Goal: Task Accomplishment & Management: Use online tool/utility

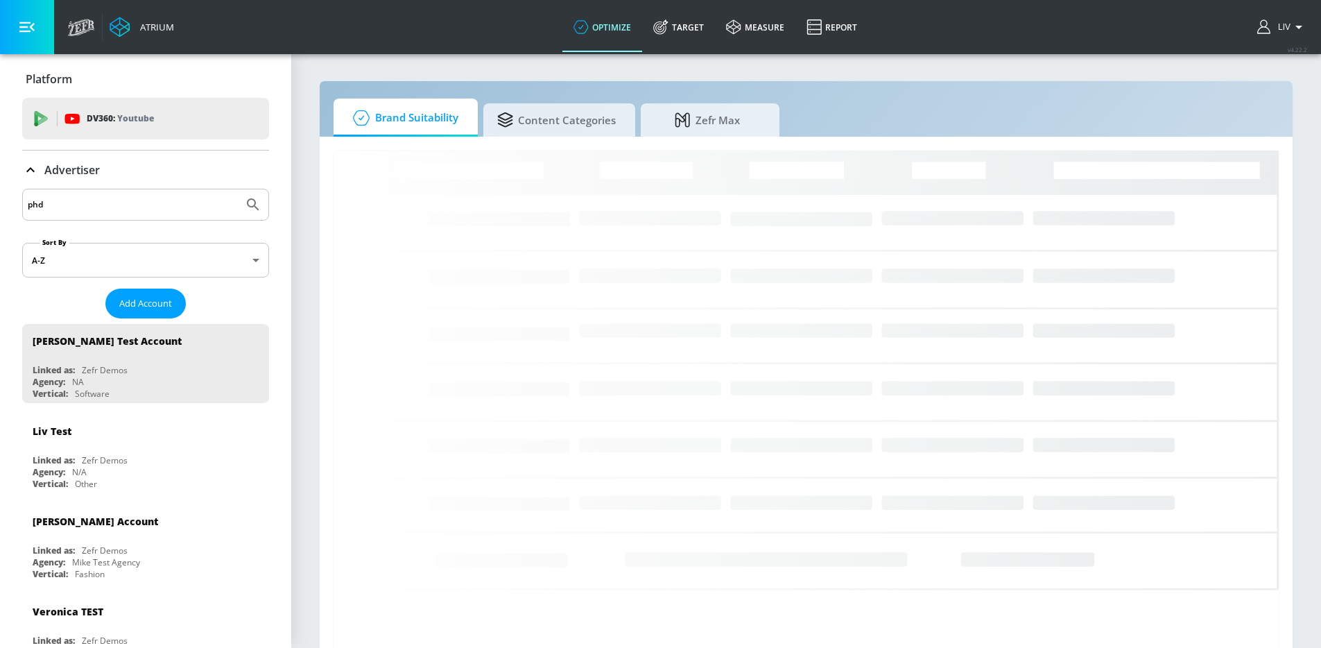
type input "phd"
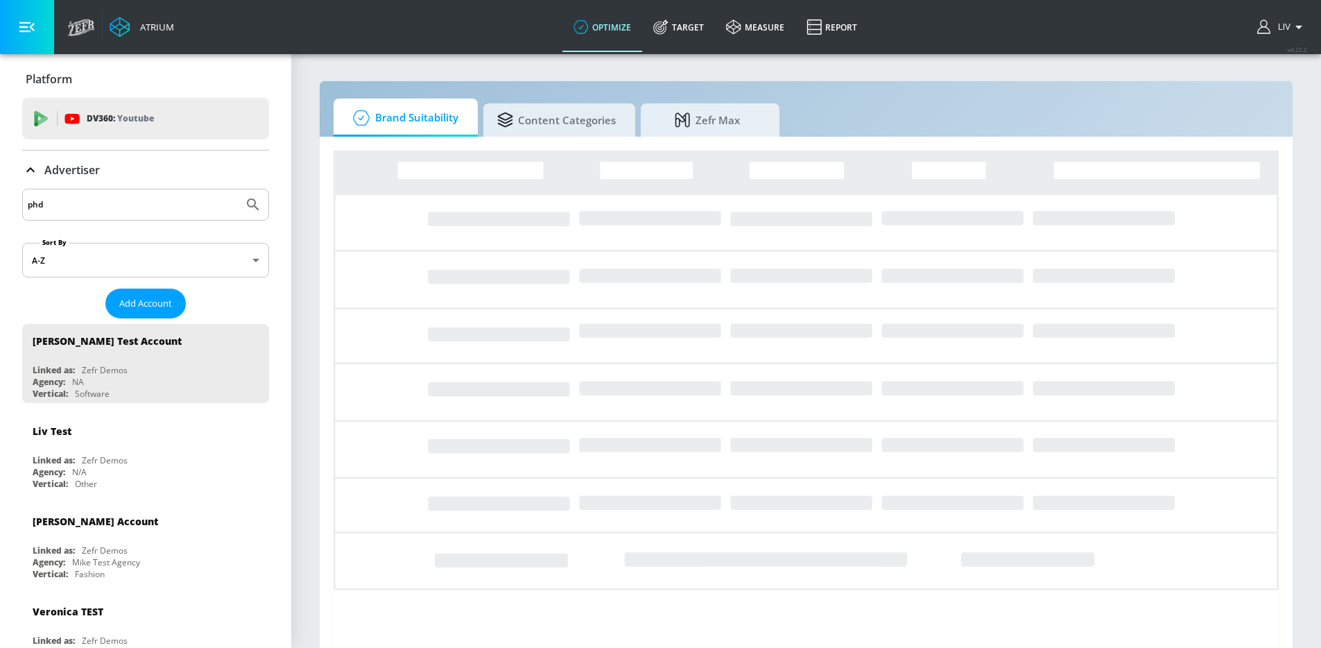
click at [238, 189] on button "Submit Search" at bounding box center [253, 204] width 31 height 31
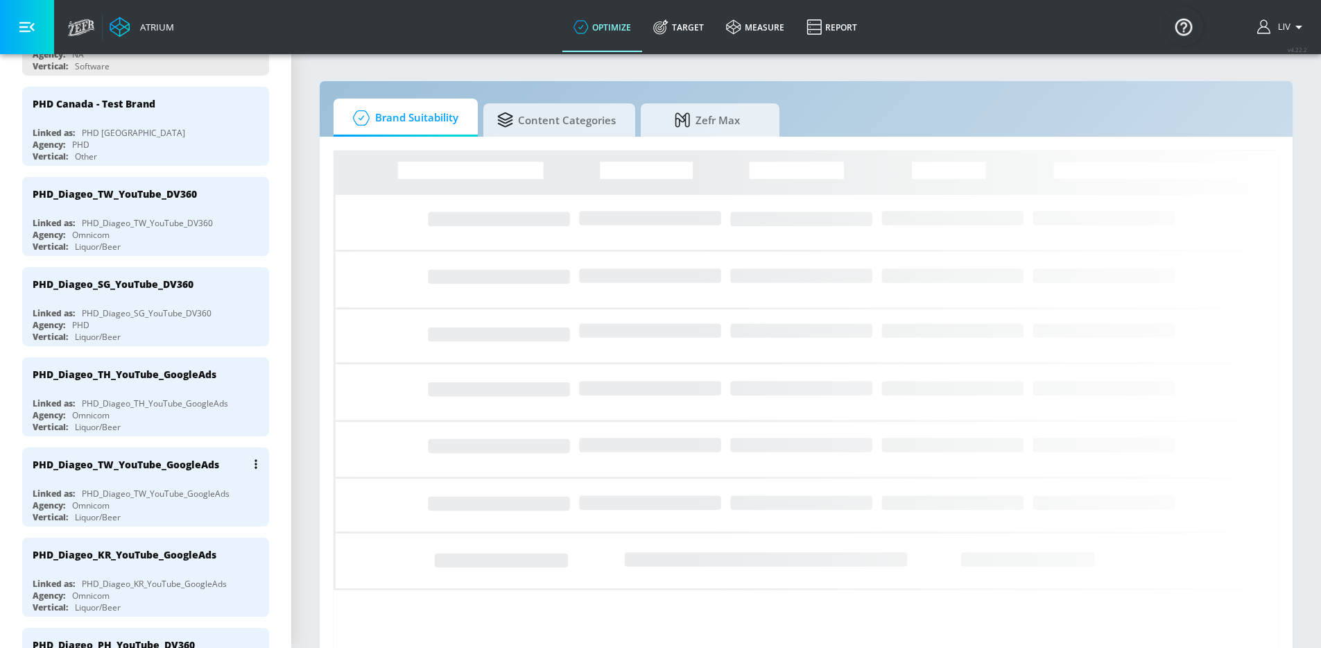
scroll to position [603, 0]
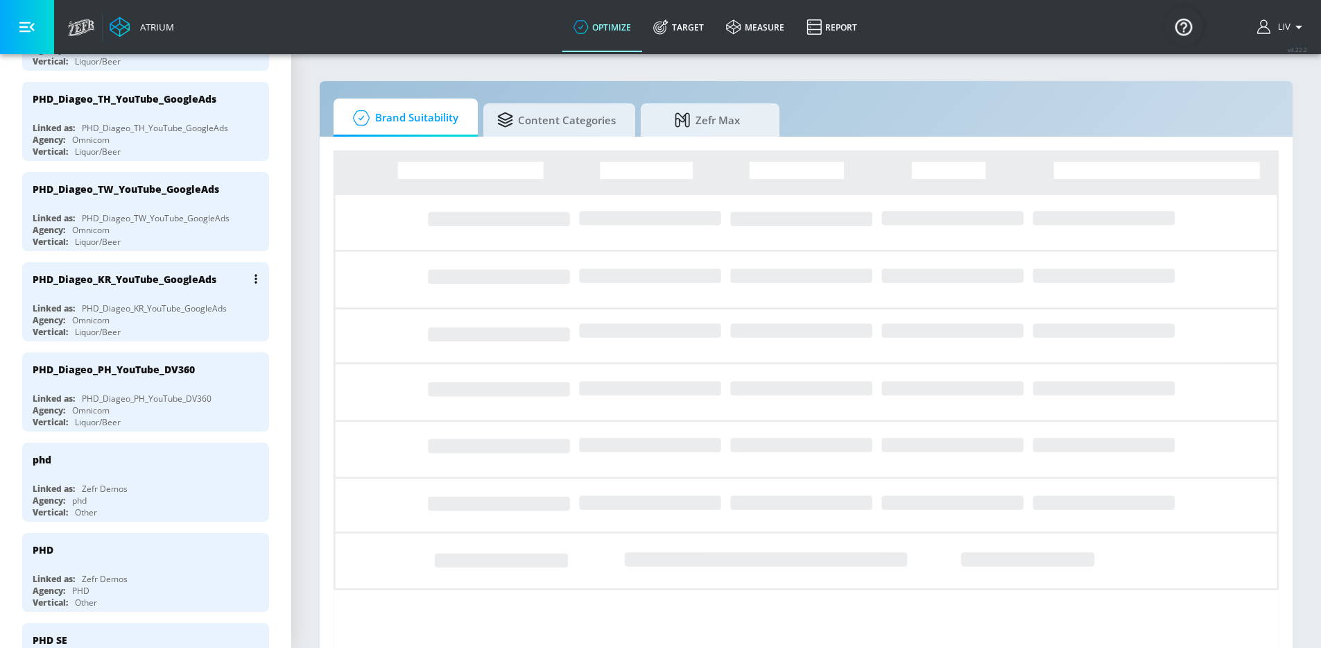
click at [177, 292] on div "PHD_Diageo_KR_YouTube_GoogleAds" at bounding box center [149, 278] width 233 height 33
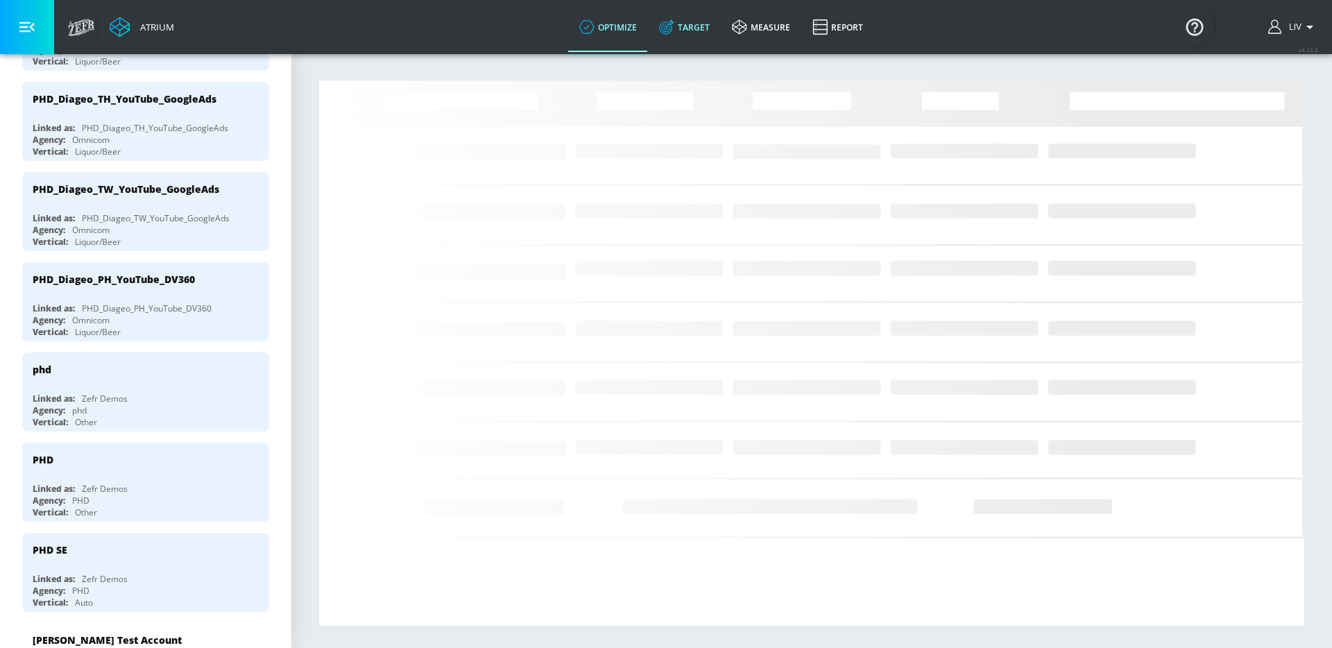
click at [684, 19] on link "Target" at bounding box center [684, 27] width 73 height 50
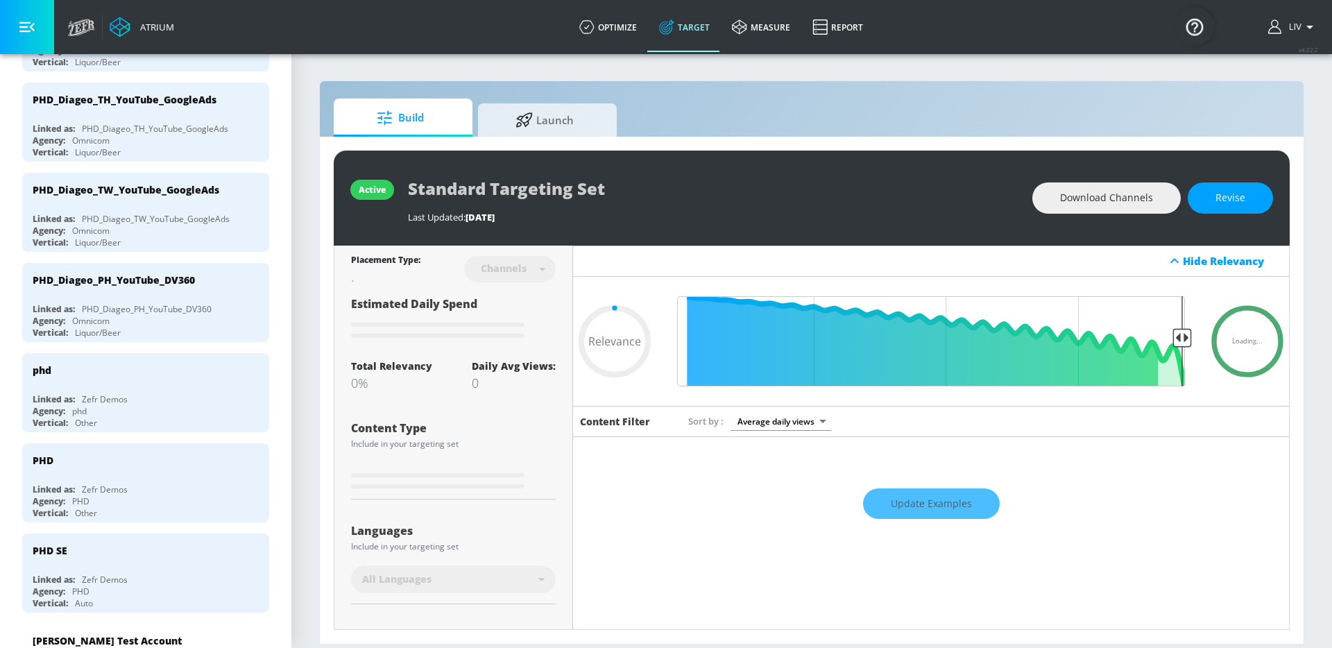
type input "0.05"
click at [536, 137] on div "active Standard Targeting Set Last Updated: [DATE] Download Channels Revise Pla…" at bounding box center [812, 390] width 984 height 507
click at [563, 103] on span "Launch" at bounding box center [544, 117] width 105 height 33
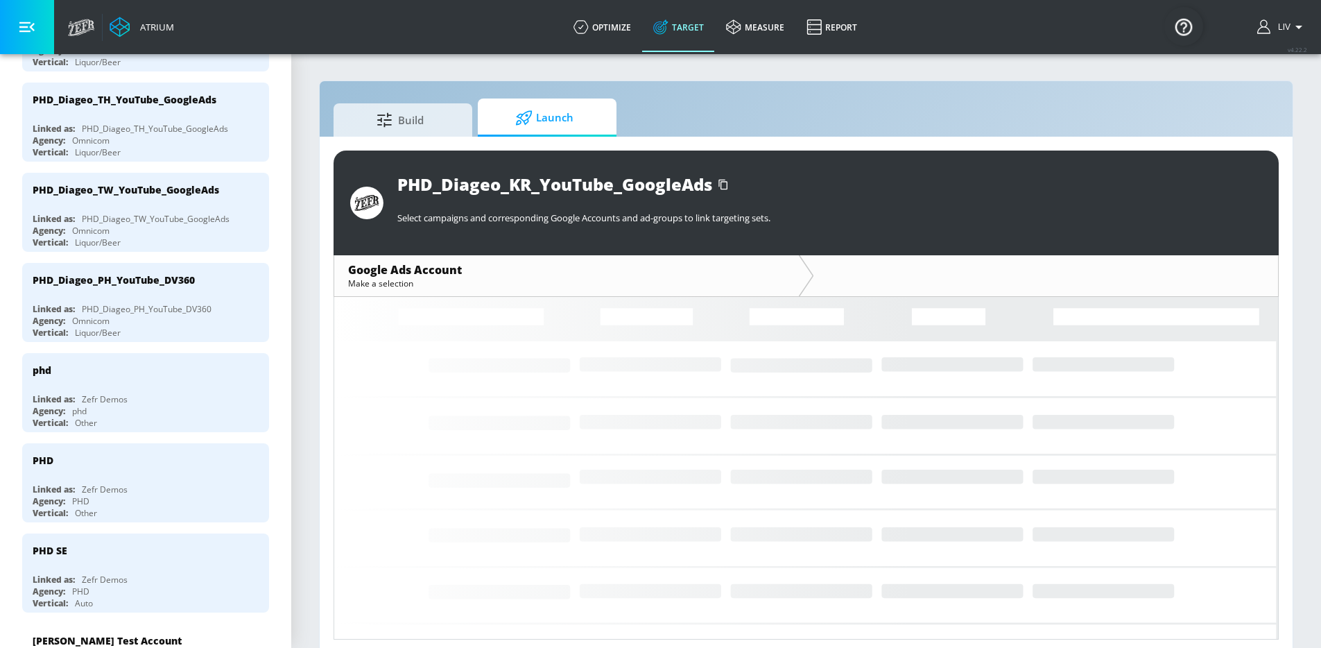
scroll to position [209, 0]
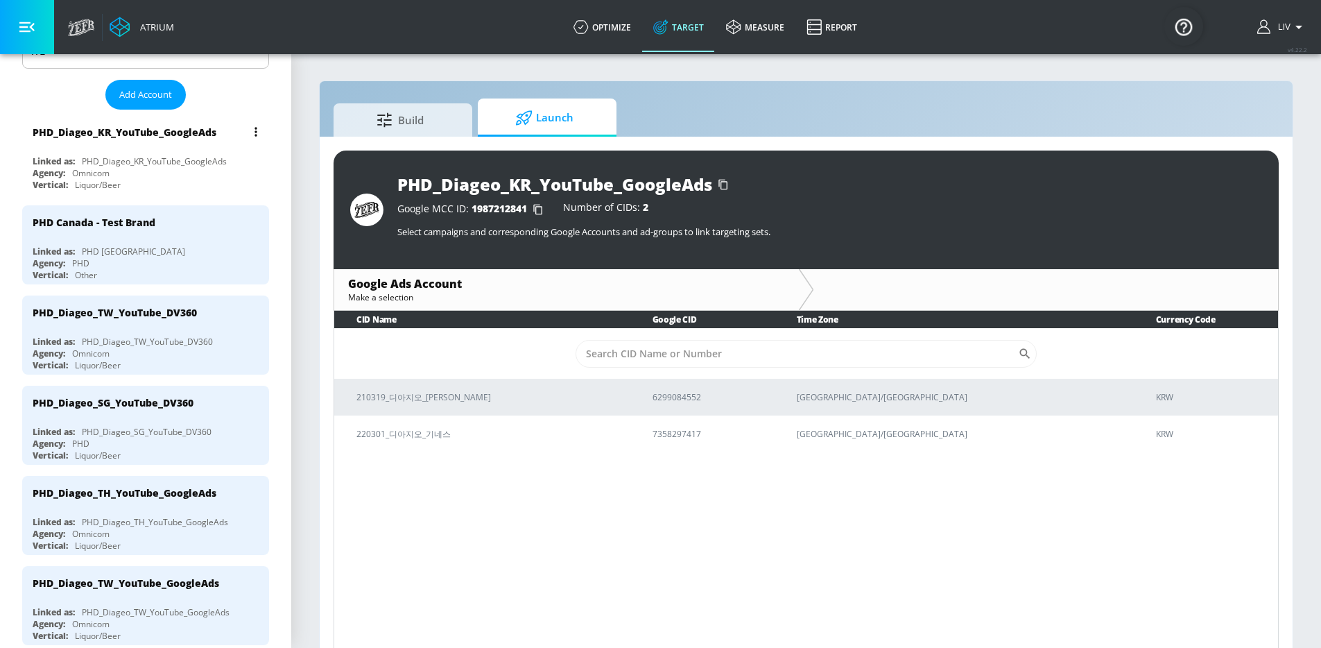
click at [178, 169] on div "Agency: Omnicom" at bounding box center [149, 173] width 233 height 12
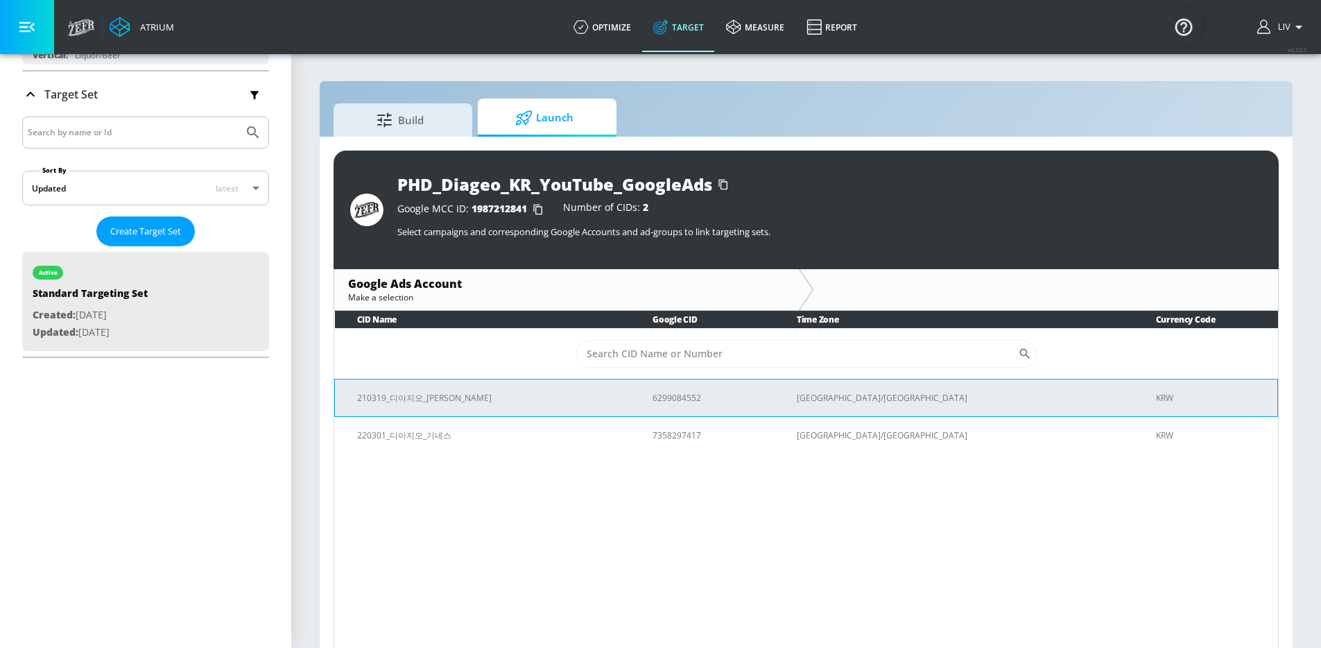
click at [690, 400] on p "6299084552" at bounding box center [708, 398] width 111 height 15
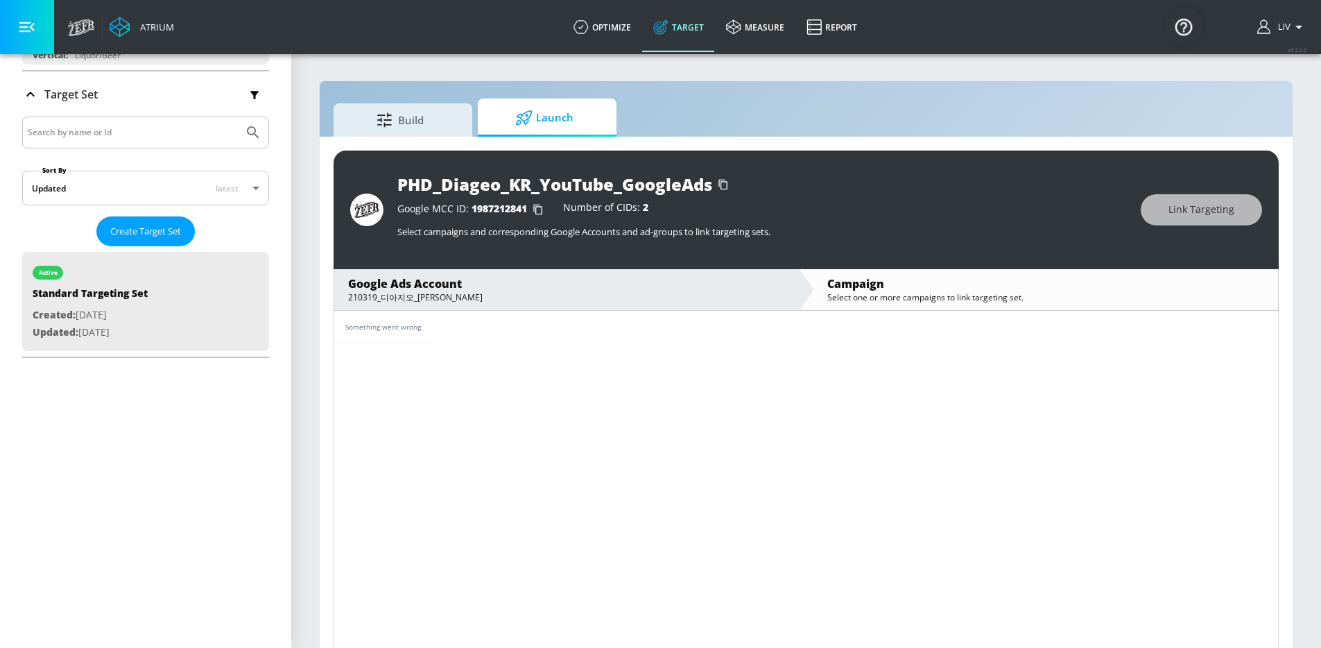
click at [651, 294] on div "210319_디아지오_[PERSON_NAME]" at bounding box center [566, 297] width 437 height 12
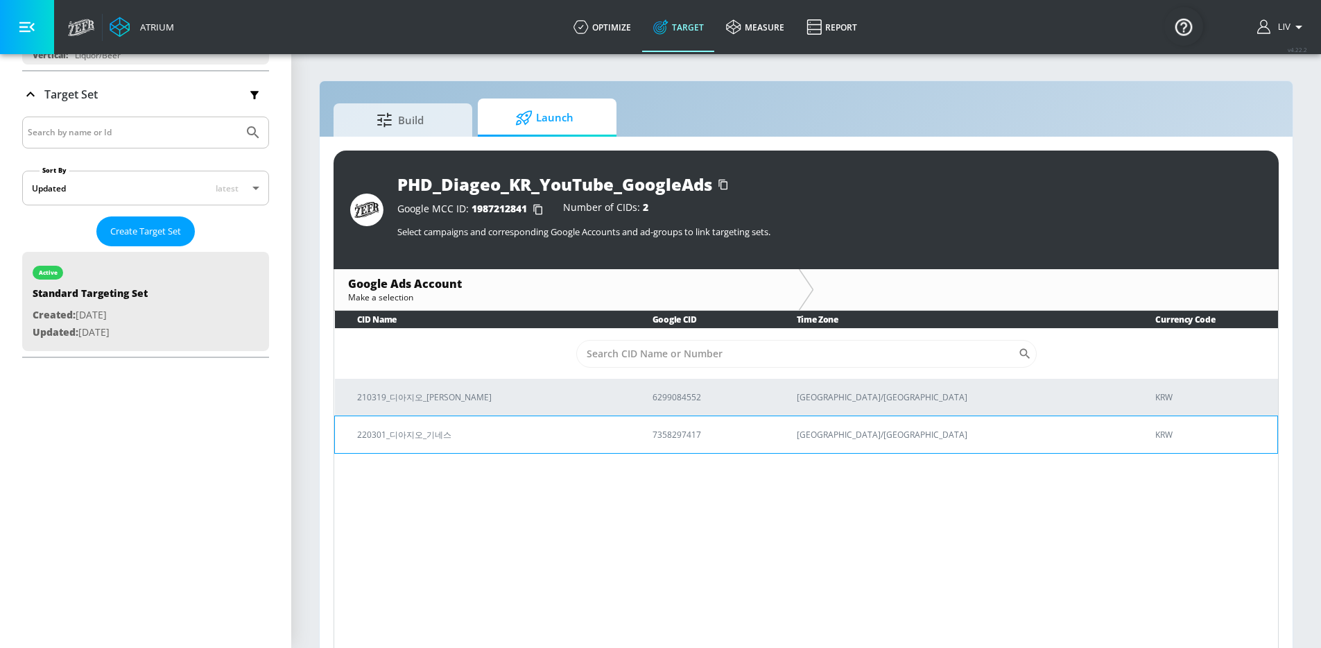
click at [631, 441] on td "220301_디아지오_기네스" at bounding box center [483, 434] width 296 height 37
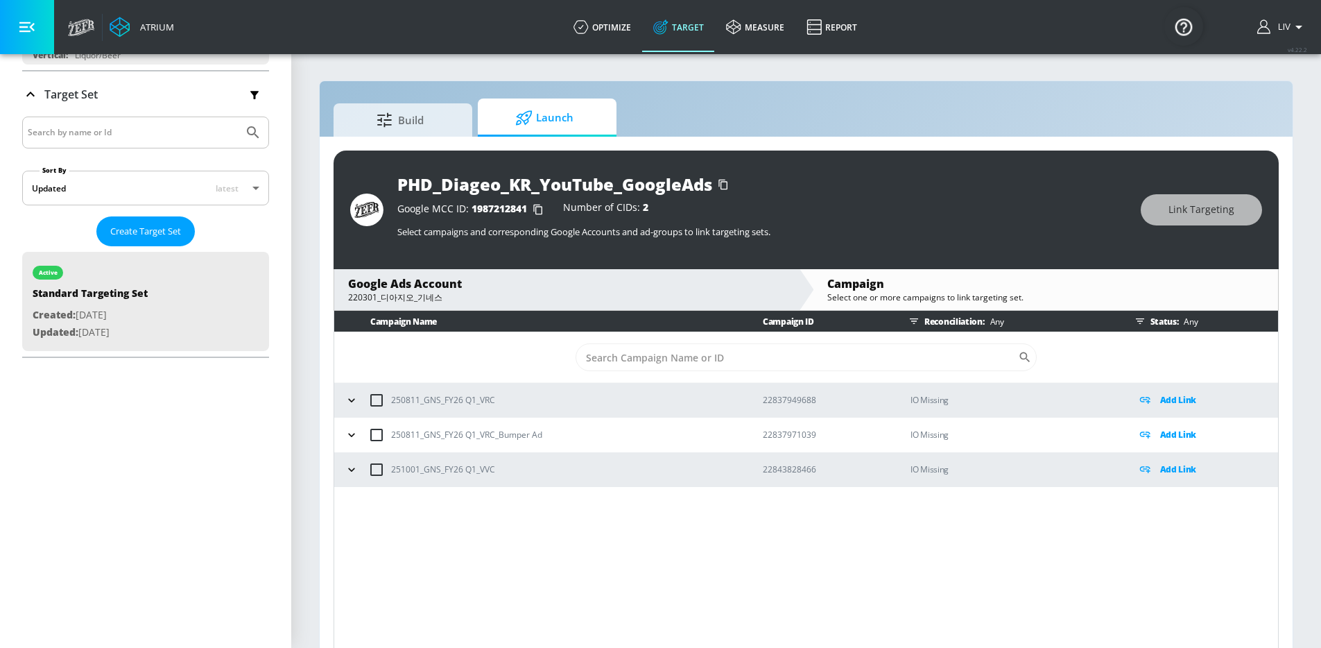
click at [496, 286] on div "Google Ads Account" at bounding box center [566, 283] width 437 height 15
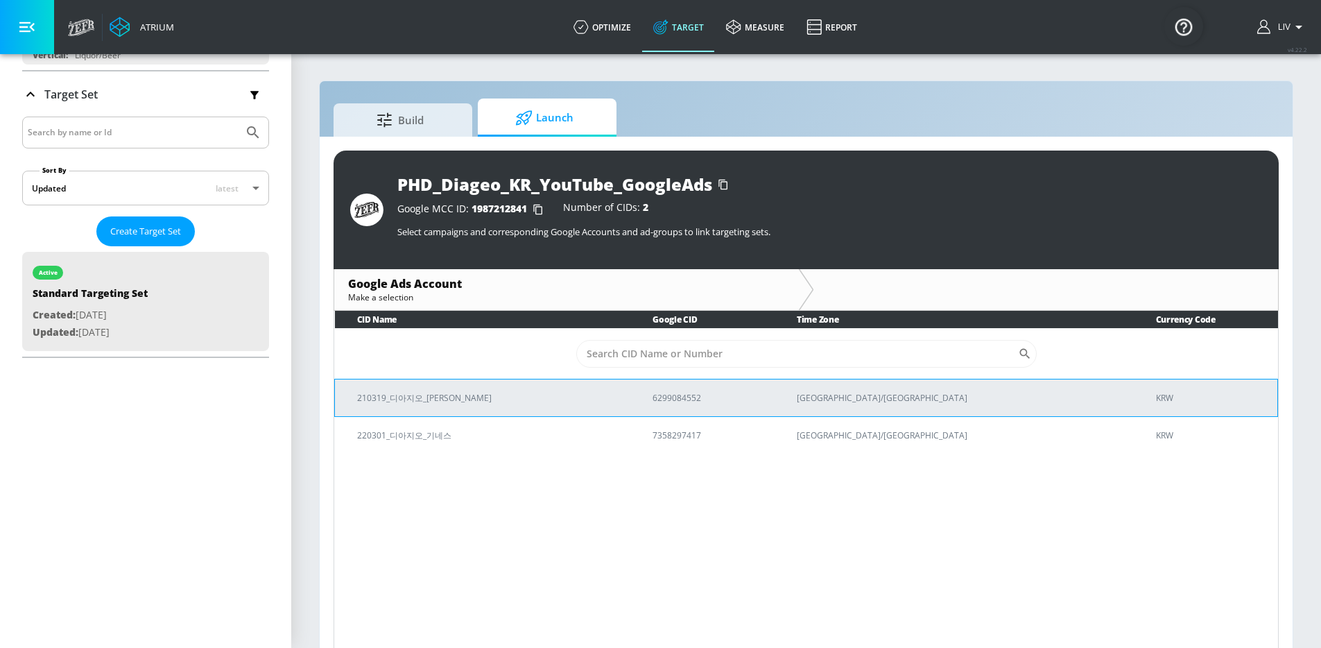
click at [529, 395] on p "210319_디아지오_[PERSON_NAME]" at bounding box center [488, 398] width 262 height 15
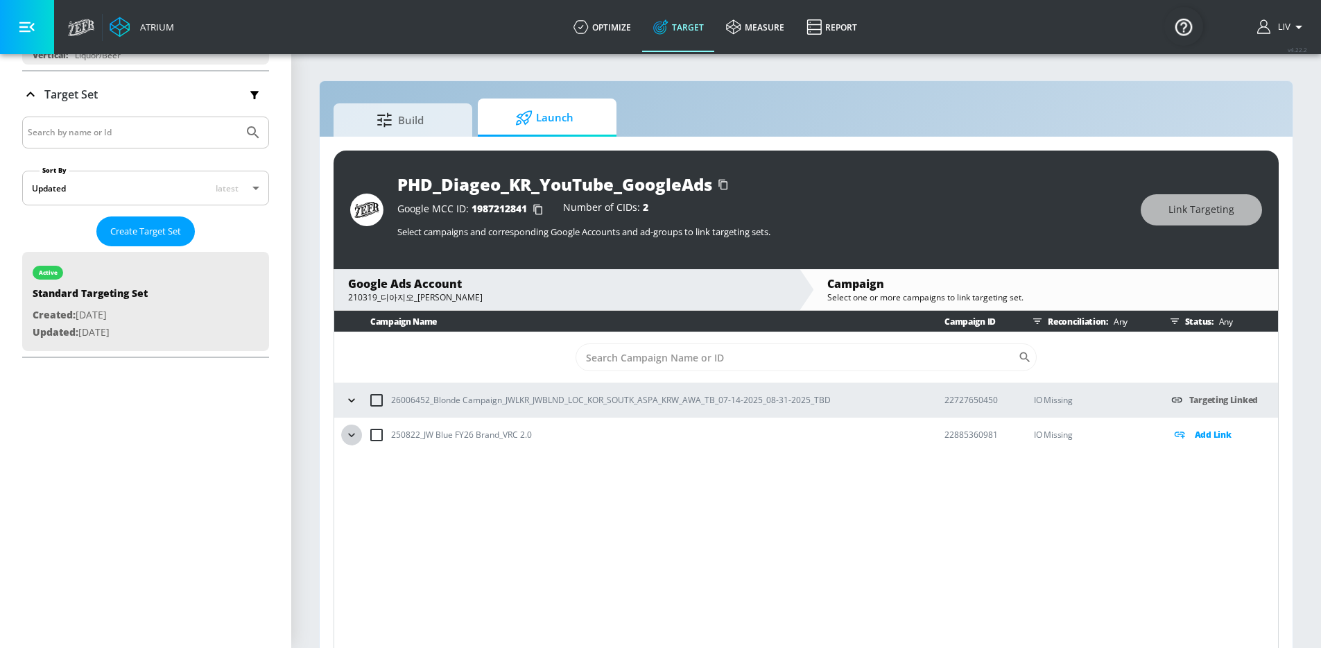
click at [351, 434] on icon "button" at bounding box center [352, 435] width 14 height 14
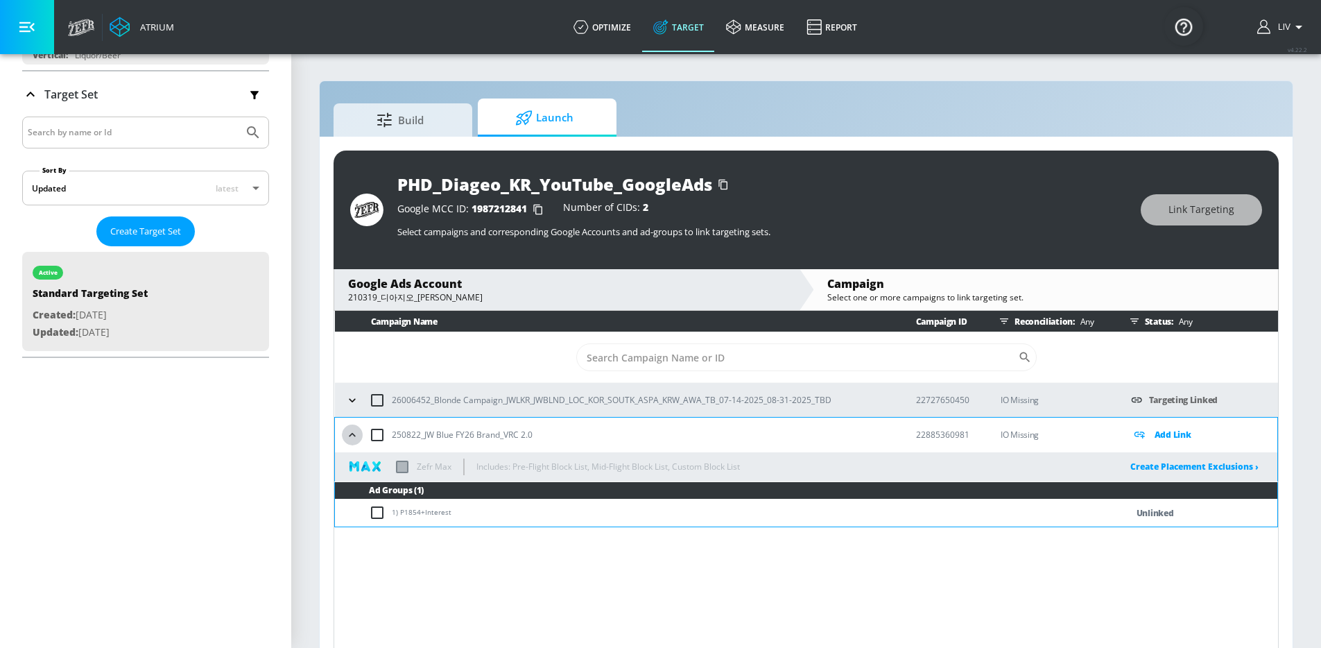
click at [351, 434] on icon "button" at bounding box center [352, 434] width 6 height 3
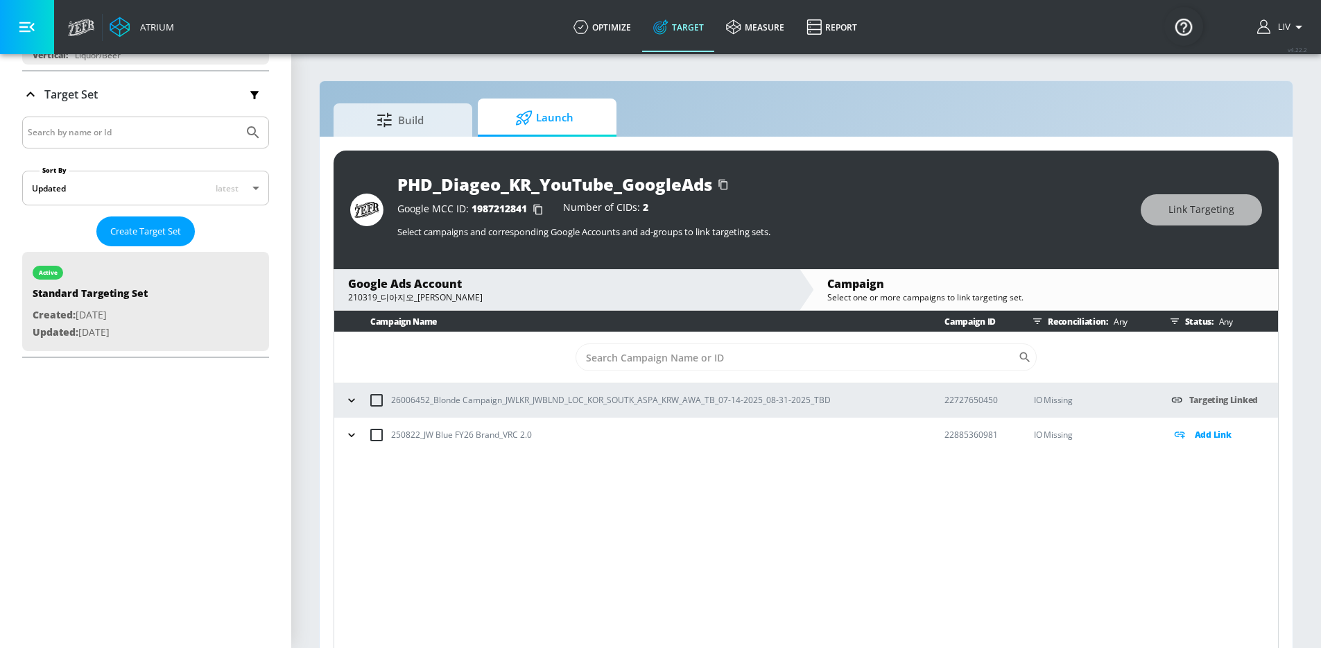
click at [533, 286] on div "Google Ads Account" at bounding box center [566, 283] width 437 height 15
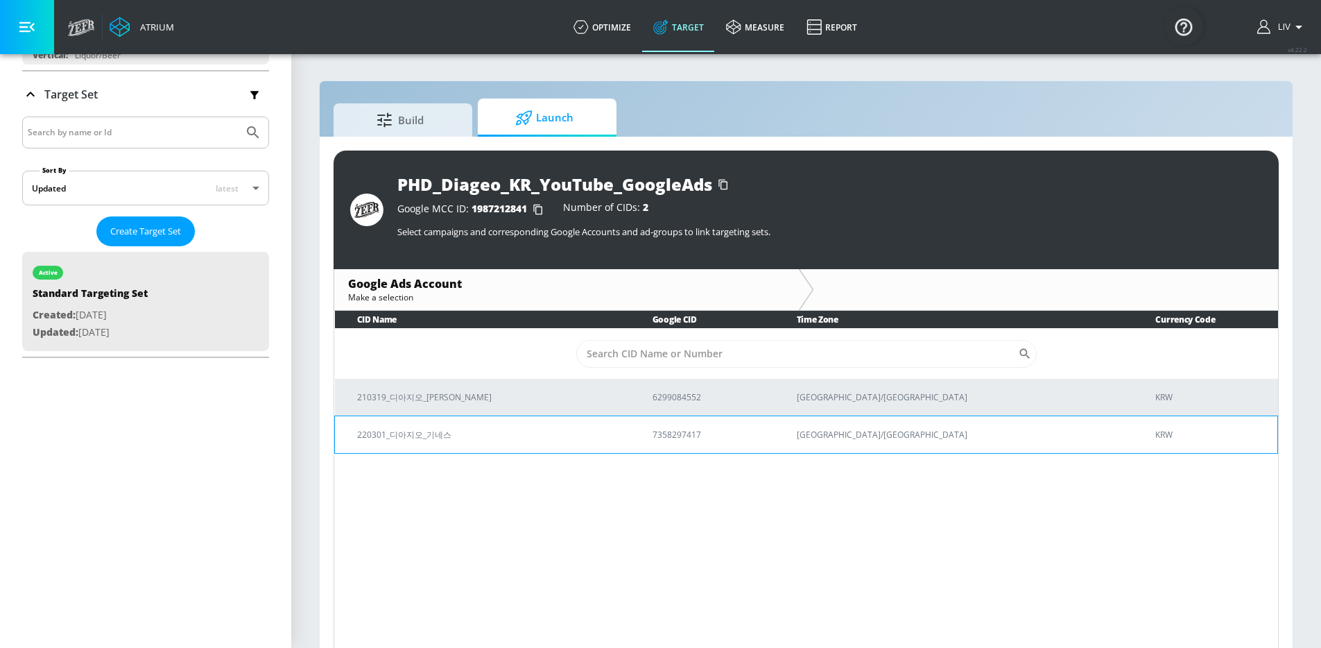
click at [517, 439] on p "220301_디아지오_기네스" at bounding box center [488, 434] width 262 height 15
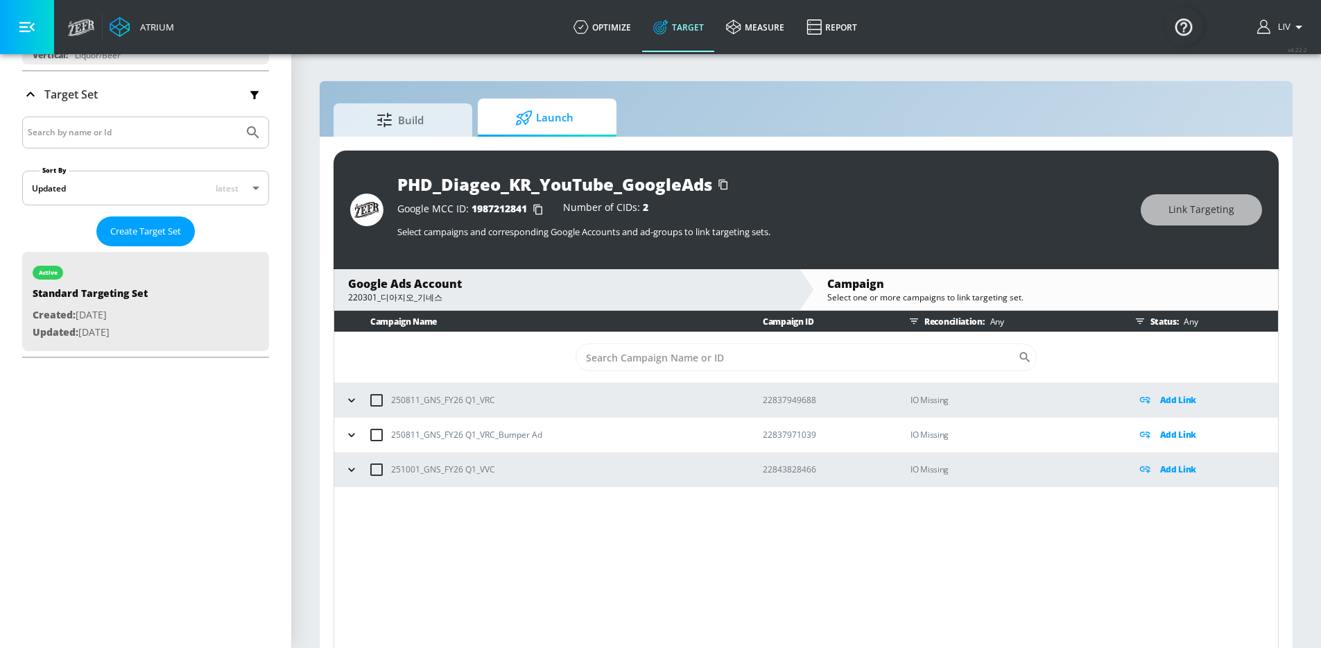
click at [496, 545] on div "Campaign Name Campaign ID Reconciliation: Any Status: Any ​ 250811_GNS_FY26 Q1_…" at bounding box center [807, 482] width 946 height 343
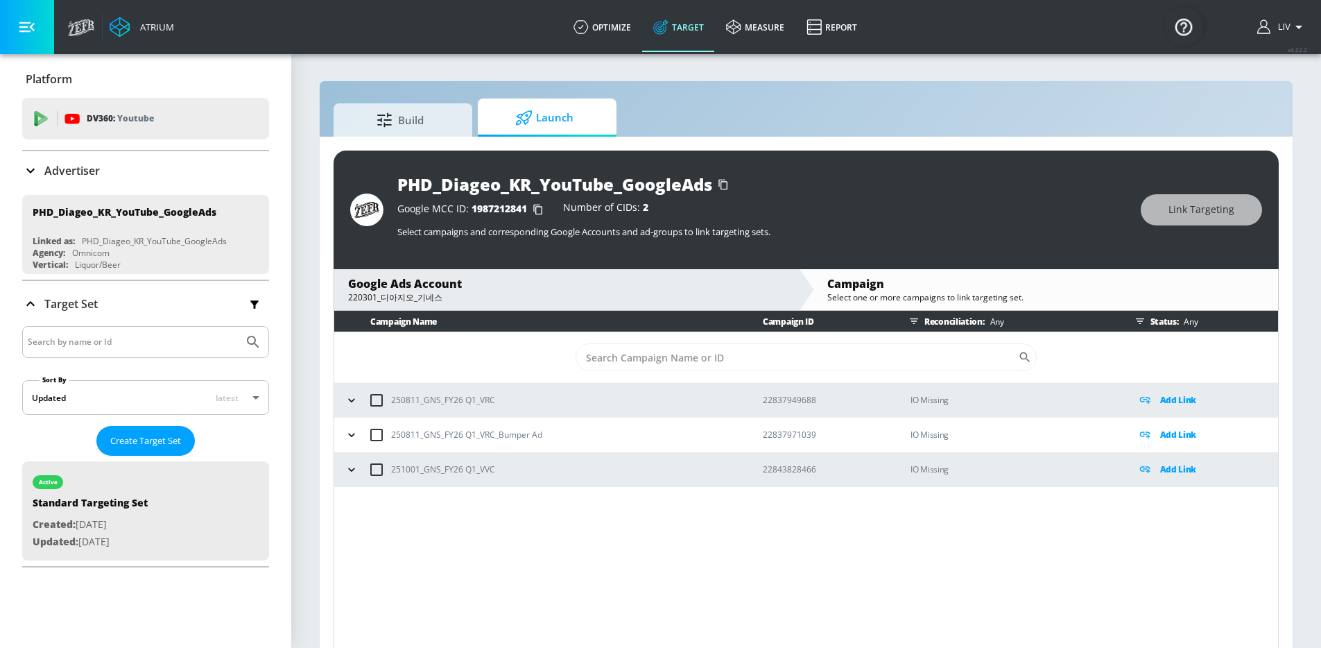
click at [105, 173] on div "Advertiser" at bounding box center [145, 170] width 247 height 17
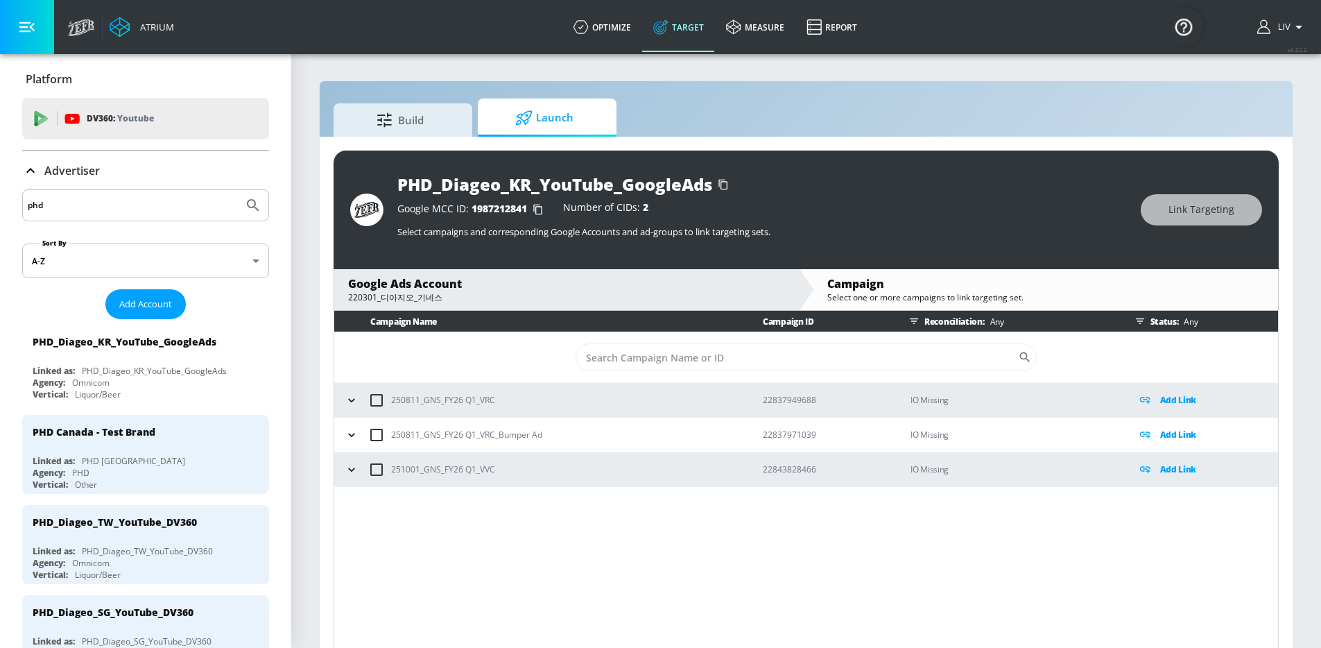
click at [105, 209] on input "phd" at bounding box center [133, 205] width 210 height 18
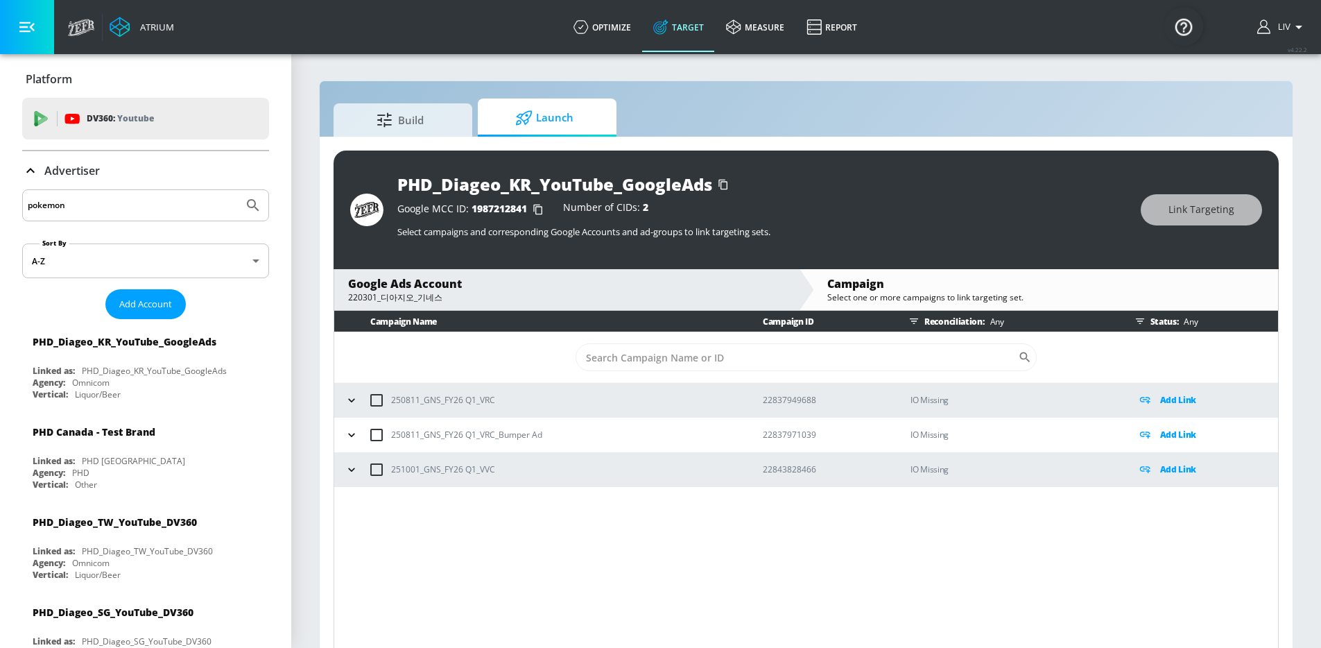
type input "pokemon"
click at [238, 190] on button "Submit Search" at bounding box center [253, 205] width 31 height 31
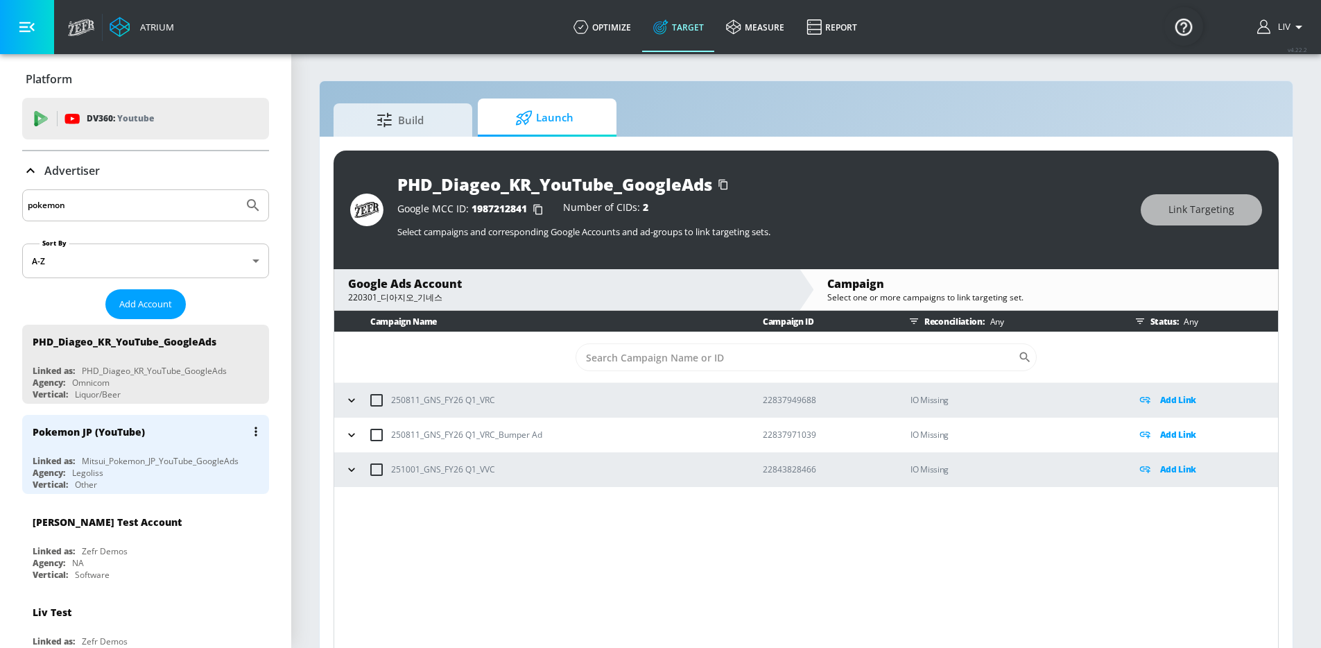
click at [142, 445] on div "Pokemon JP (YouTube)" at bounding box center [149, 431] width 233 height 33
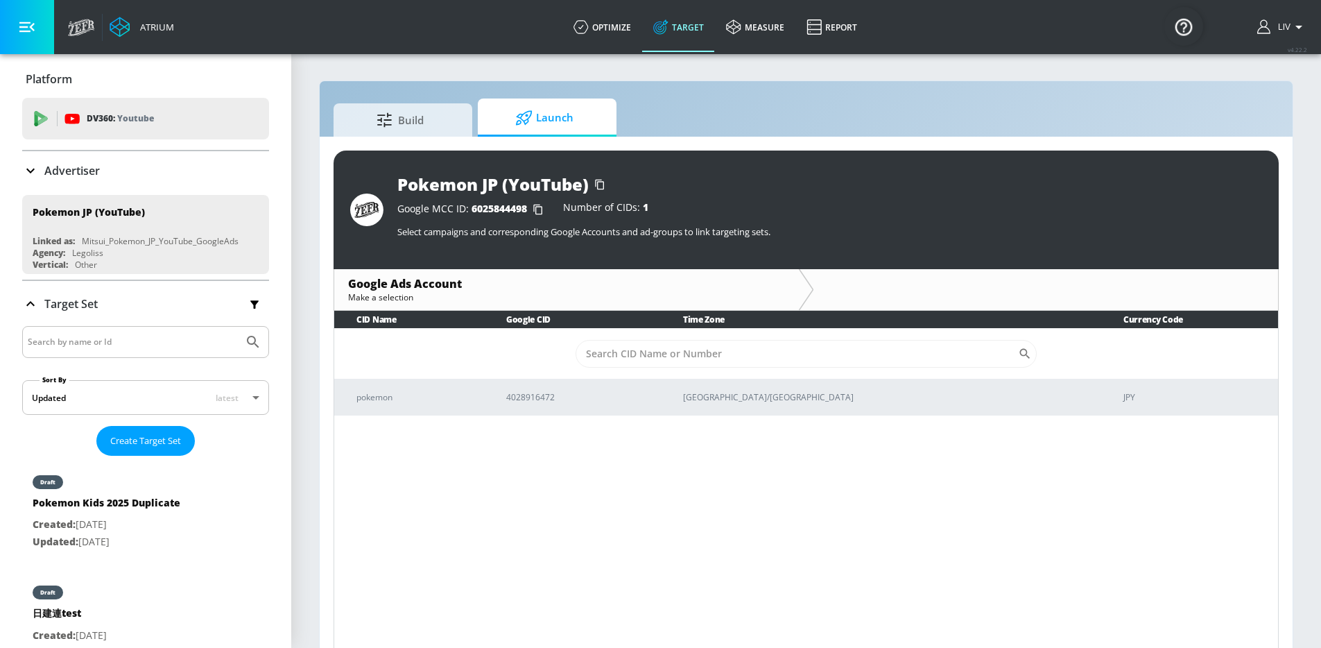
click at [600, 402] on p "4028916472" at bounding box center [578, 397] width 144 height 15
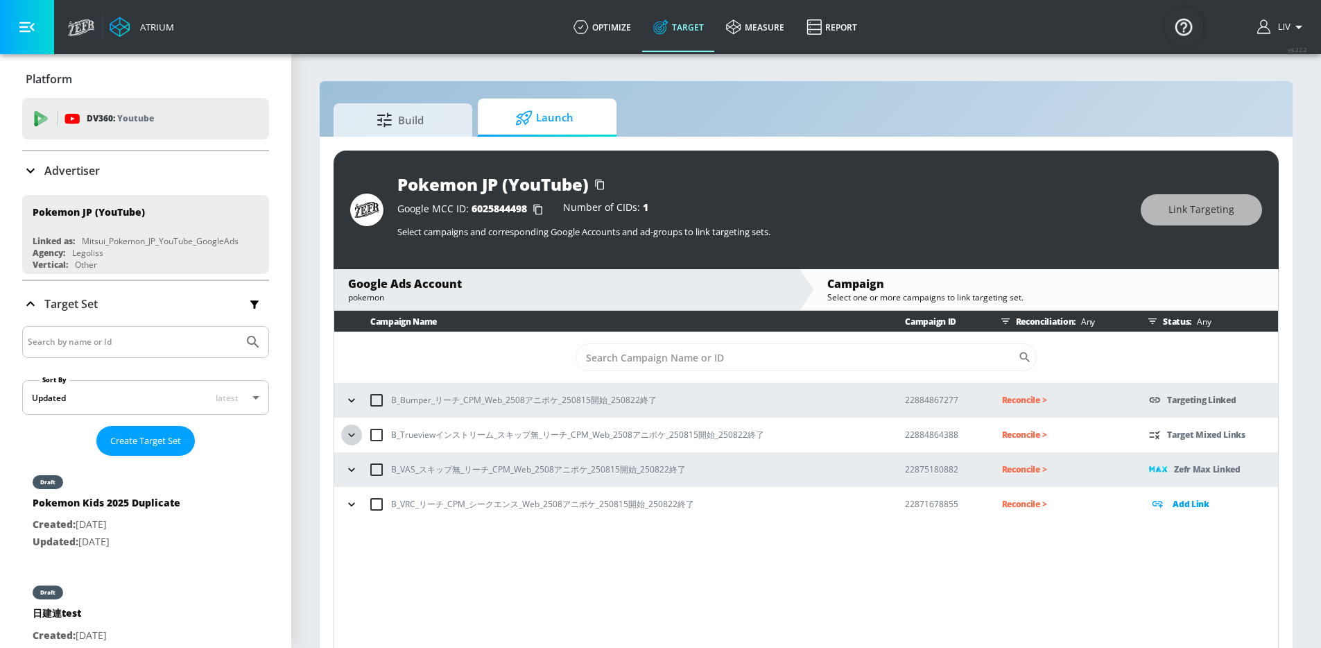
click at [345, 432] on icon "button" at bounding box center [352, 435] width 14 height 14
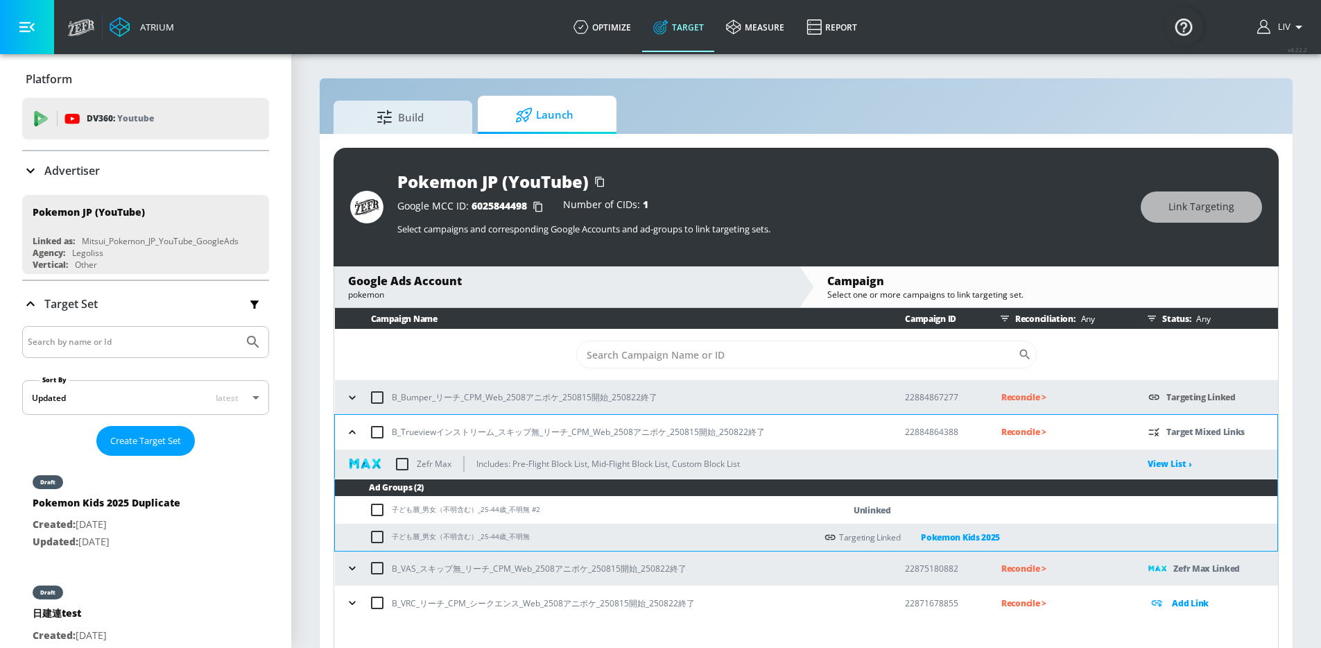
scroll to position [6, 0]
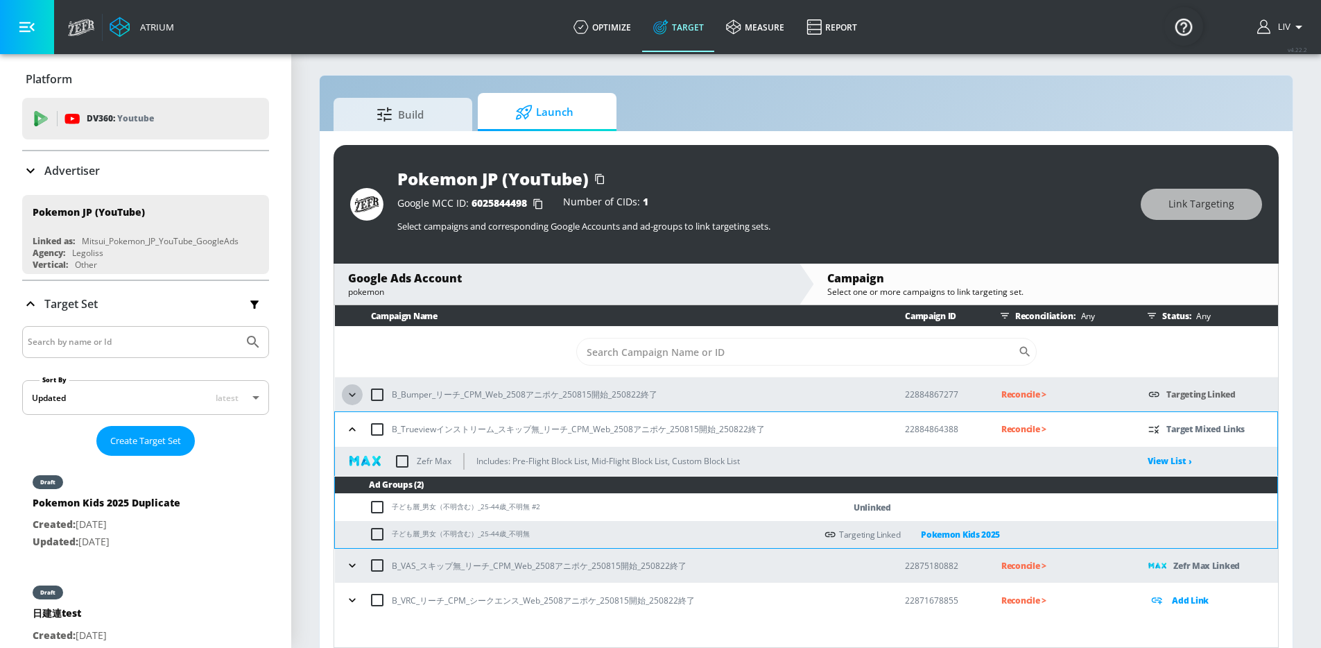
click at [347, 394] on icon "button" at bounding box center [352, 395] width 14 height 14
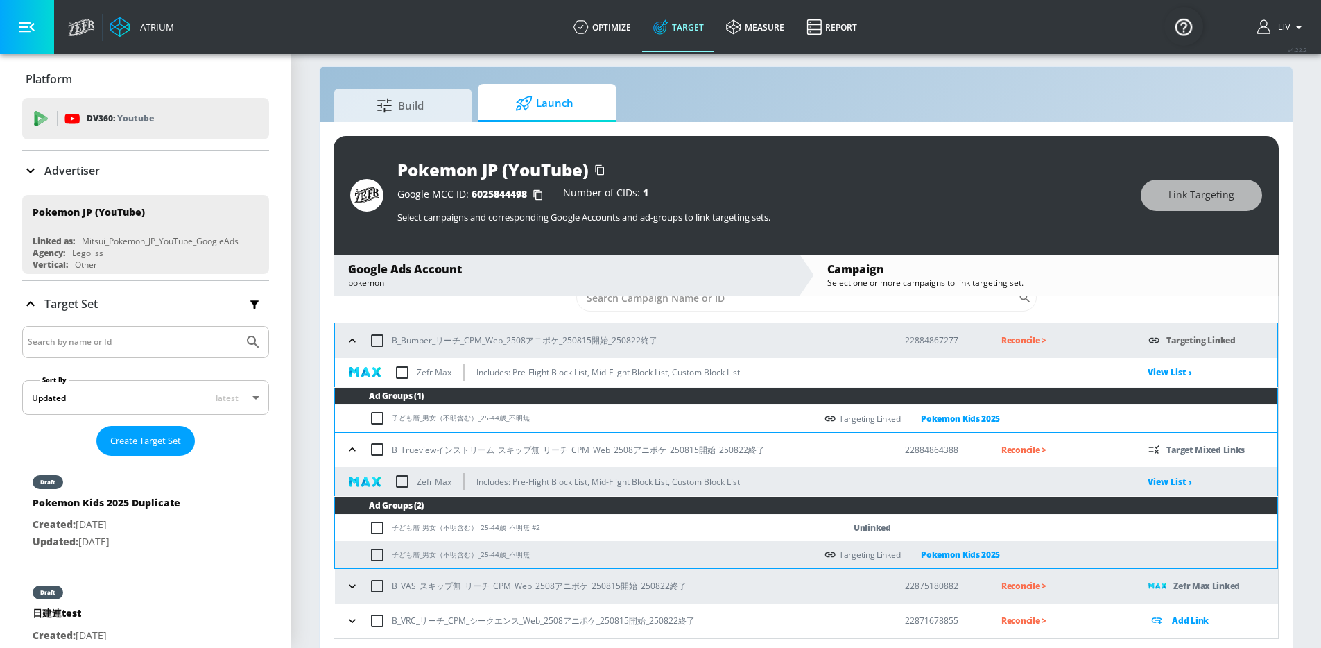
scroll to position [20, 0]
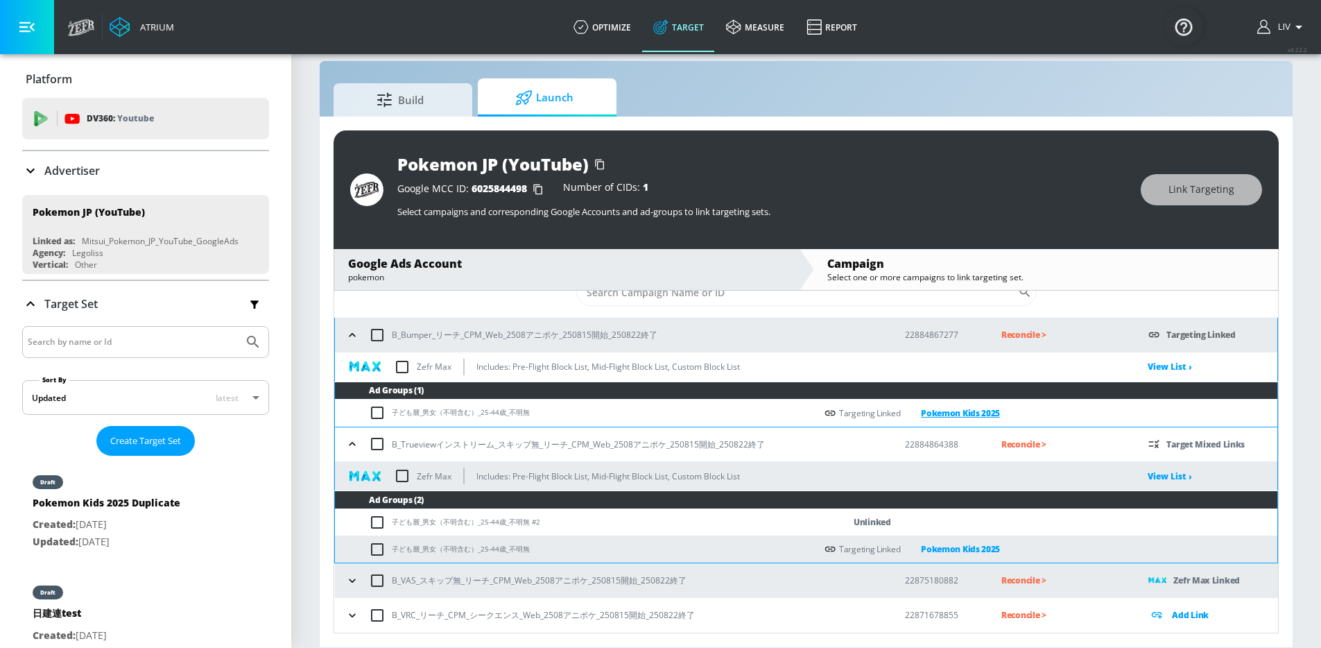
click at [957, 413] on link "Pokemon Kids 2025" at bounding box center [950, 413] width 100 height 16
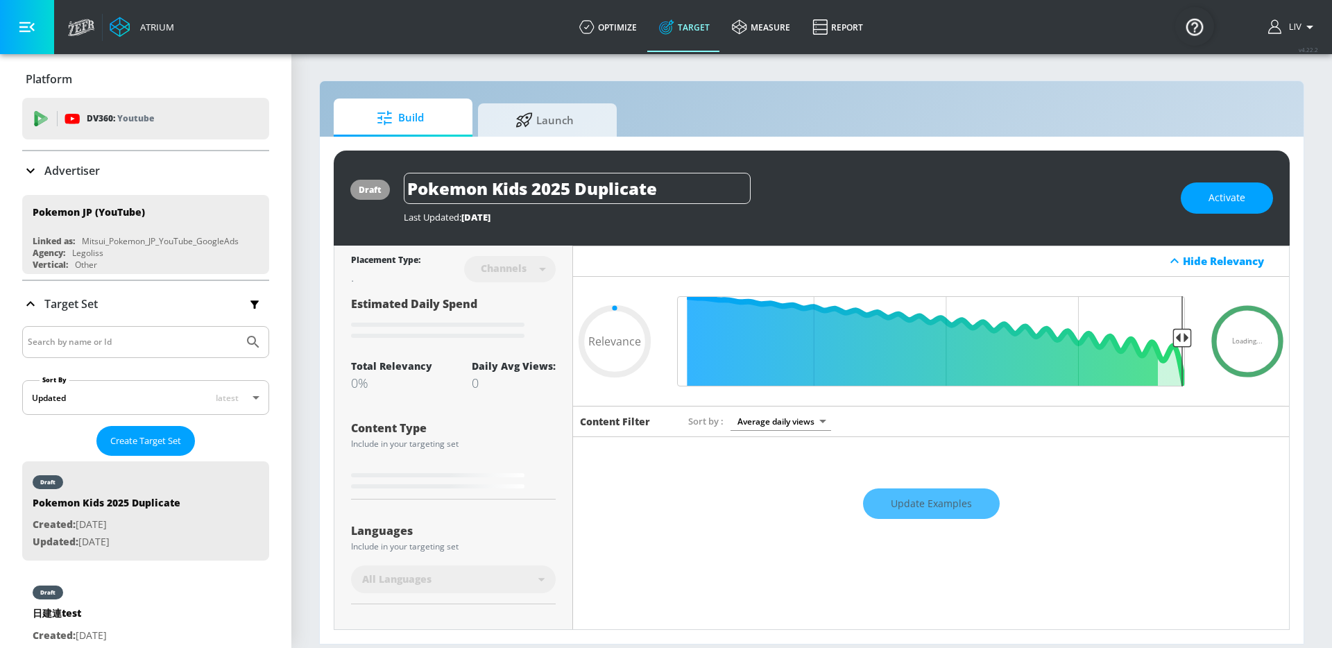
type input "0.5"
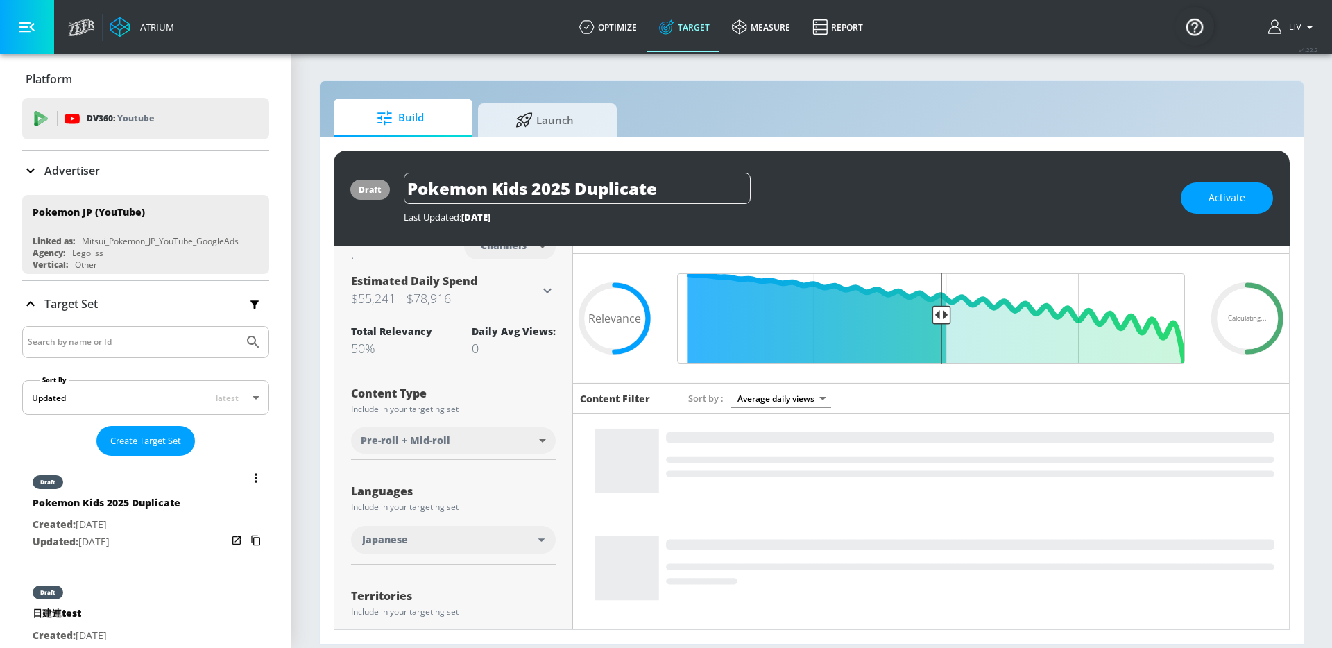
scroll to position [463, 0]
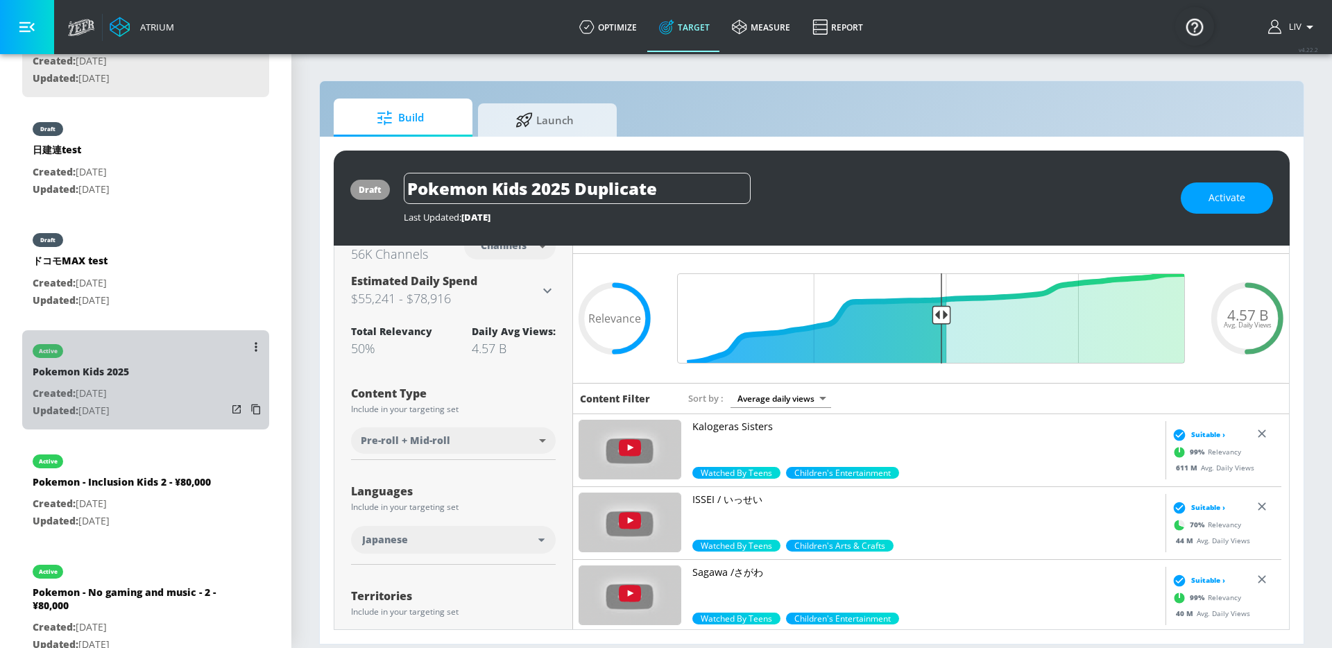
click at [176, 377] on div "active Pokemon Kids 2025 Created: [DATE] Updated: [DATE]" at bounding box center [145, 379] width 247 height 99
type input "Pokemon Kids 2025"
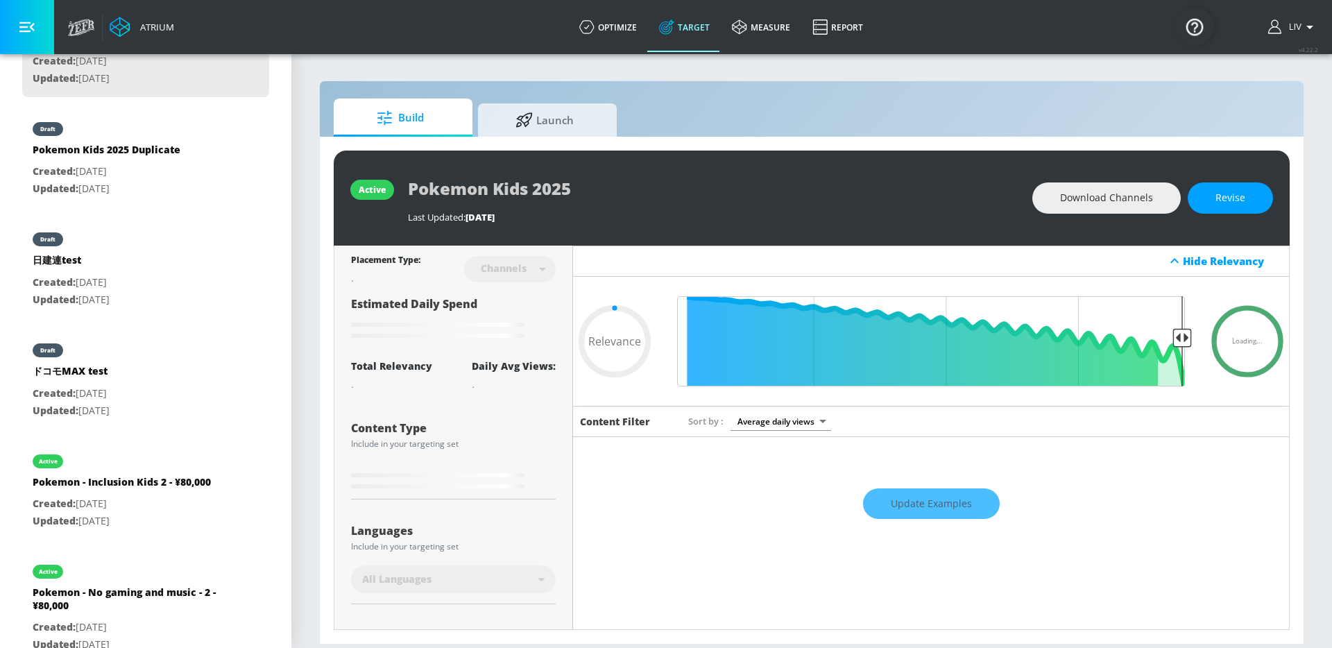
type input "0.75"
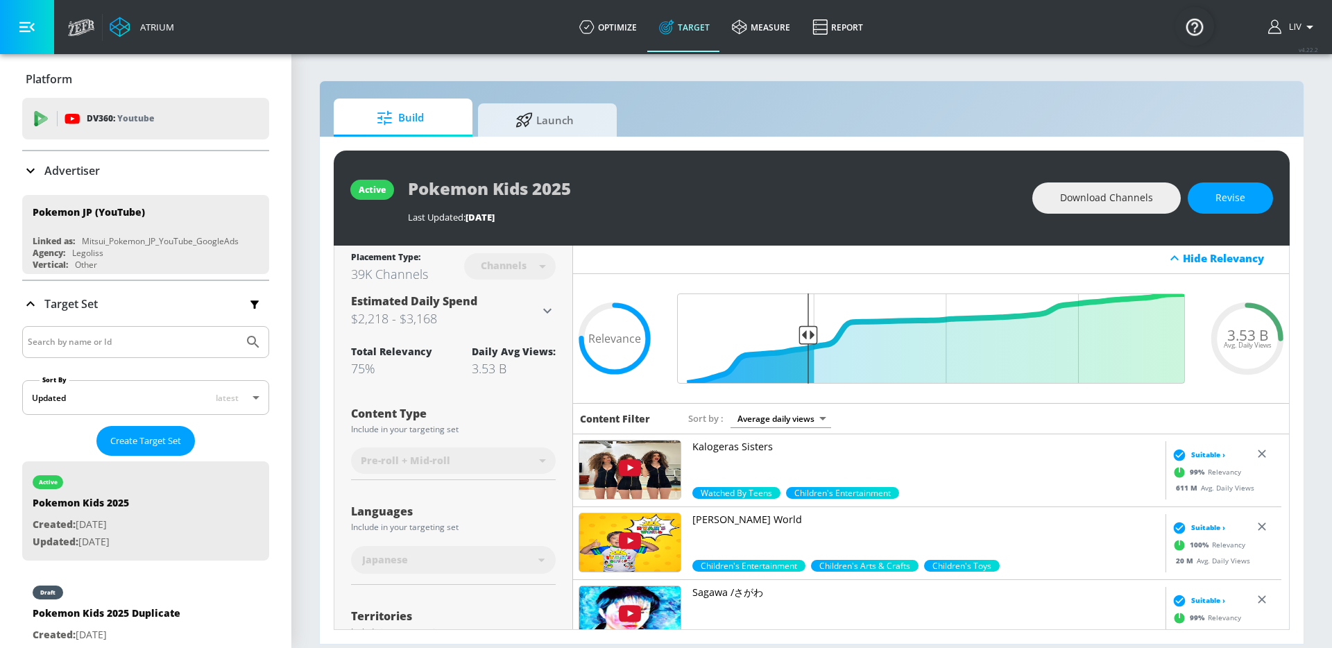
click at [114, 171] on div "Advertiser" at bounding box center [145, 170] width 247 height 17
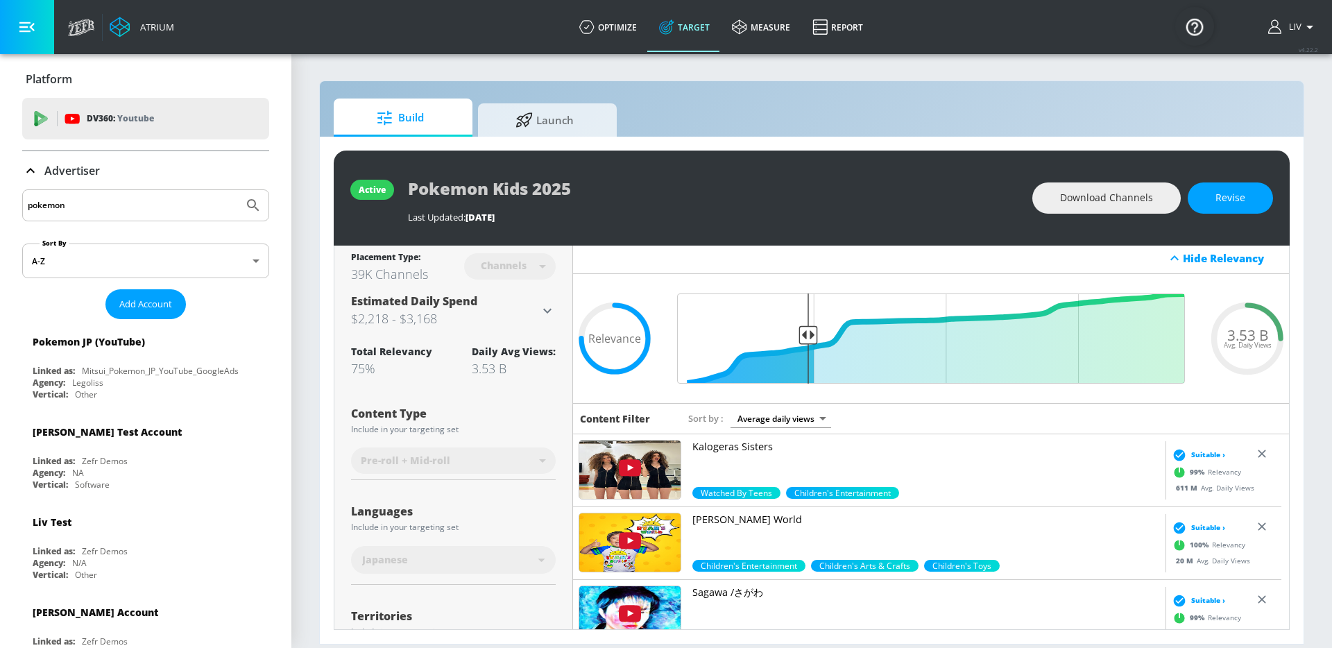
click at [114, 196] on input "pokemon" at bounding box center [133, 205] width 210 height 18
type input "blocking"
click at [238, 190] on button "Submit Search" at bounding box center [253, 205] width 31 height 31
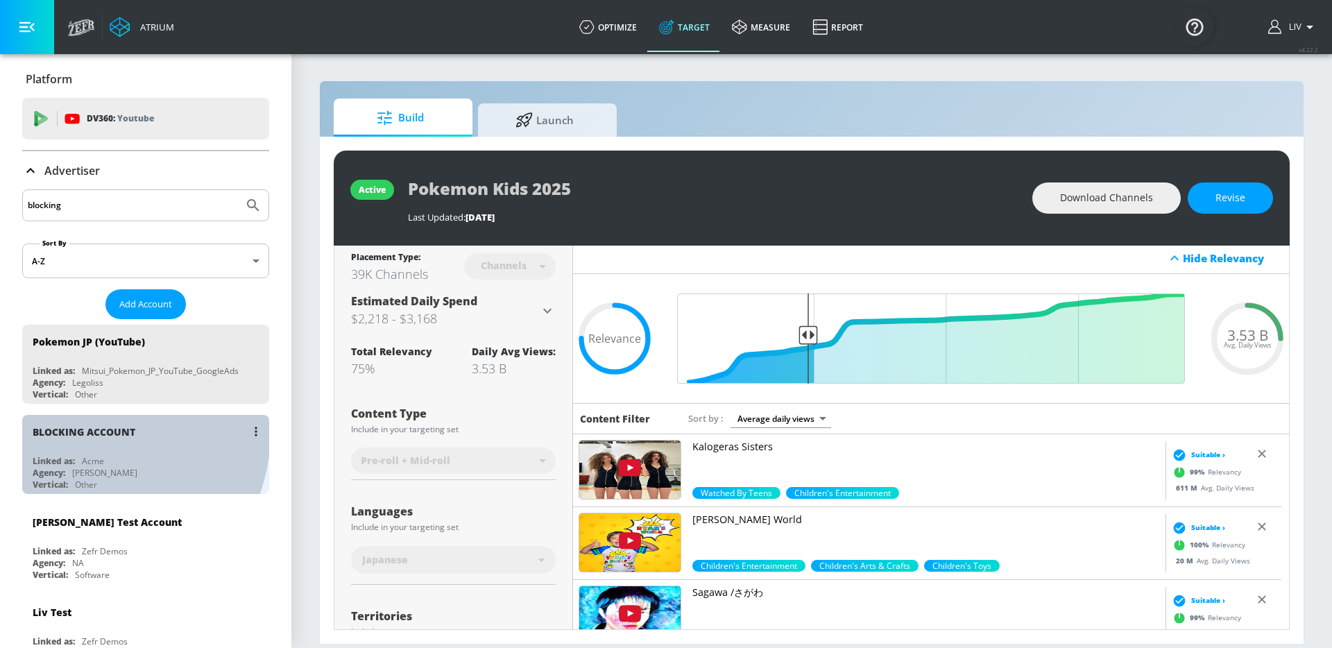
click at [92, 433] on div "BLOCKING ACCOUNT" at bounding box center [84, 431] width 103 height 13
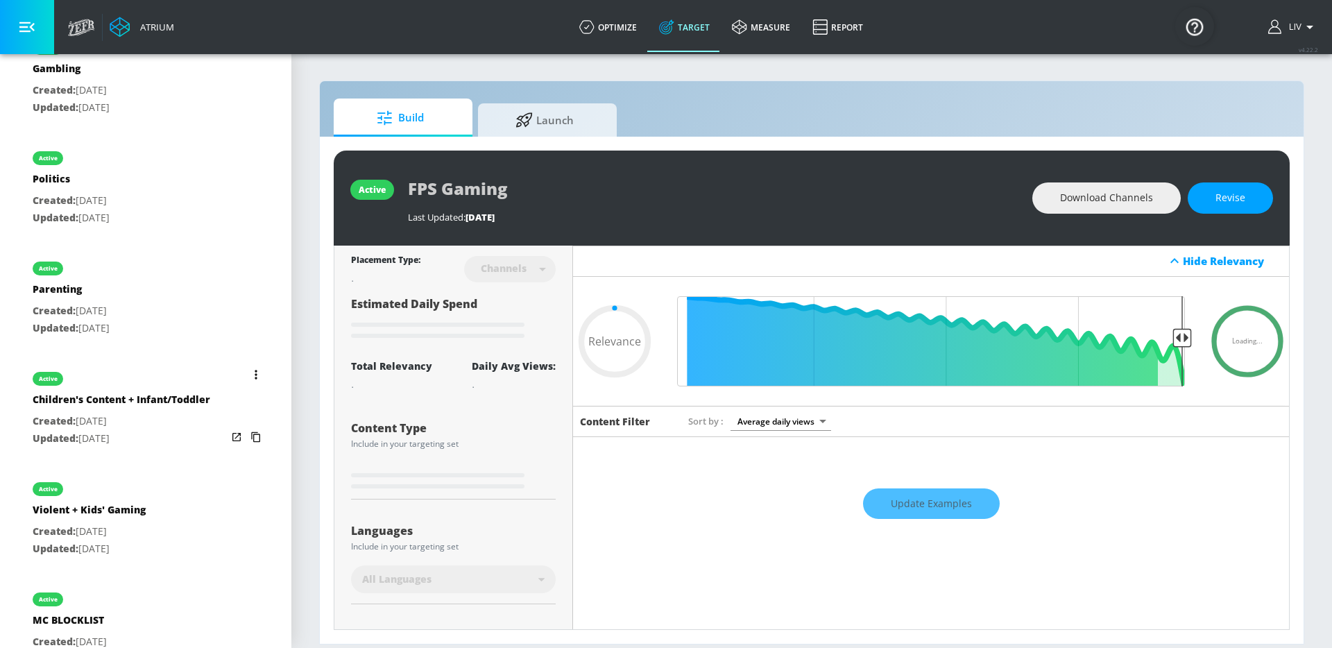
type input "0.73"
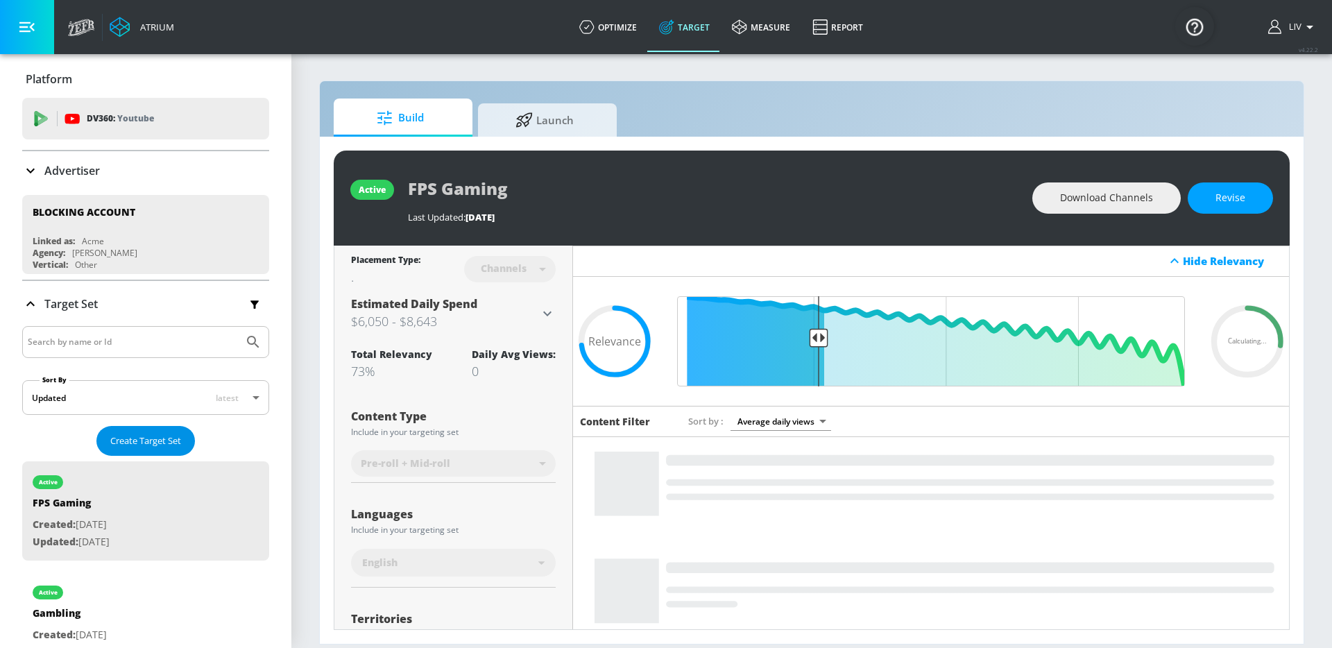
click at [155, 445] on span "Create Target Set" at bounding box center [145, 441] width 71 height 16
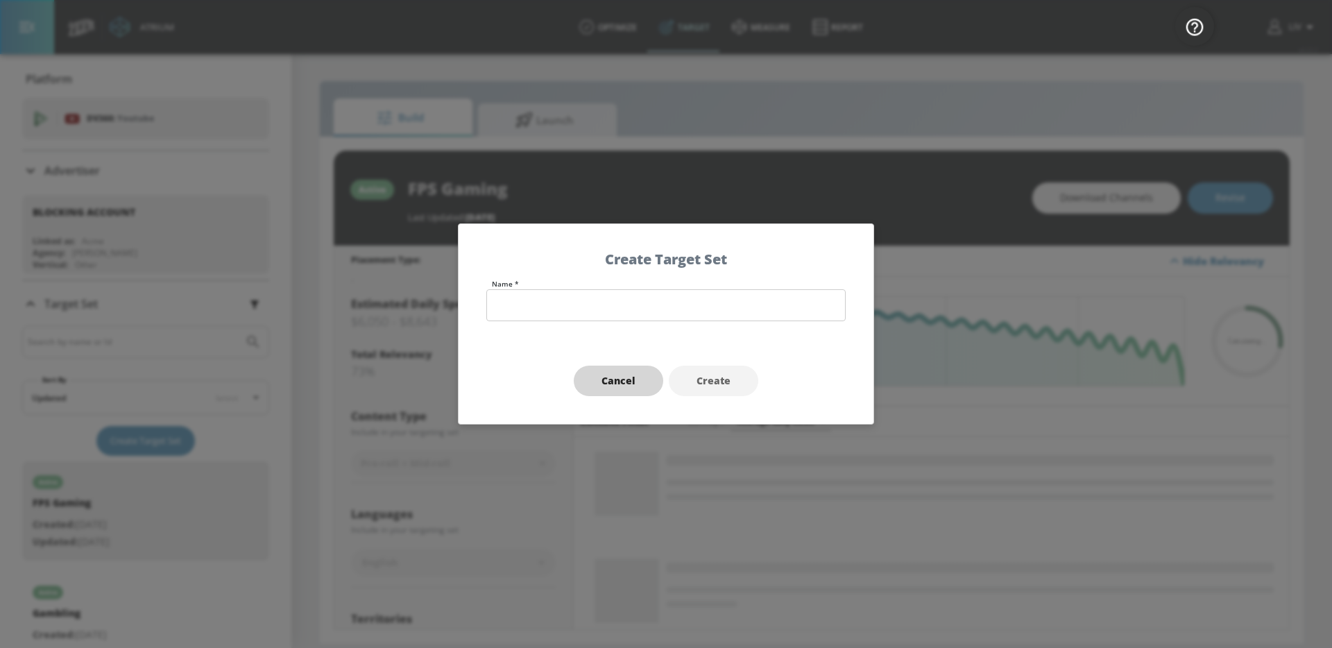
click at [606, 371] on button "Cancel" at bounding box center [618, 381] width 89 height 31
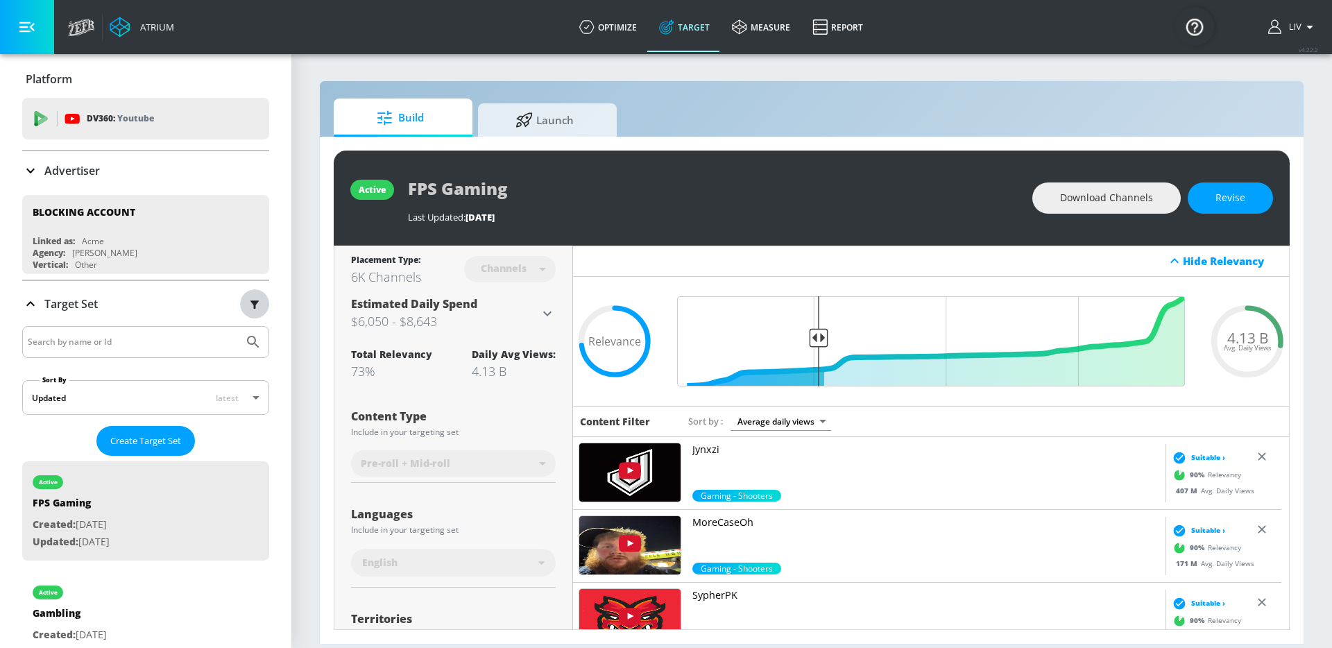
click at [247, 309] on icon "button" at bounding box center [254, 303] width 15 height 15
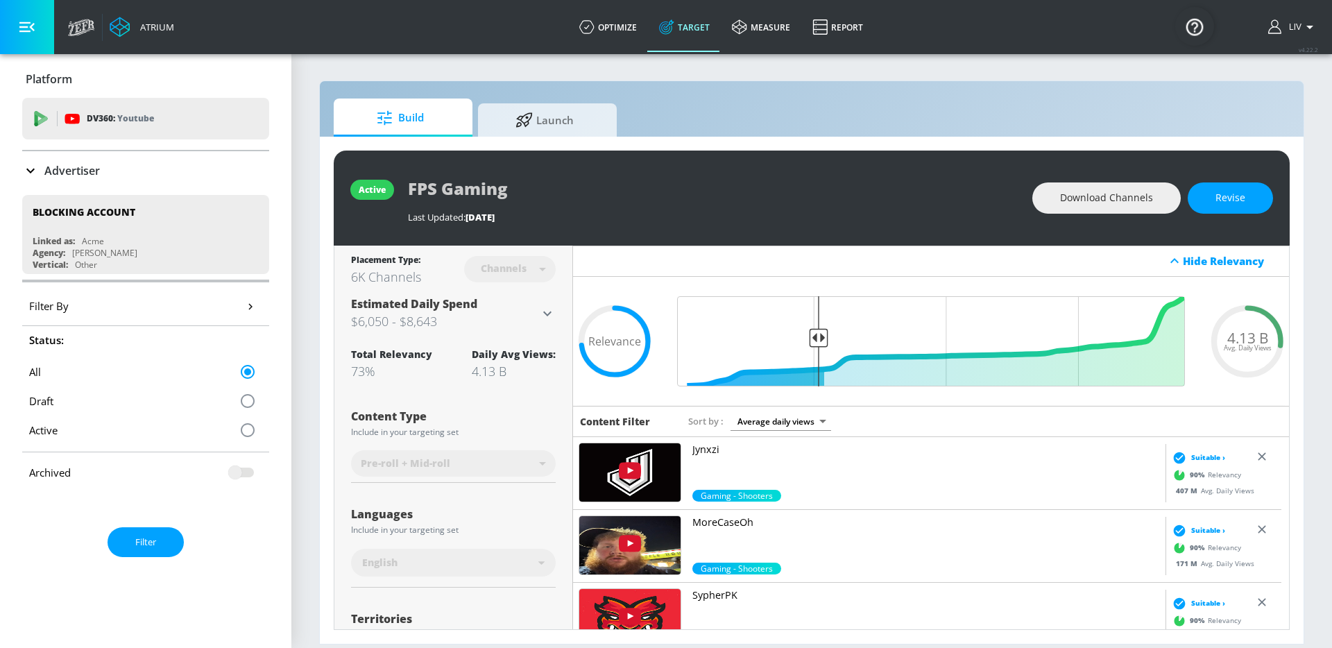
click at [246, 309] on icon "button" at bounding box center [250, 306] width 15 height 15
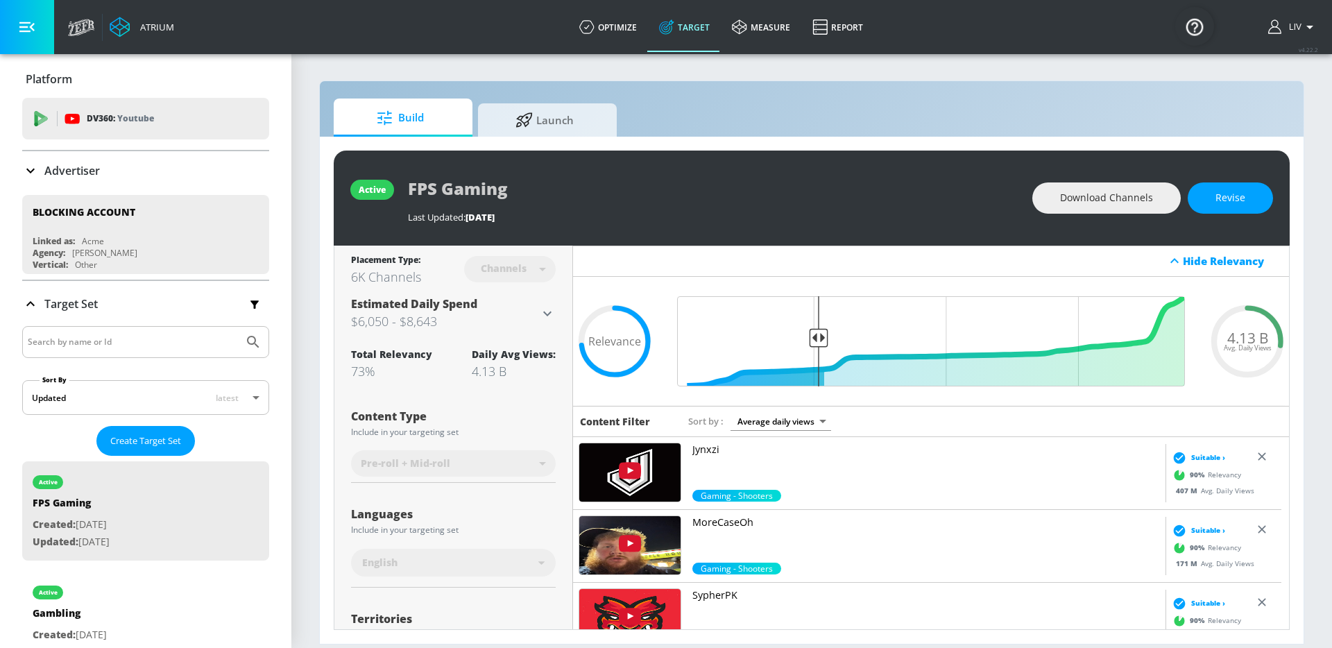
drag, startPoint x: 85, startPoint y: 176, endPoint x: 92, endPoint y: 189, distance: 14.6
click at [85, 176] on p "Advertiser" at bounding box center [71, 170] width 55 height 15
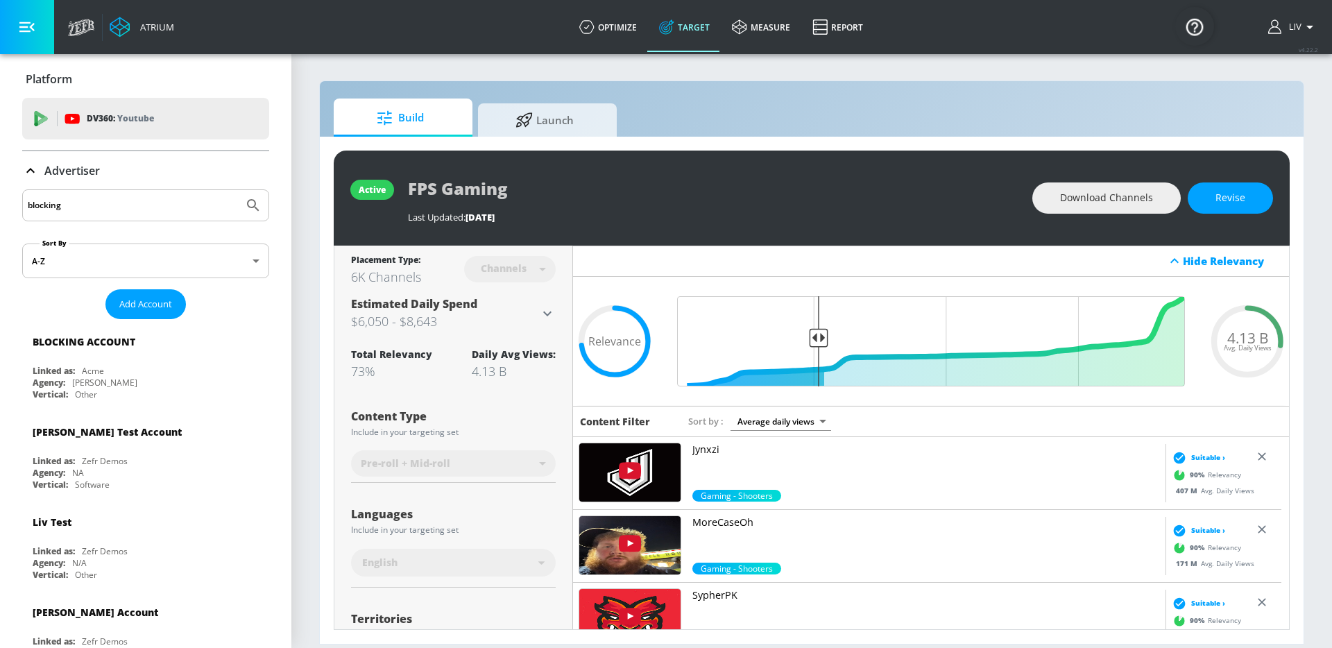
click at [109, 201] on input "blocking" at bounding box center [133, 205] width 210 height 18
type input "liv"
click at [238, 190] on button "Submit Search" at bounding box center [253, 205] width 31 height 31
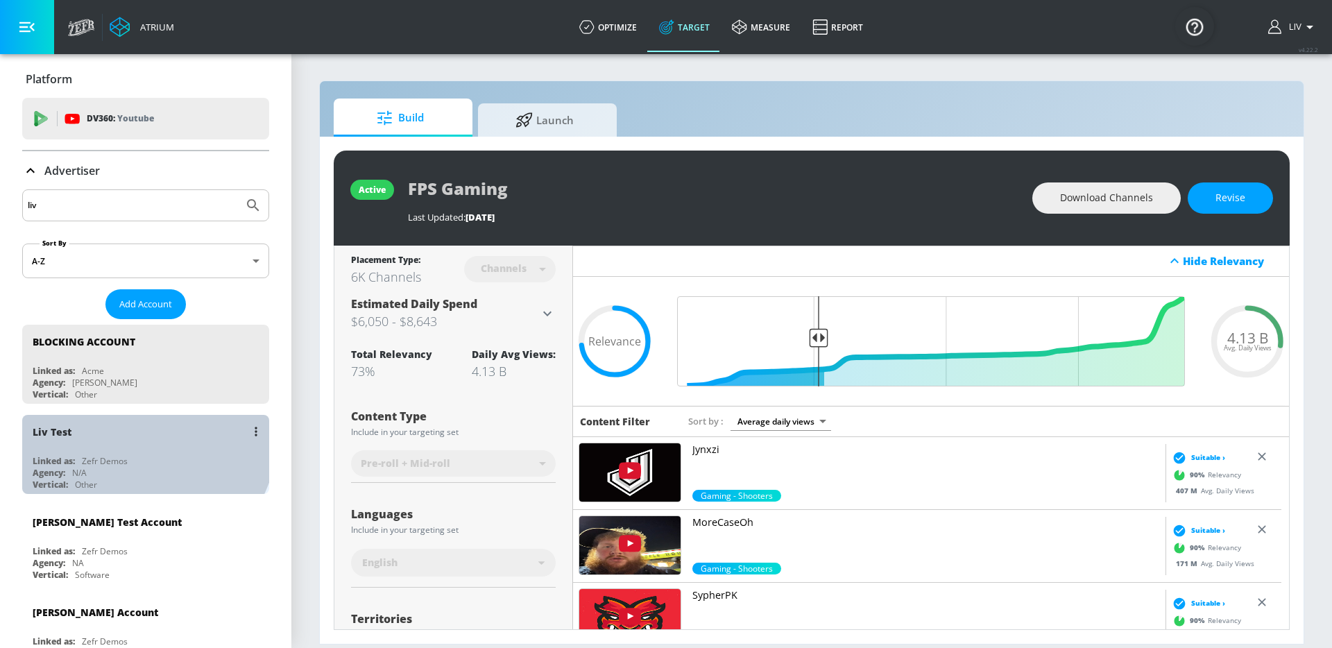
click at [143, 438] on div "Liv Test" at bounding box center [149, 431] width 233 height 33
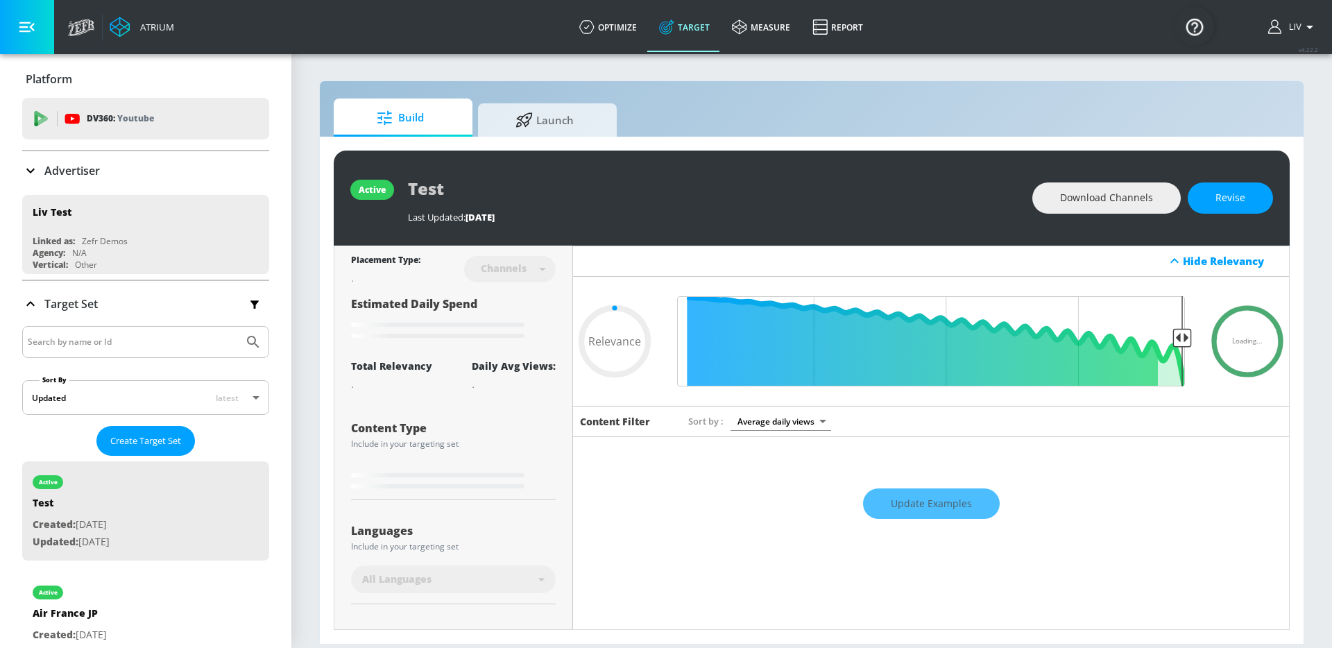
type input "0.71"
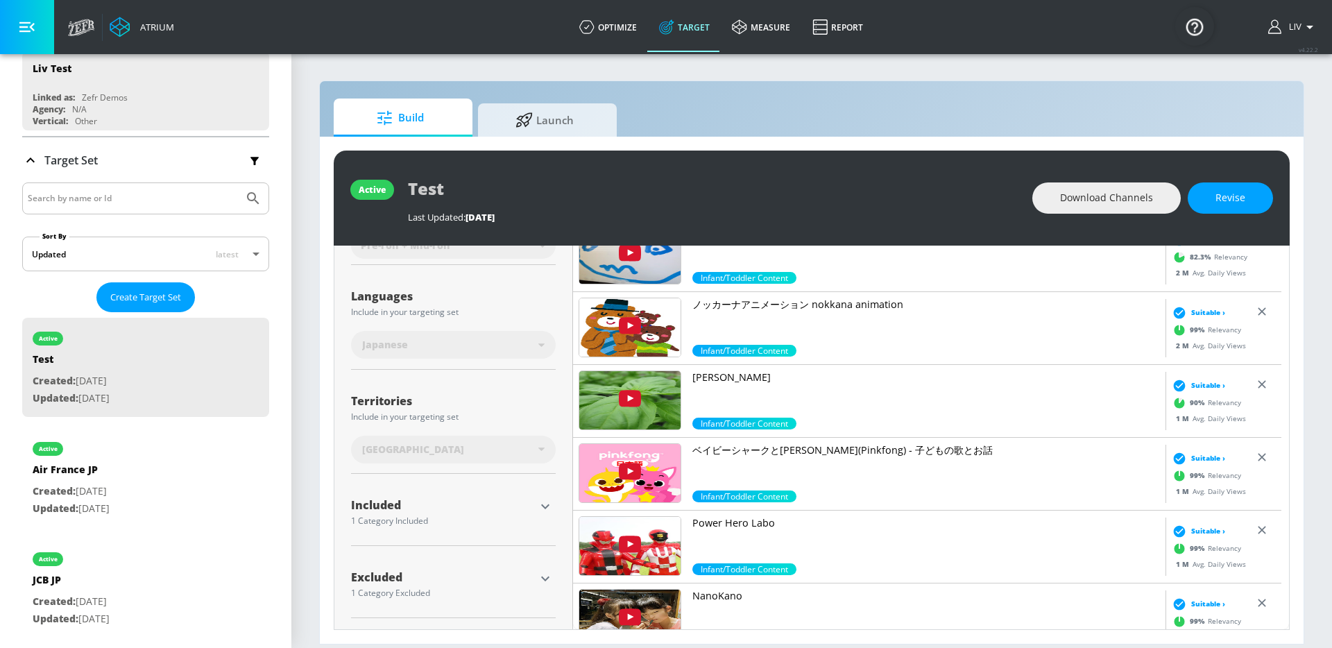
scroll to position [297, 0]
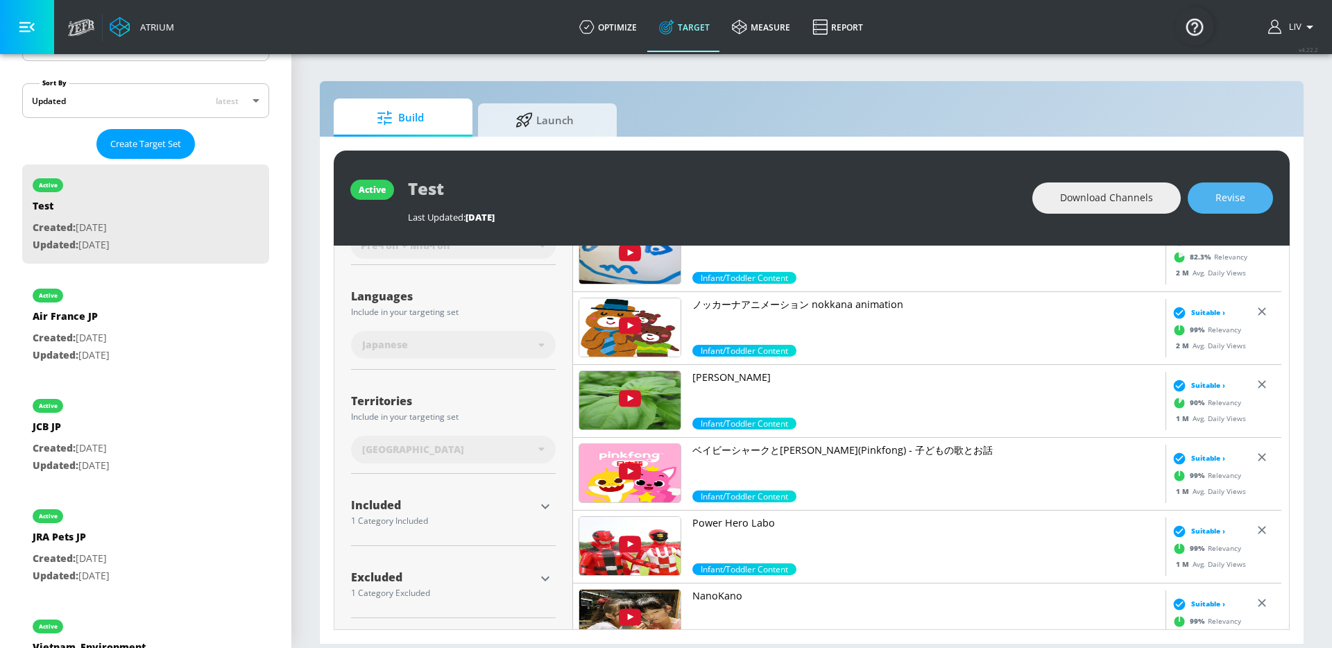
click at [1267, 195] on button "Revise" at bounding box center [1230, 197] width 85 height 31
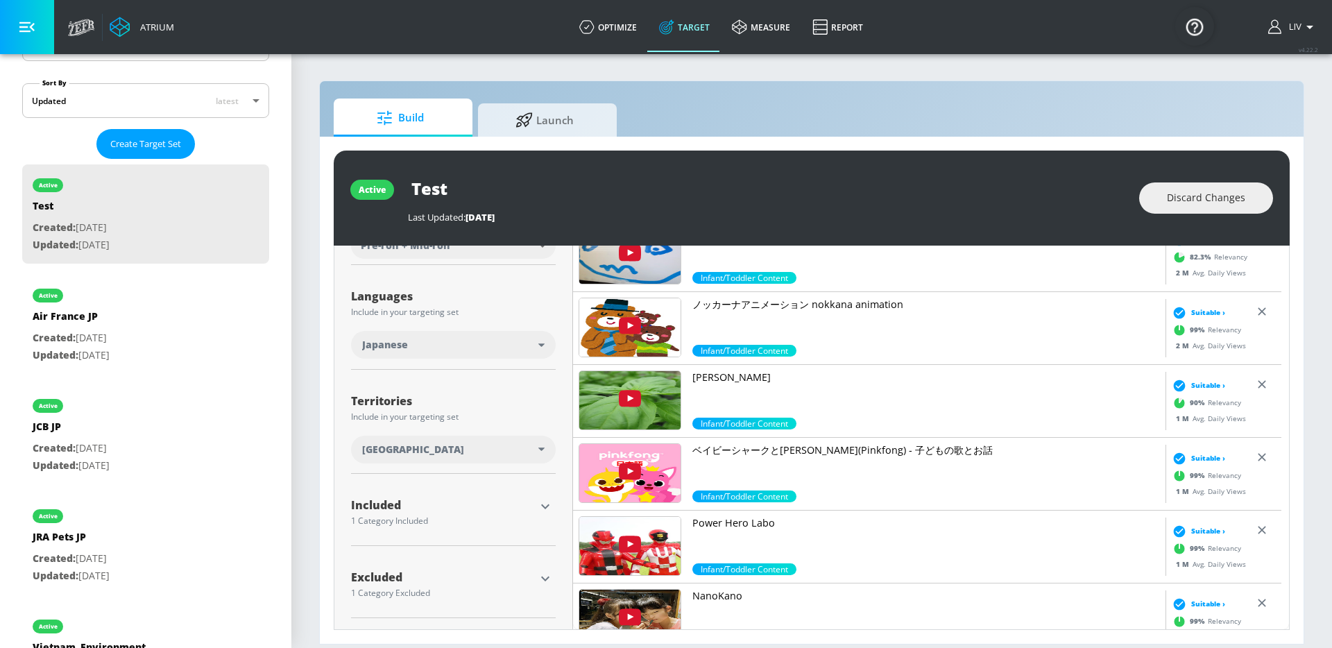
click at [542, 499] on icon "button" at bounding box center [545, 506] width 17 height 17
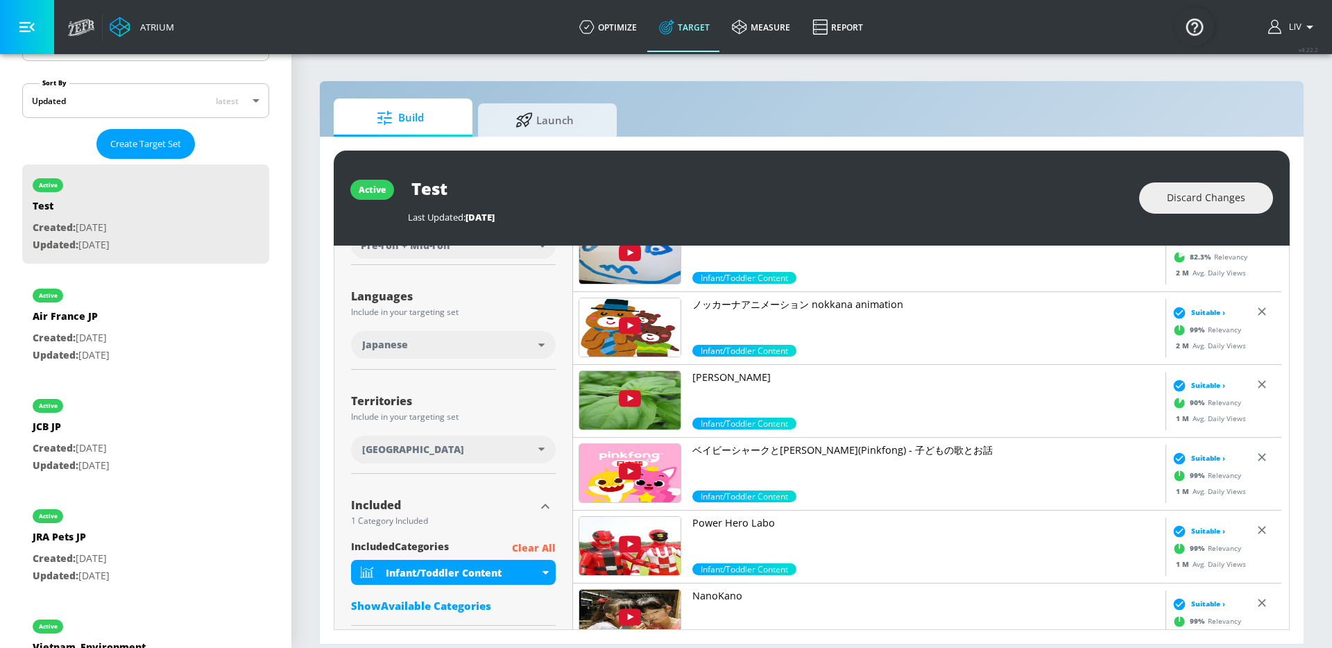
scroll to position [298, 0]
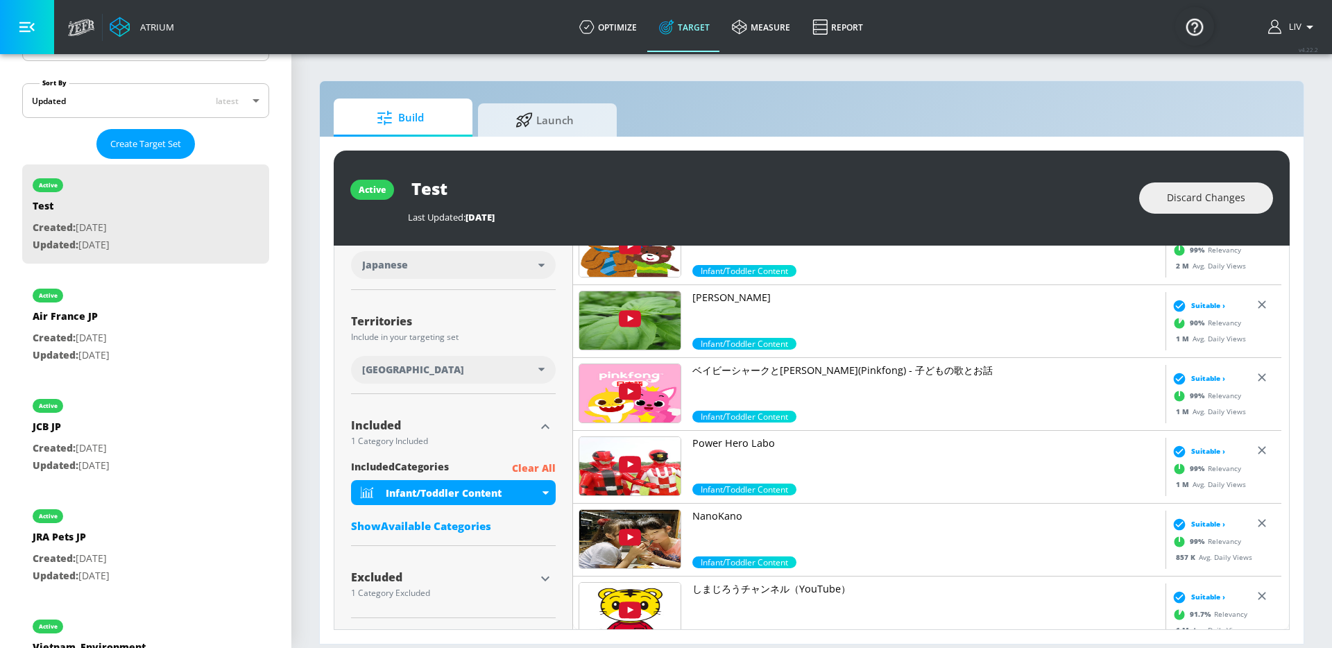
click at [476, 522] on div "Show Available Categories" at bounding box center [453, 526] width 205 height 14
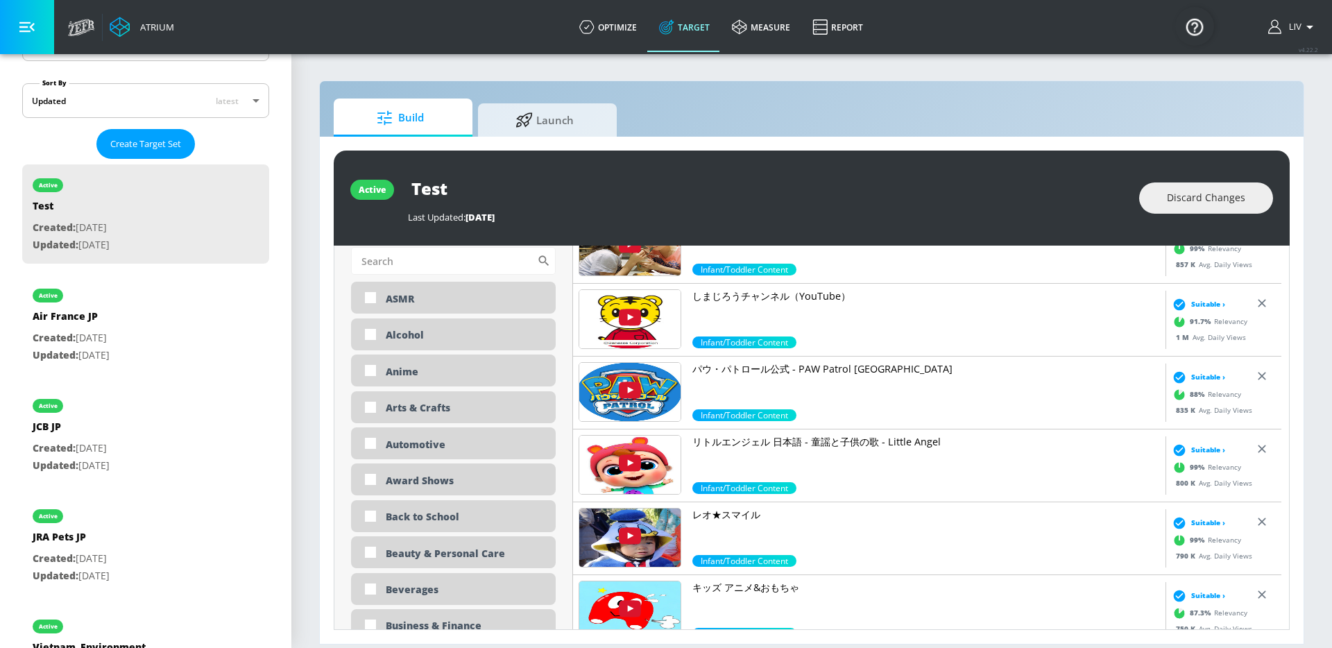
scroll to position [570, 0]
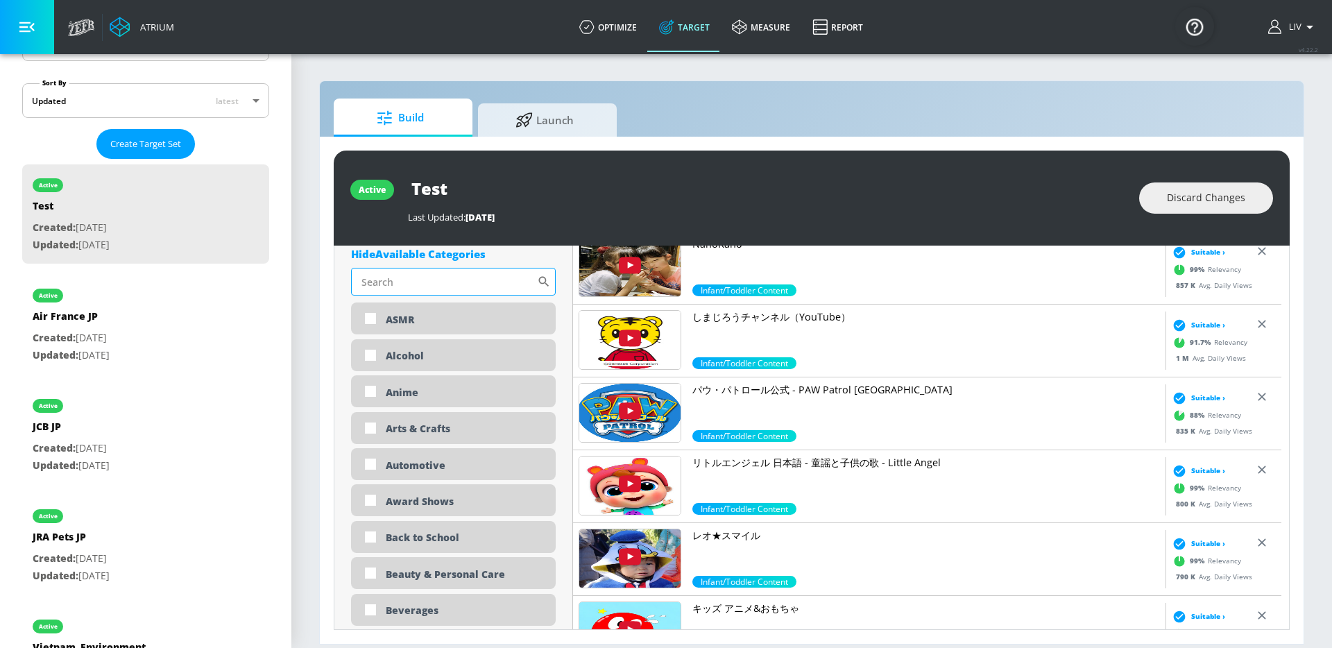
click at [475, 288] on input "Sort By" at bounding box center [444, 282] width 186 height 28
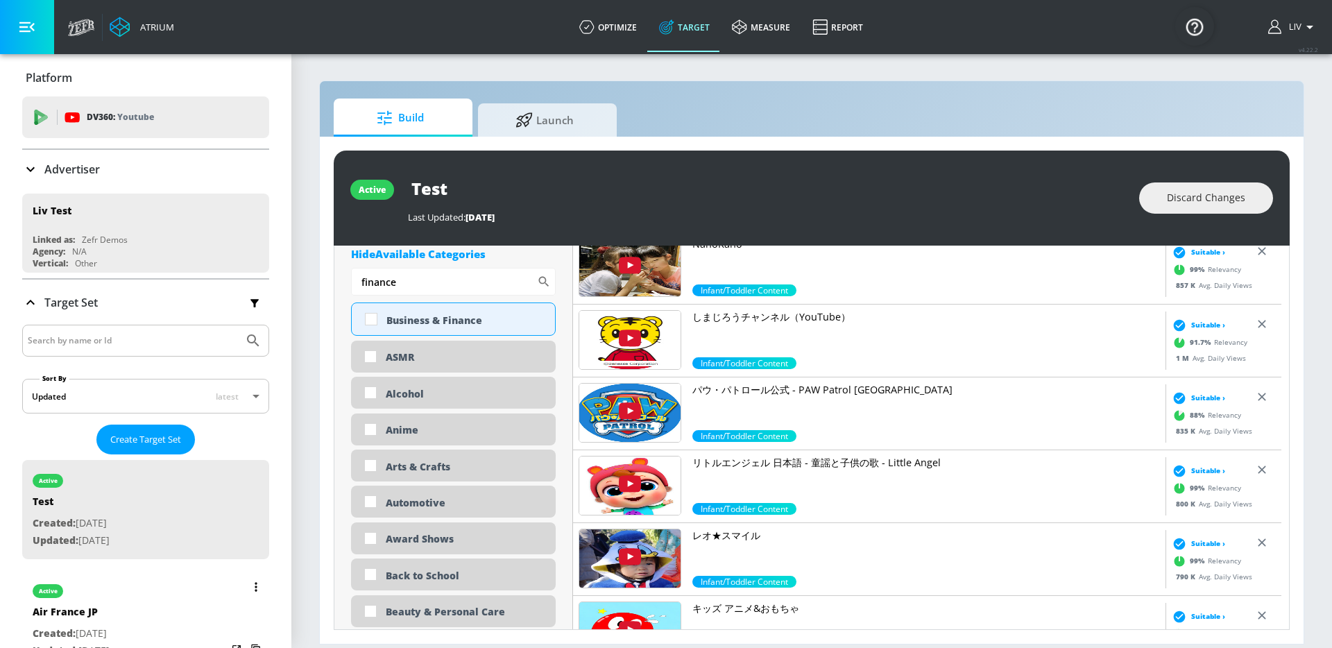
scroll to position [20, 0]
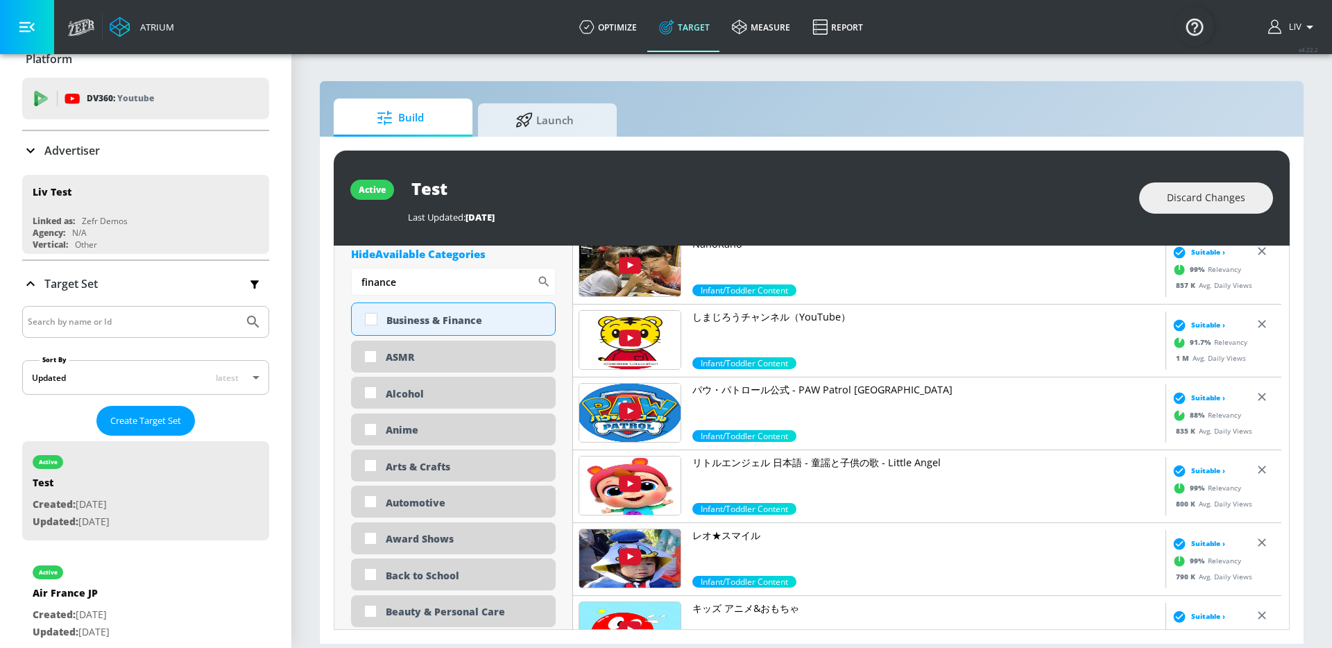
type input "finance"
click at [119, 153] on div "Advertiser" at bounding box center [145, 150] width 247 height 17
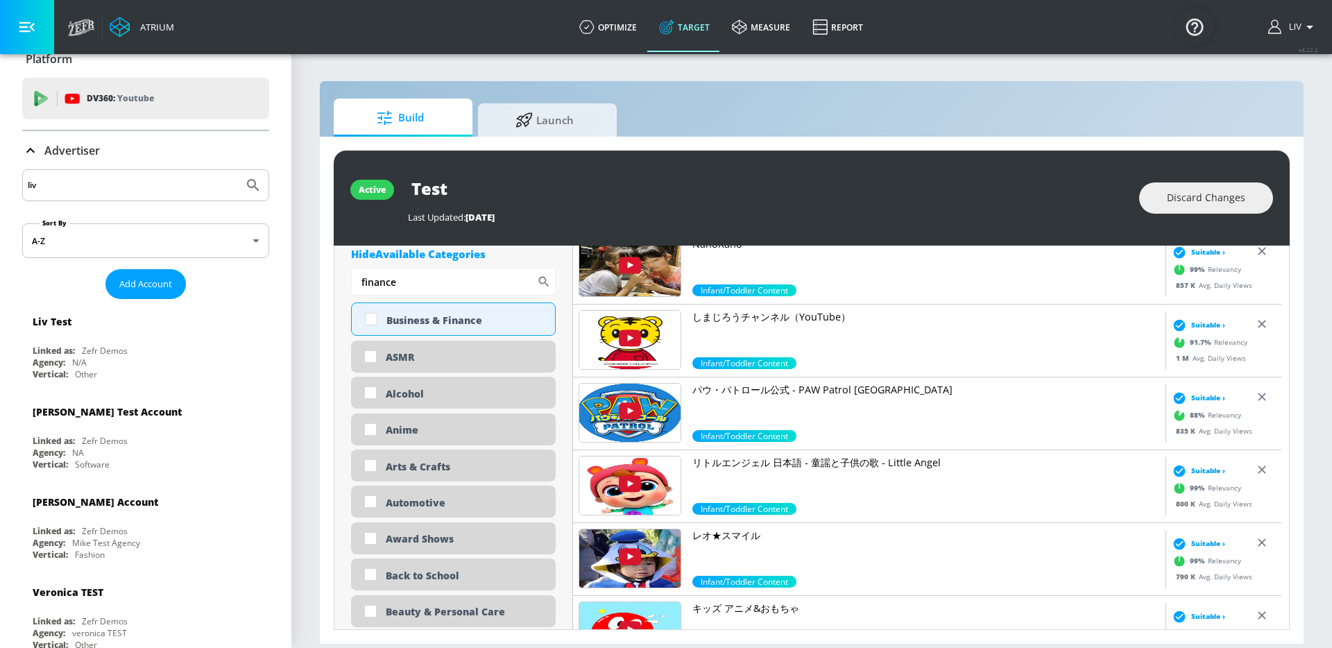
scroll to position [0, 0]
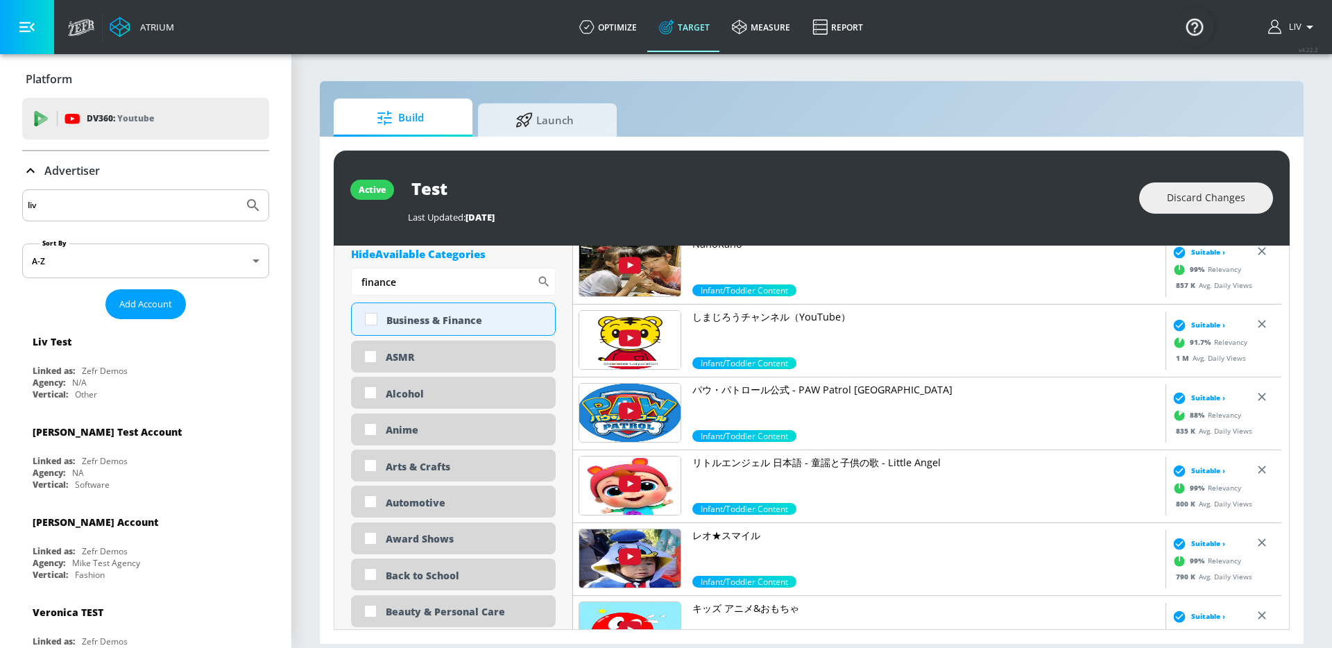
click at [133, 196] on input "liv" at bounding box center [133, 205] width 210 height 18
type input "pokemon"
click at [238, 190] on button "Submit Search" at bounding box center [253, 205] width 31 height 31
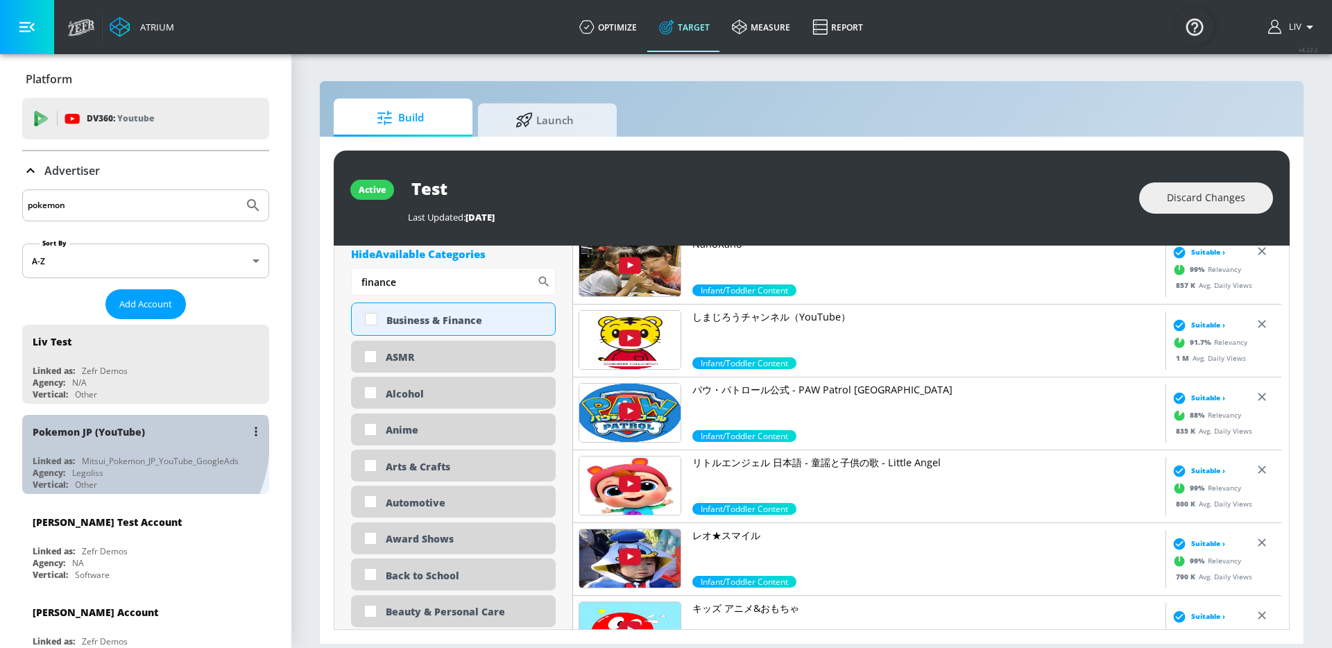
click at [126, 440] on div "Pokemon JP (YouTube)" at bounding box center [149, 431] width 233 height 33
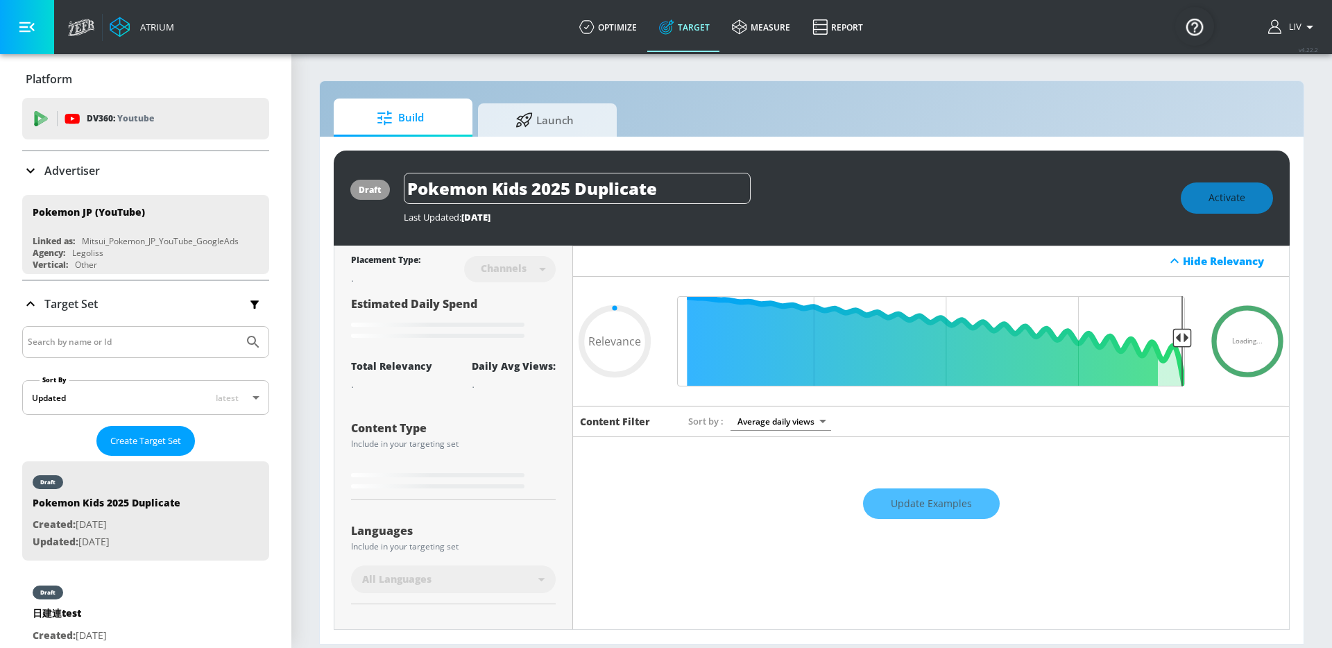
type input "0.5"
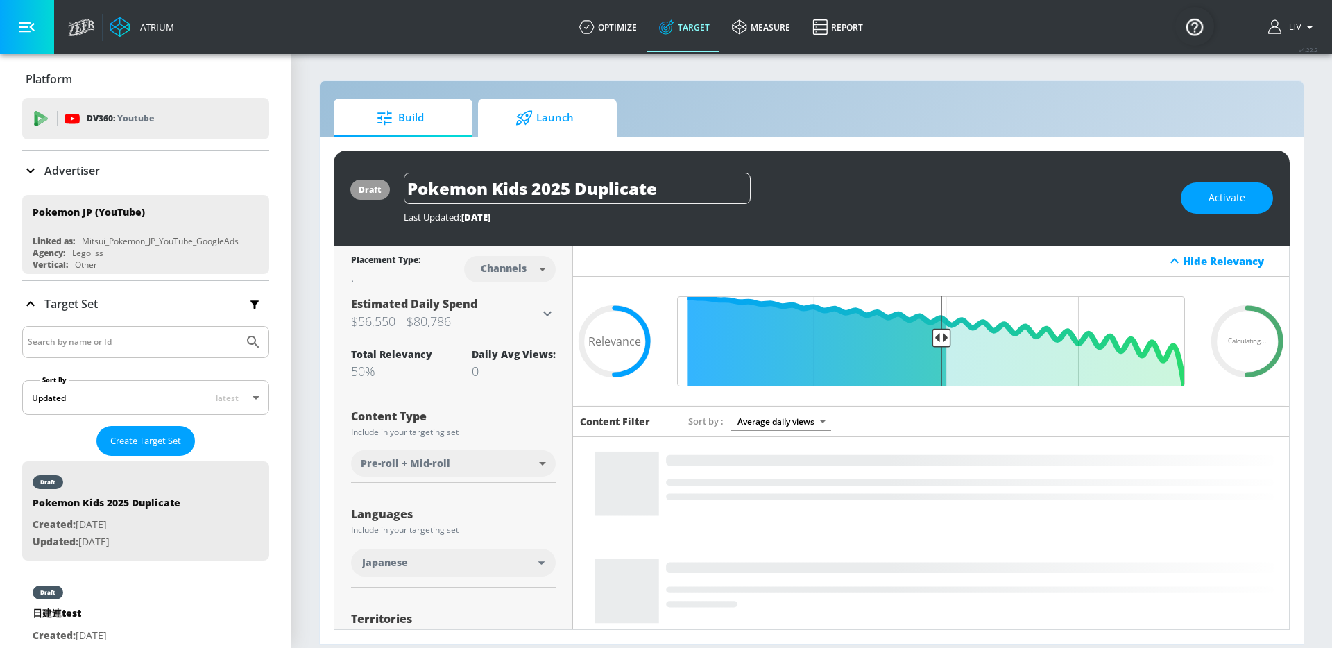
click at [517, 119] on icon at bounding box center [523, 117] width 17 height 15
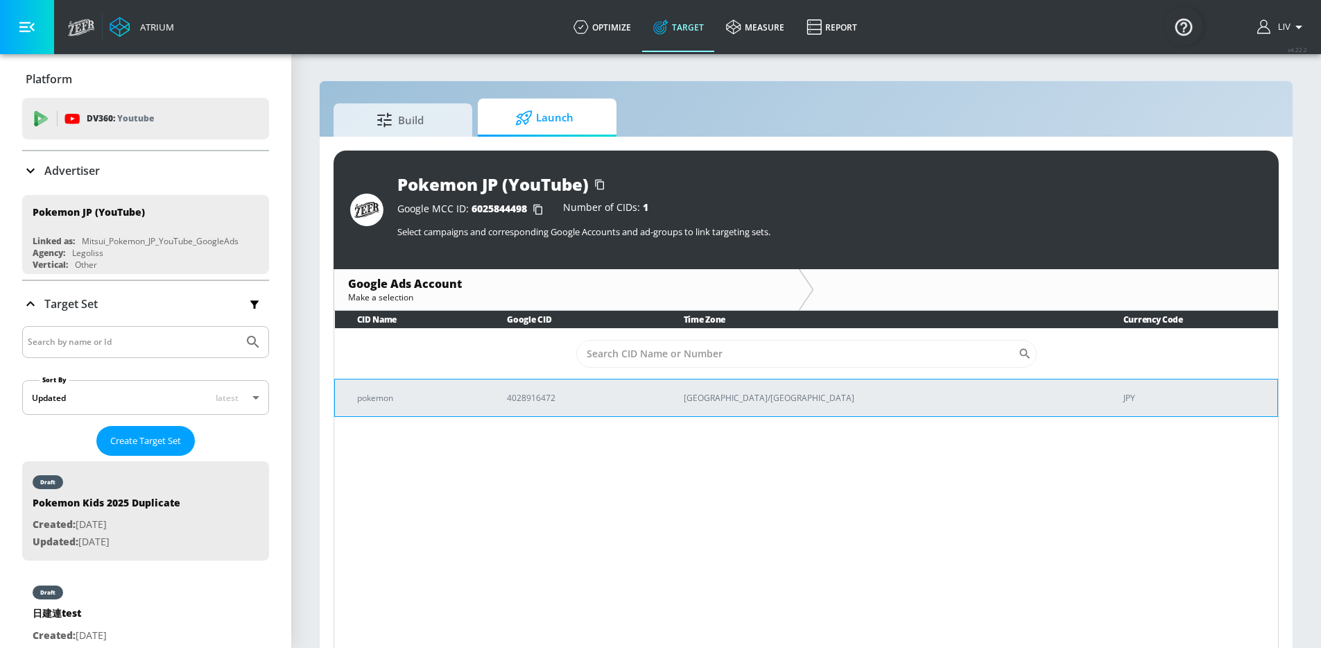
click at [622, 405] on td "4028916472" at bounding box center [573, 397] width 176 height 37
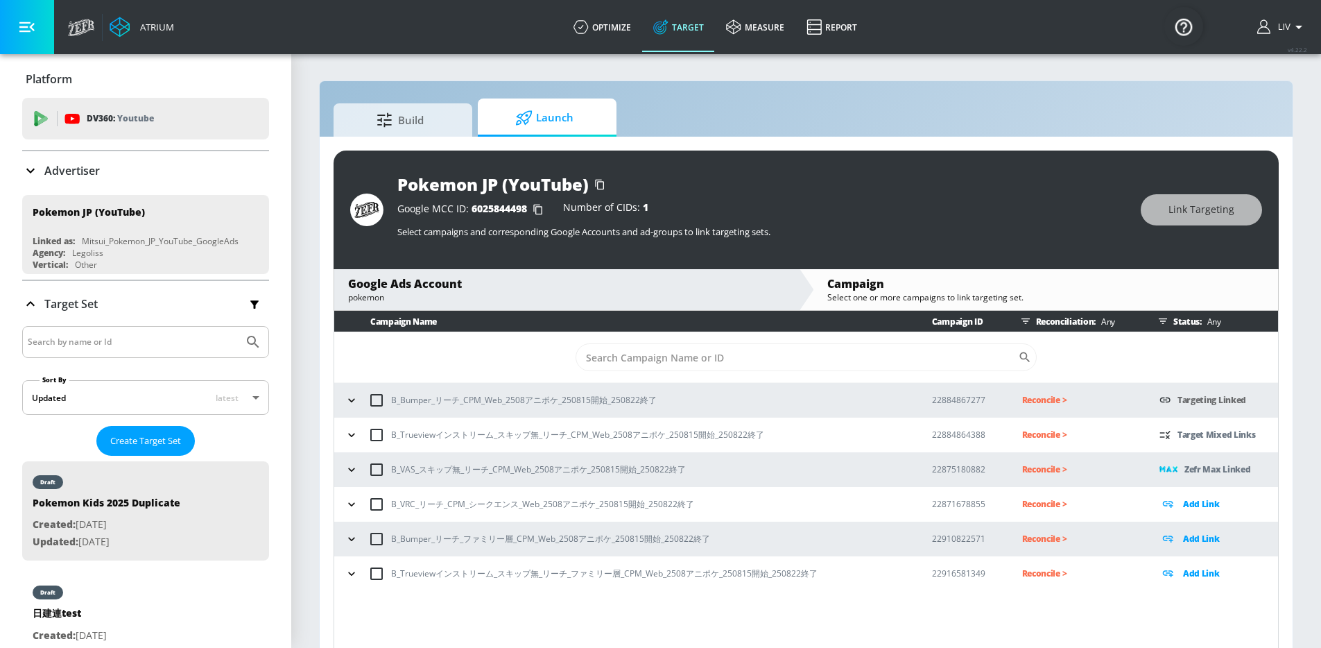
click at [1009, 110] on div "Build Launch" at bounding box center [807, 118] width 946 height 38
click at [347, 540] on icon "button" at bounding box center [352, 539] width 14 height 14
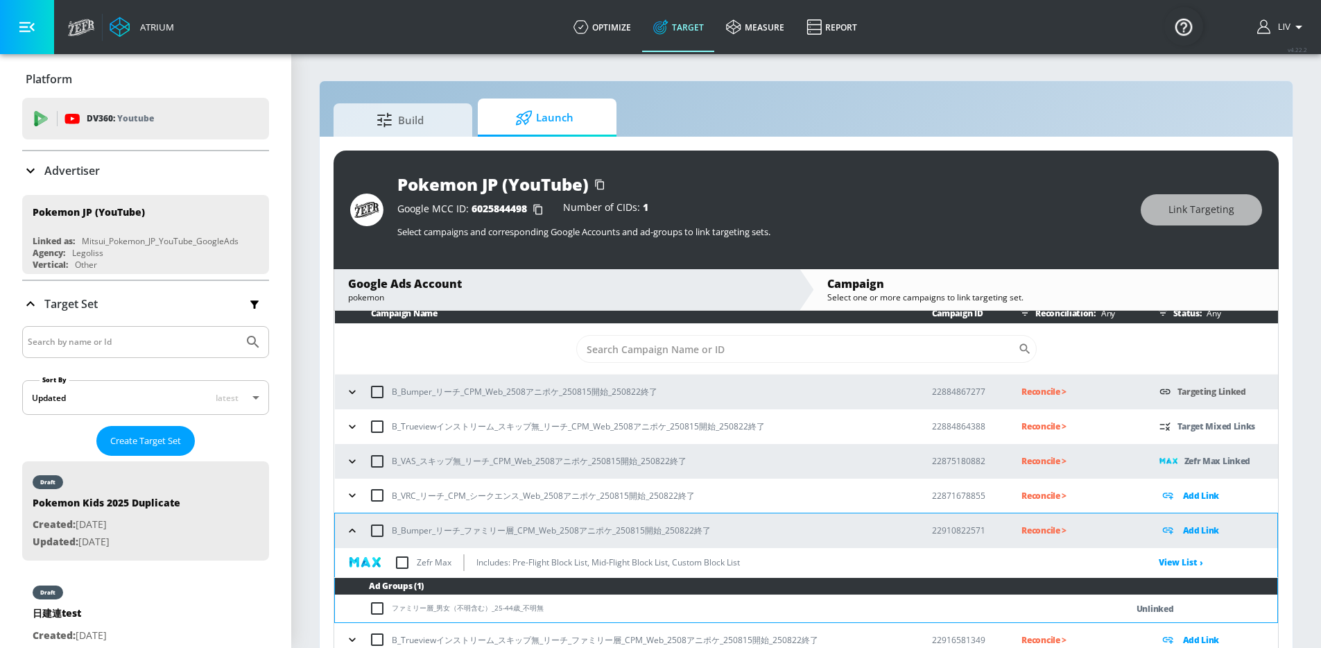
scroll to position [12, 0]
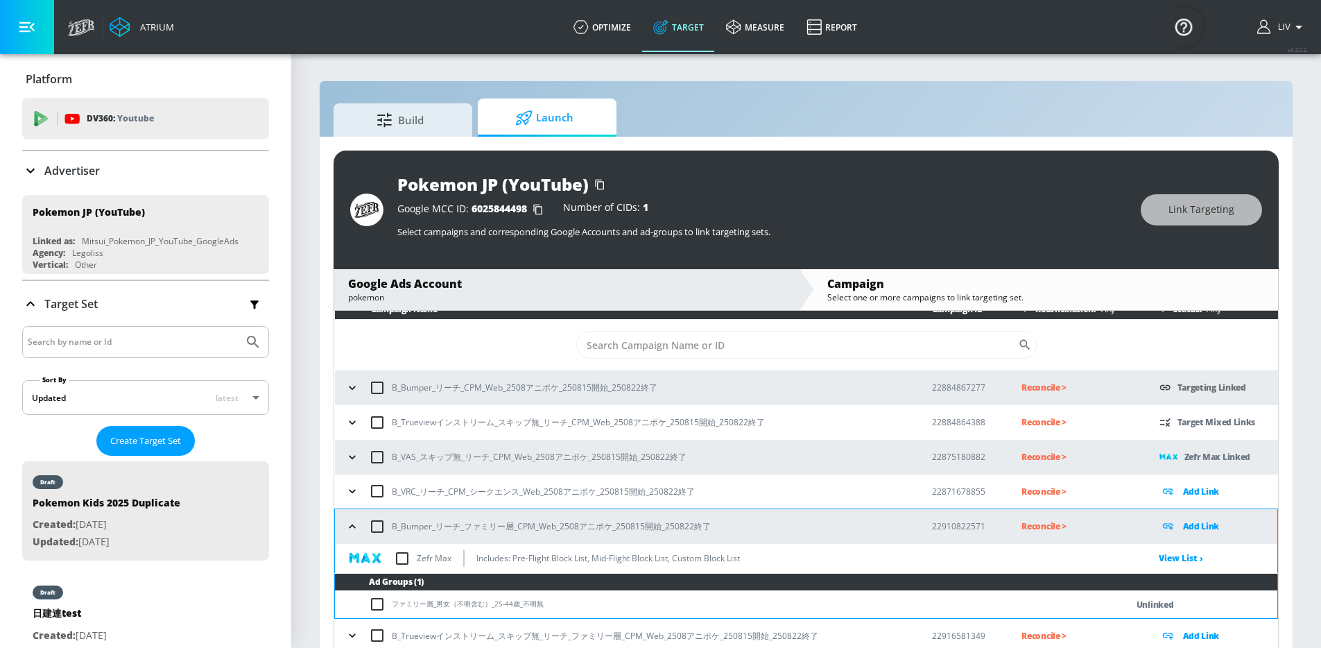
click at [1183, 521] on p "Add Link" at bounding box center [1201, 526] width 37 height 16
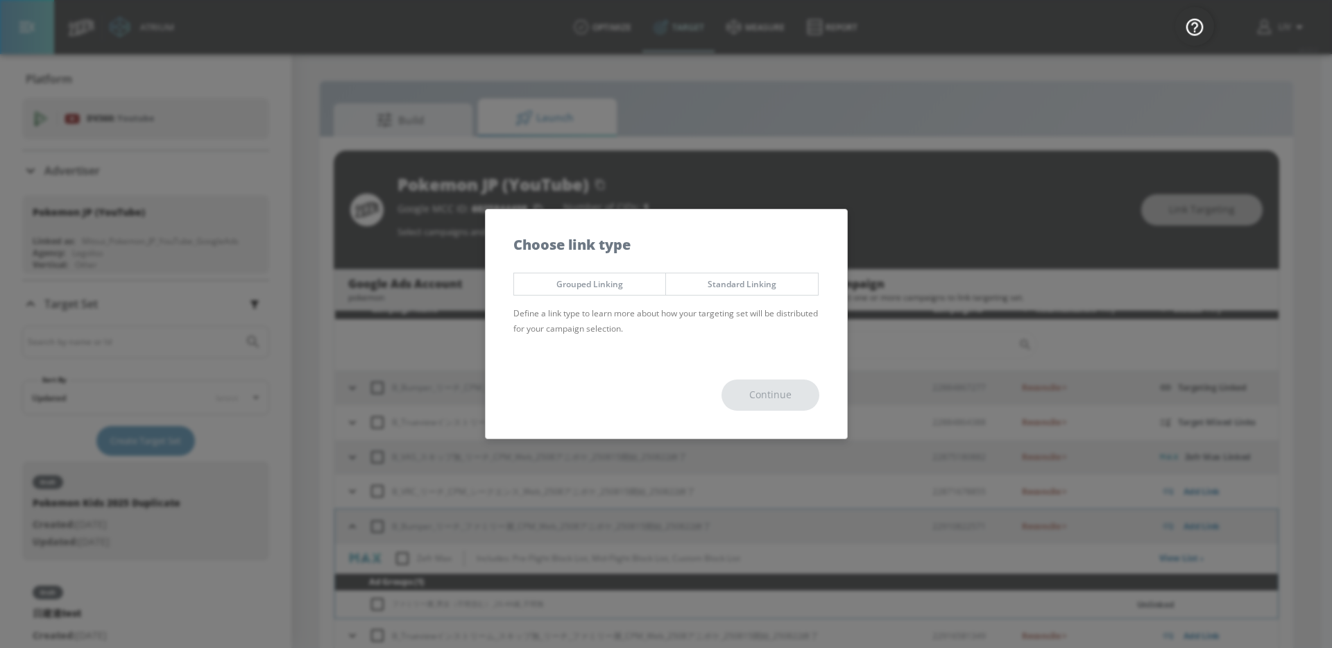
click at [755, 294] on button "Standard Linking" at bounding box center [741, 284] width 153 height 23
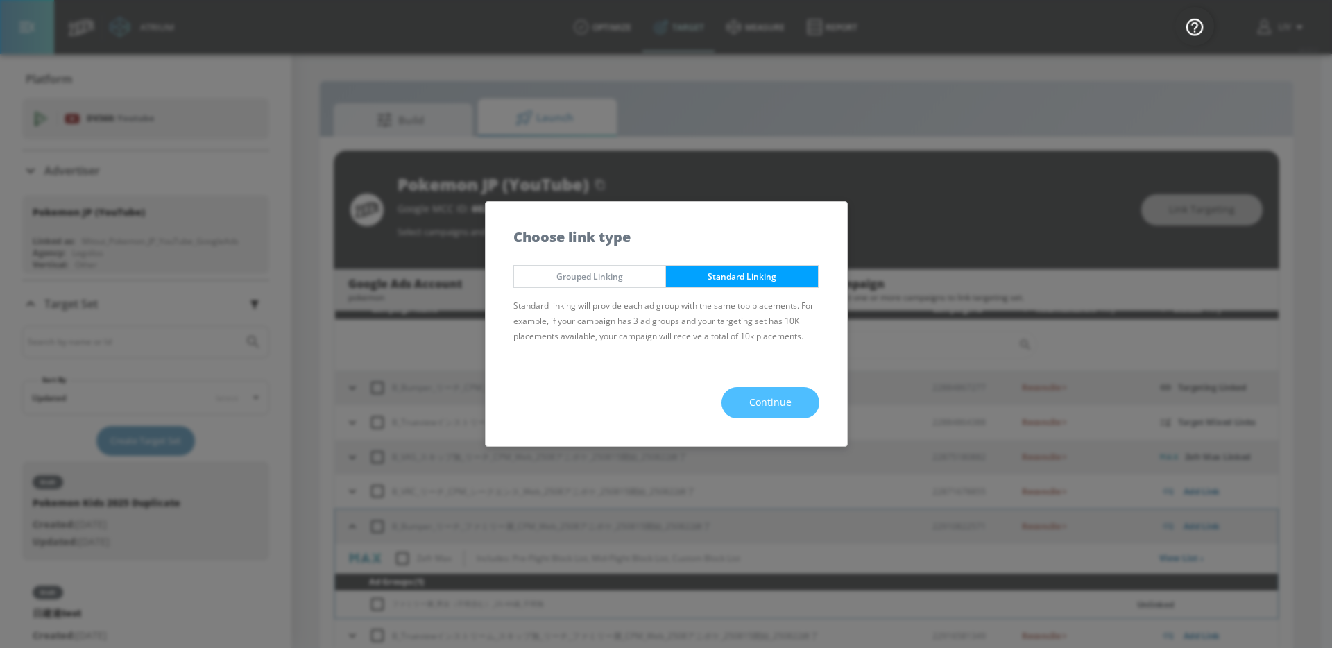
click at [753, 405] on span "Continue" at bounding box center [770, 402] width 42 height 17
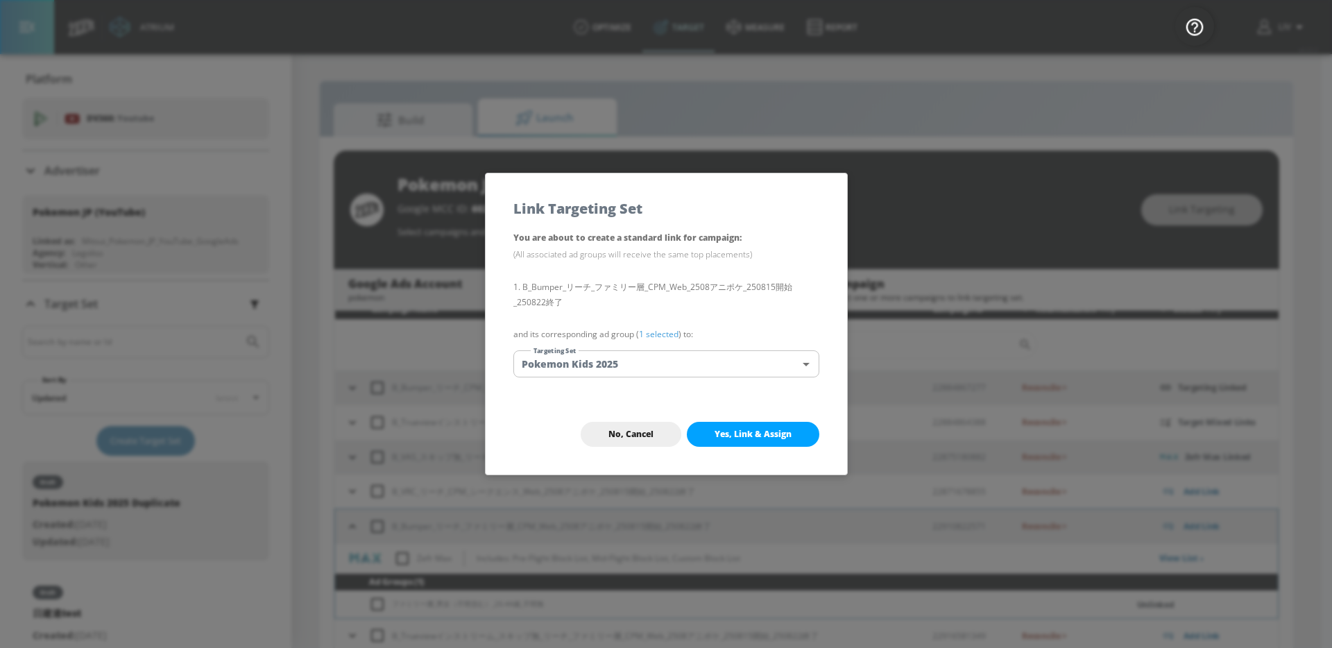
click at [640, 359] on body "Atrium optimize Target measure Report optimize Target measure Report v 4.22.2 L…" at bounding box center [666, 334] width 1332 height 668
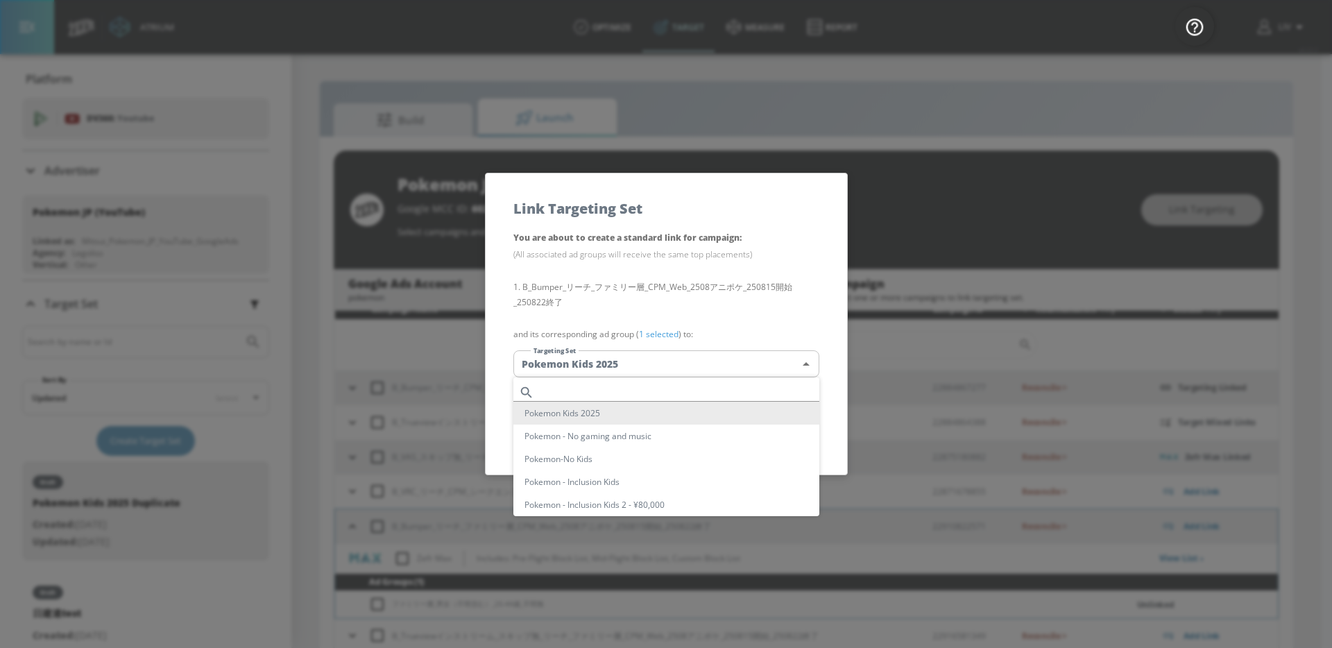
click at [817, 327] on div at bounding box center [666, 324] width 1332 height 648
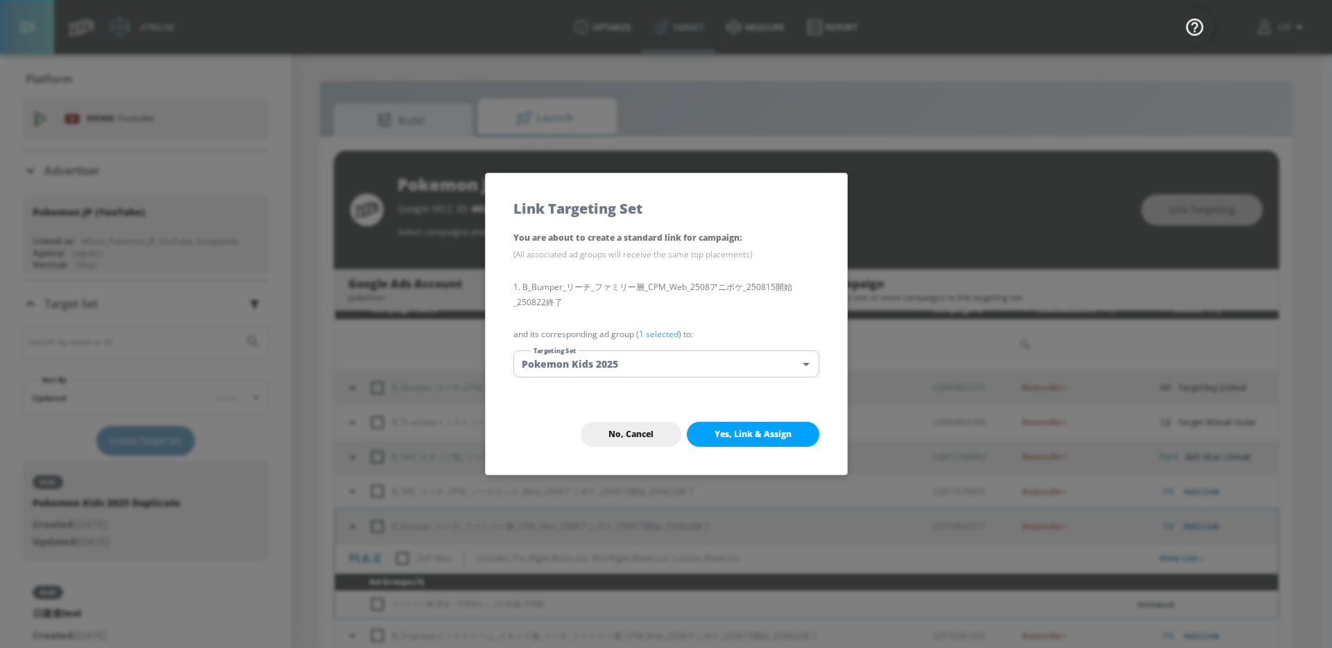
click at [782, 431] on span "Yes, Link & Assign" at bounding box center [753, 434] width 77 height 11
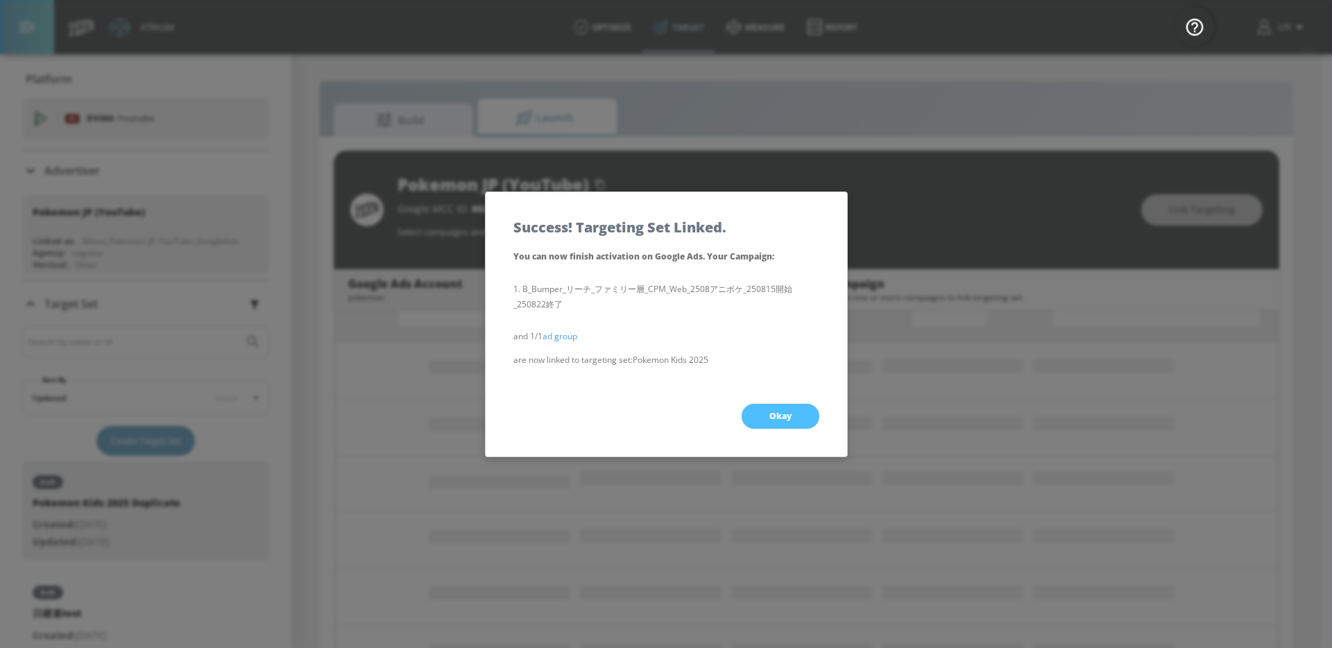
click at [793, 416] on button "Okay" at bounding box center [781, 416] width 78 height 25
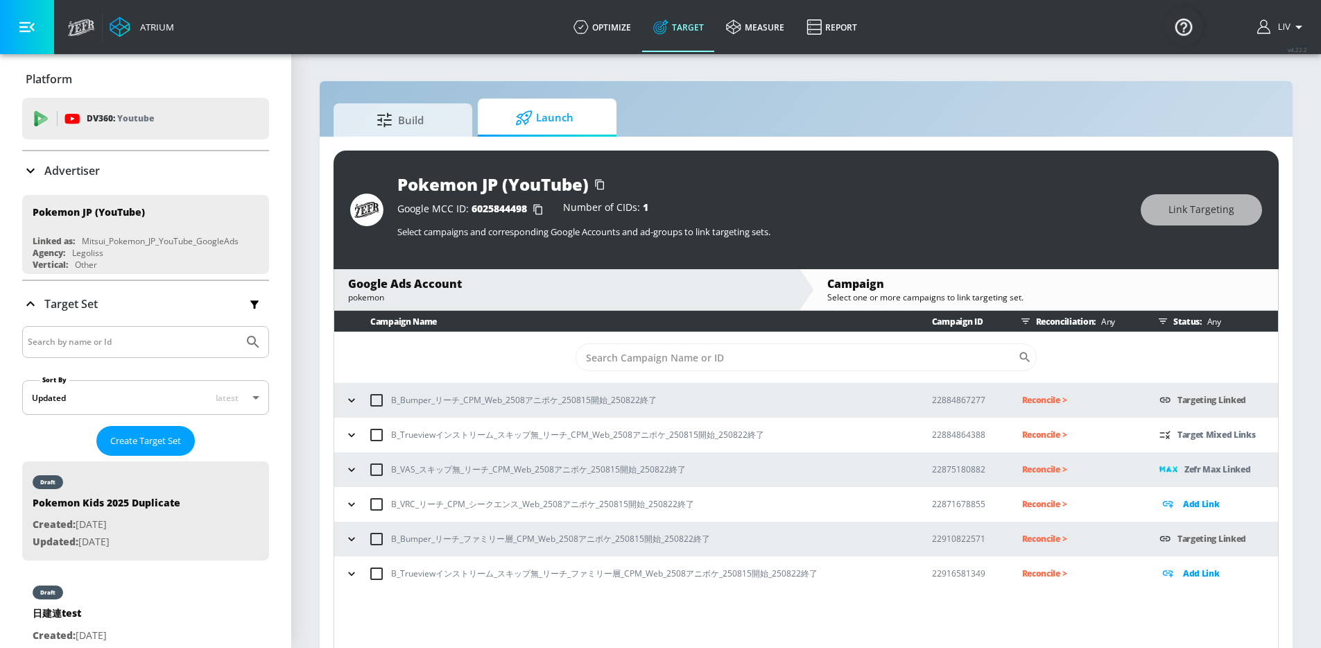
scroll to position [0, 0]
click at [793, 162] on div "Pokemon JP (YouTube) Google MCC ID: 6025844498 Number of CIDs: 1 Select campaig…" at bounding box center [807, 210] width 946 height 119
click at [346, 565] on button "button" at bounding box center [351, 573] width 21 height 21
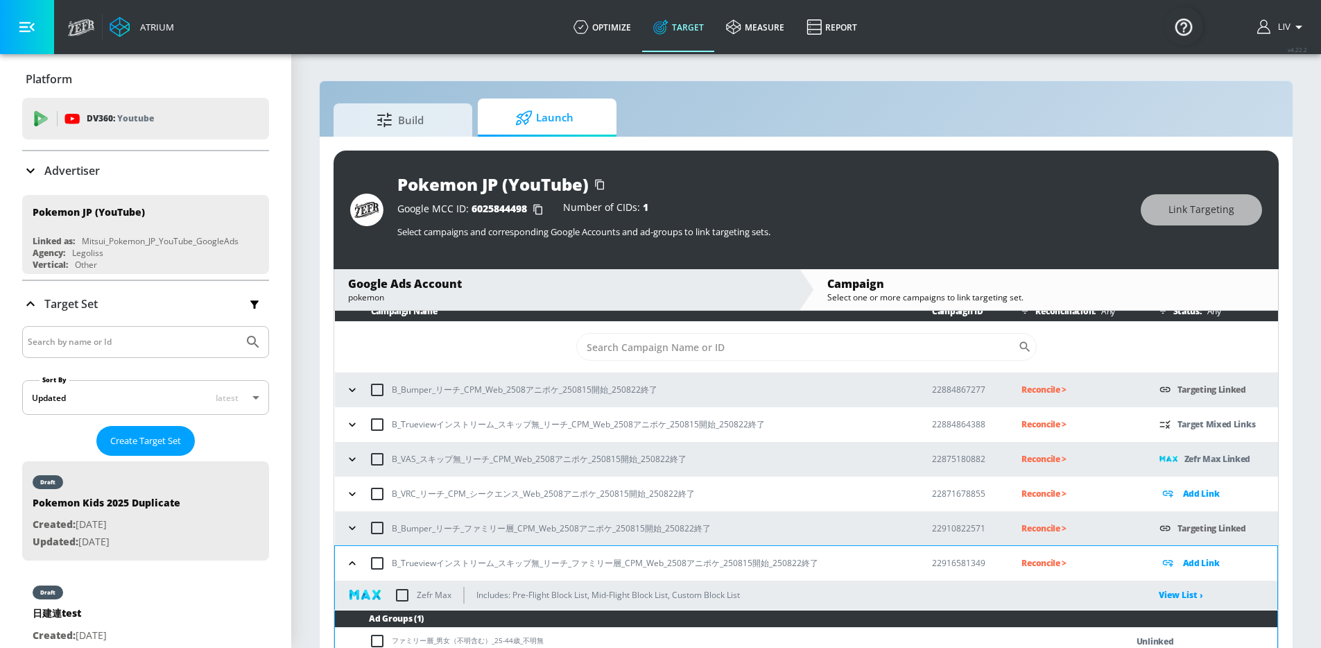
scroll to position [13, 0]
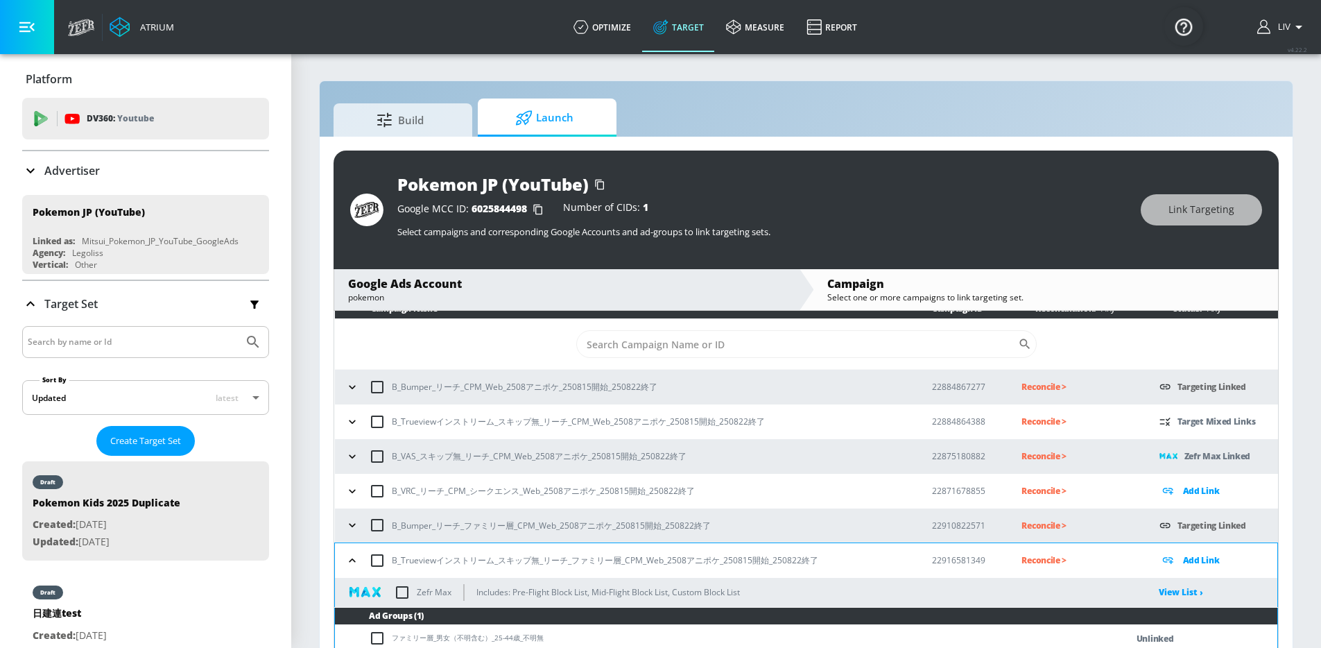
click at [1201, 561] on p "Add Link" at bounding box center [1201, 560] width 37 height 16
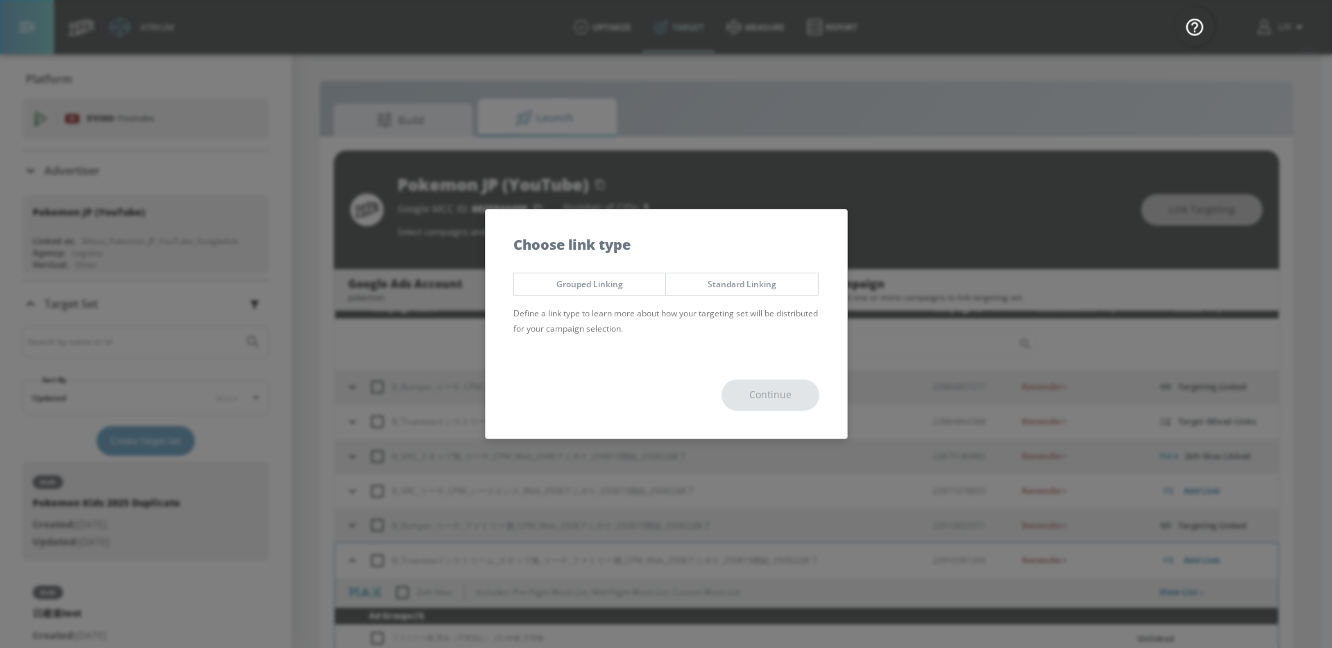
click at [738, 280] on span "Standard Linking" at bounding box center [741, 284] width 131 height 15
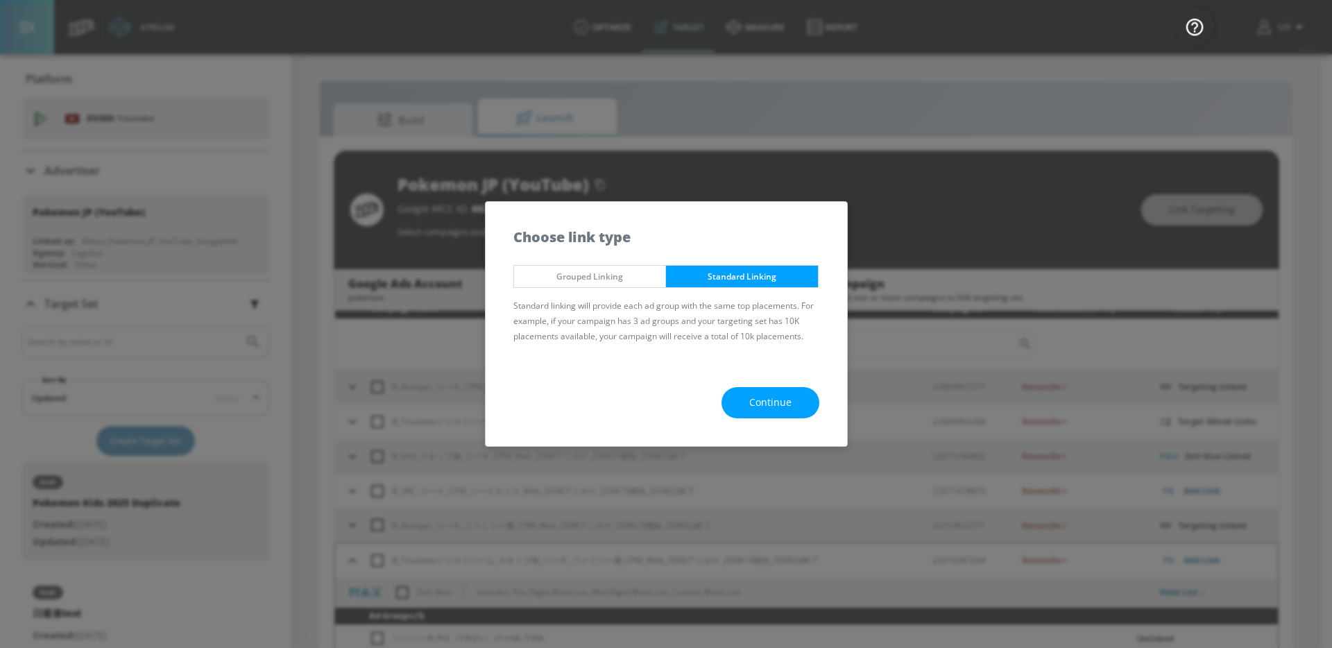
click at [776, 404] on span "Continue" at bounding box center [770, 402] width 42 height 17
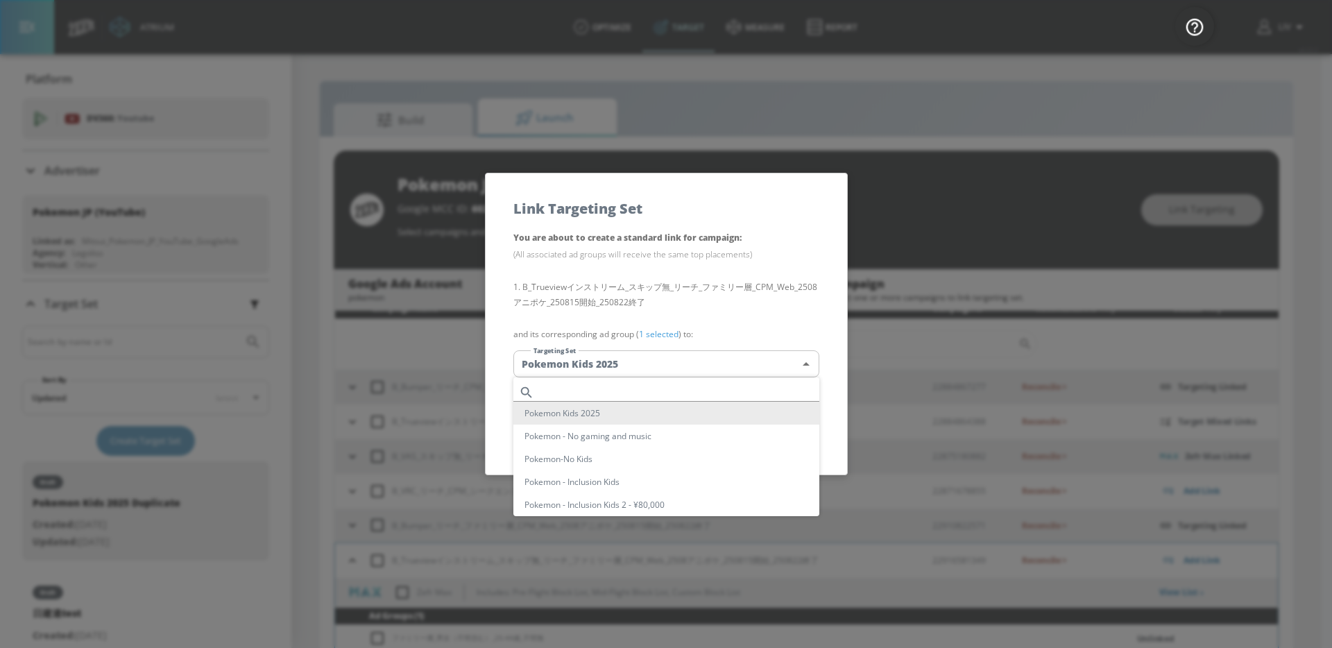
click at [700, 354] on body "Atrium optimize Target measure Report optimize Target measure Report v 4.22.2 L…" at bounding box center [666, 334] width 1332 height 668
click at [810, 326] on div at bounding box center [666, 324] width 1332 height 648
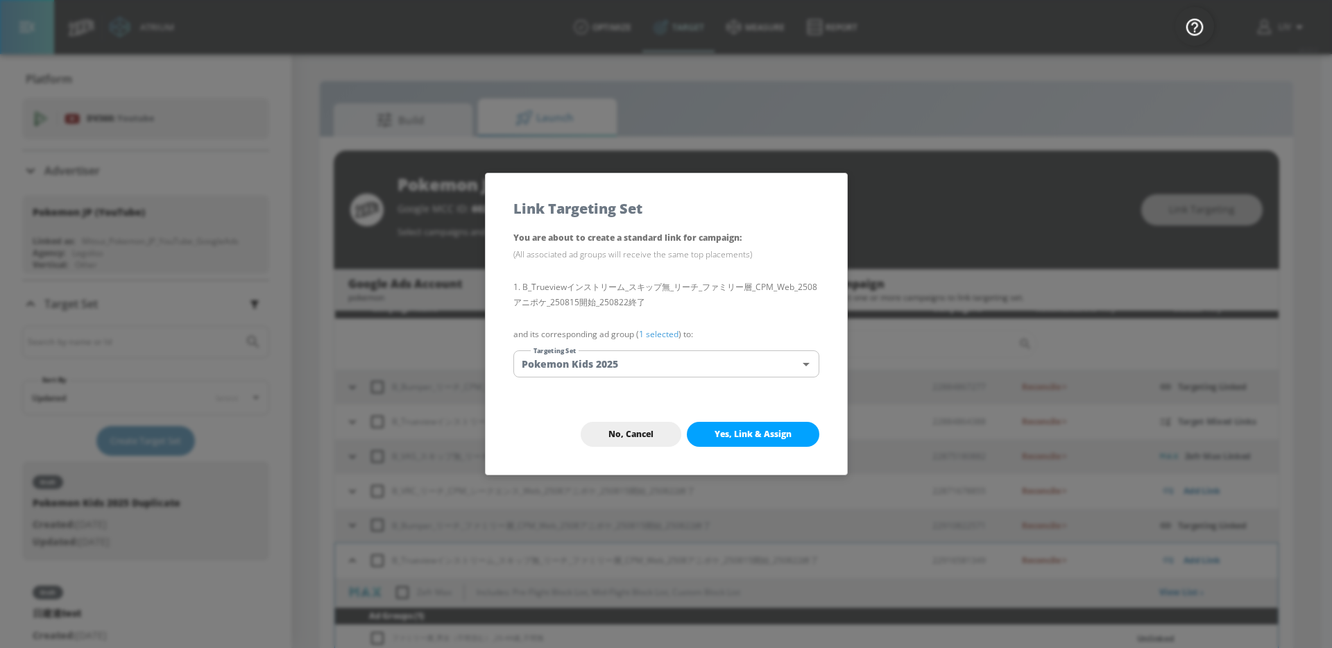
click at [806, 430] on button "Yes, Link & Assign" at bounding box center [753, 434] width 132 height 25
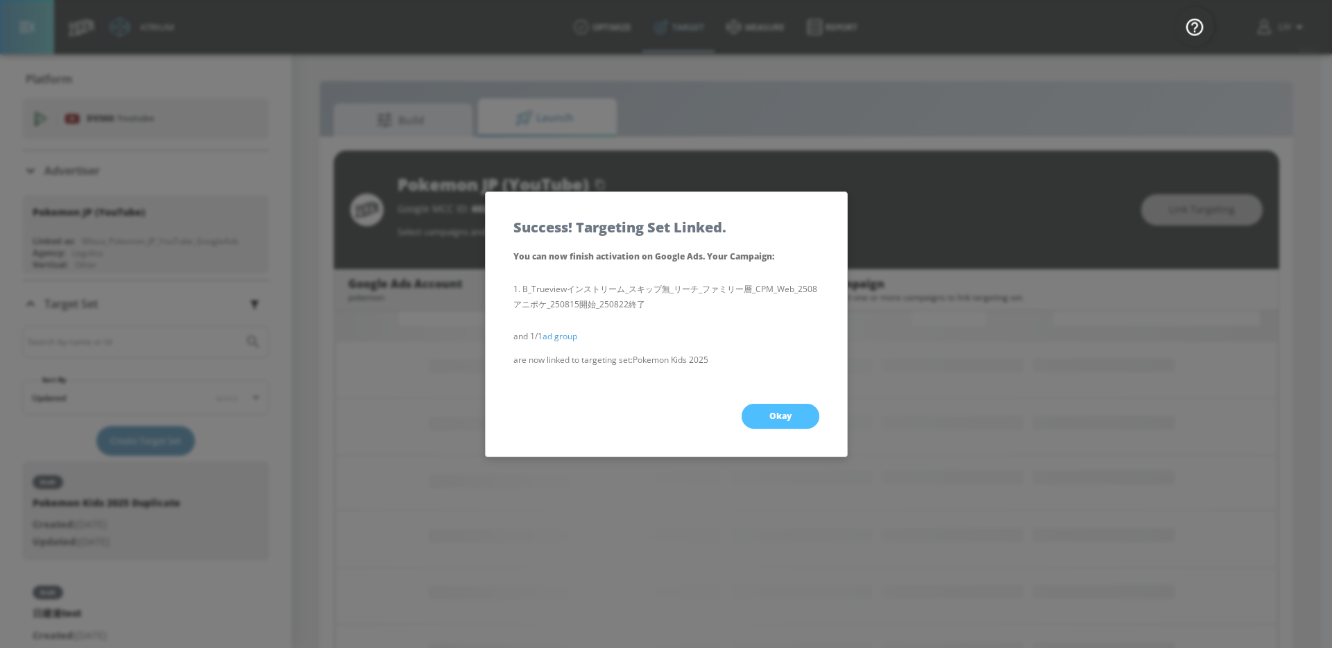
click at [812, 406] on button "Okay" at bounding box center [781, 416] width 78 height 25
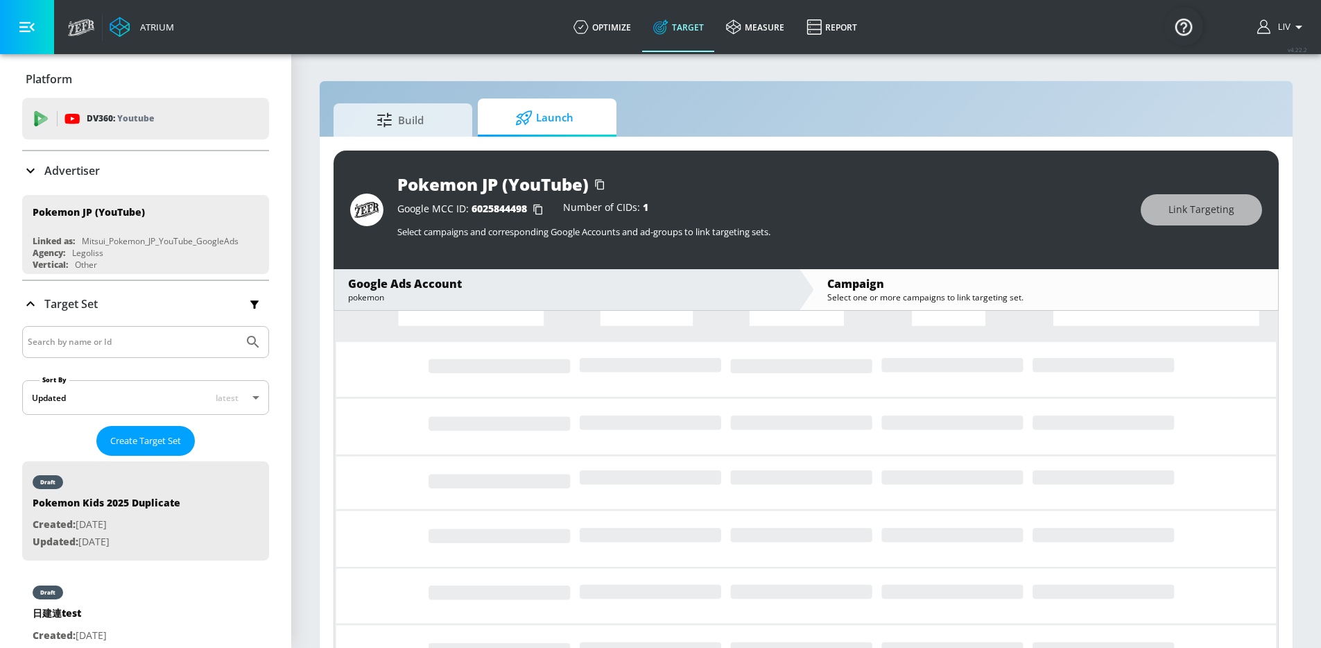
click at [937, 211] on div "Google MCC ID: 6025844498 Number of CIDs: 1" at bounding box center [762, 210] width 730 height 14
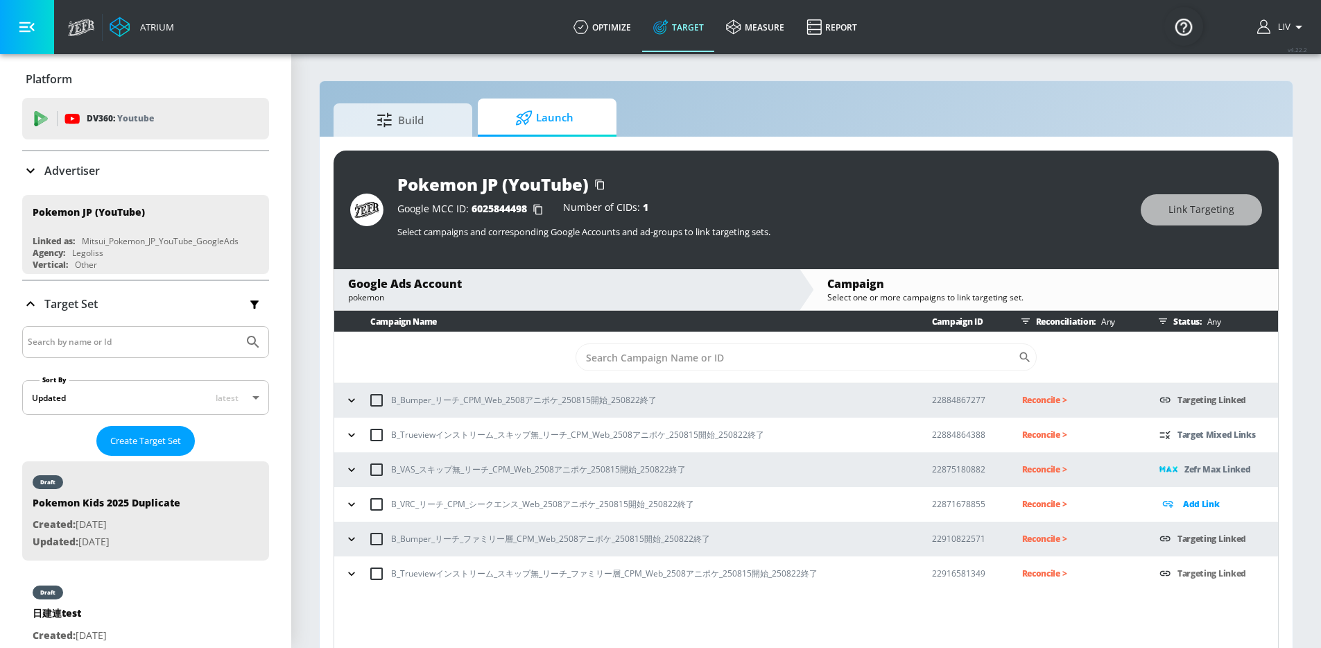
scroll to position [0, 0]
click at [1077, 246] on div "Google MCC ID: 6025844498 Number of CIDs: 1 Select campaigns and corresponding …" at bounding box center [762, 221] width 730 height 51
click at [895, 594] on div "Campaign Name Campaign ID Reconciliation: Any Status: Any ​ B_Bumper_リーチ_CPM_We…" at bounding box center [807, 482] width 946 height 343
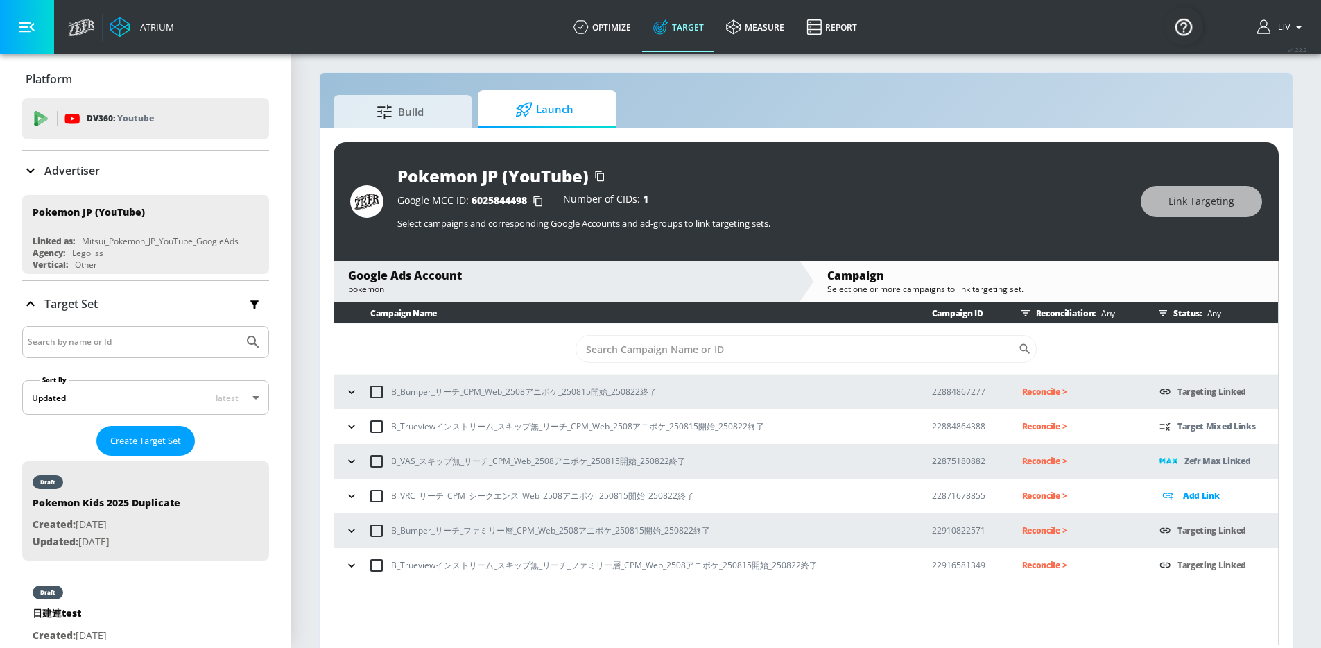
scroll to position [6, 0]
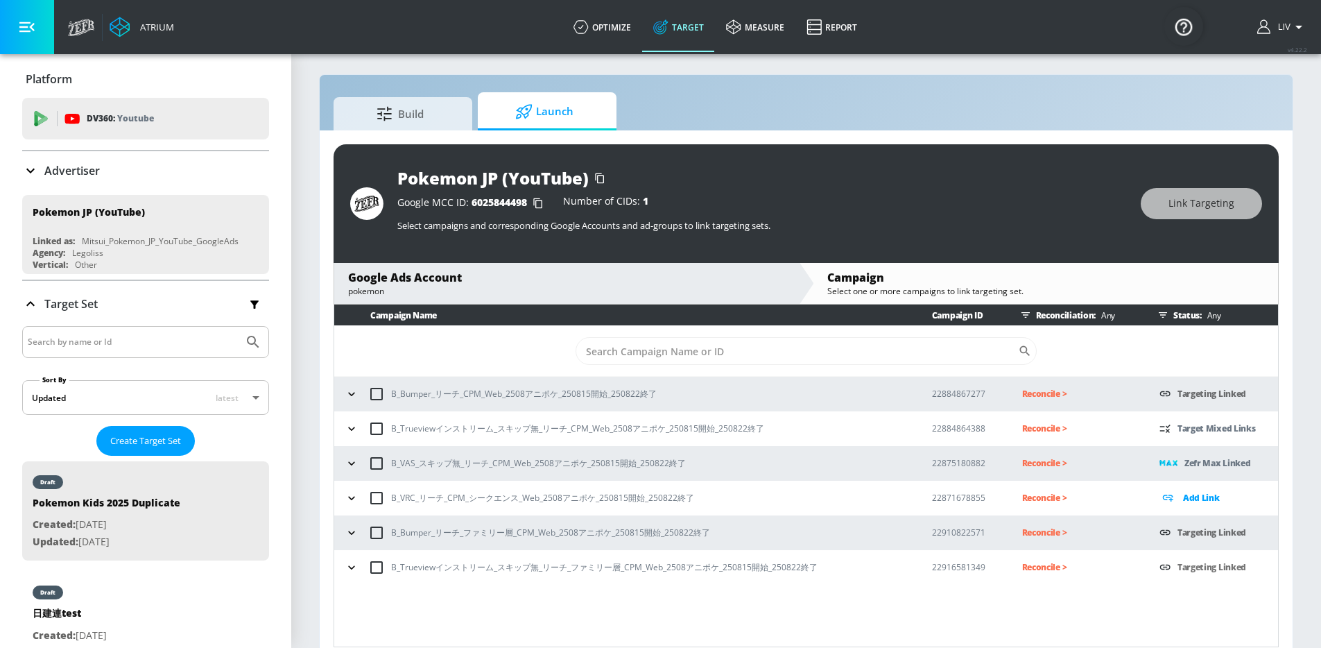
click at [354, 527] on icon "button" at bounding box center [352, 533] width 14 height 14
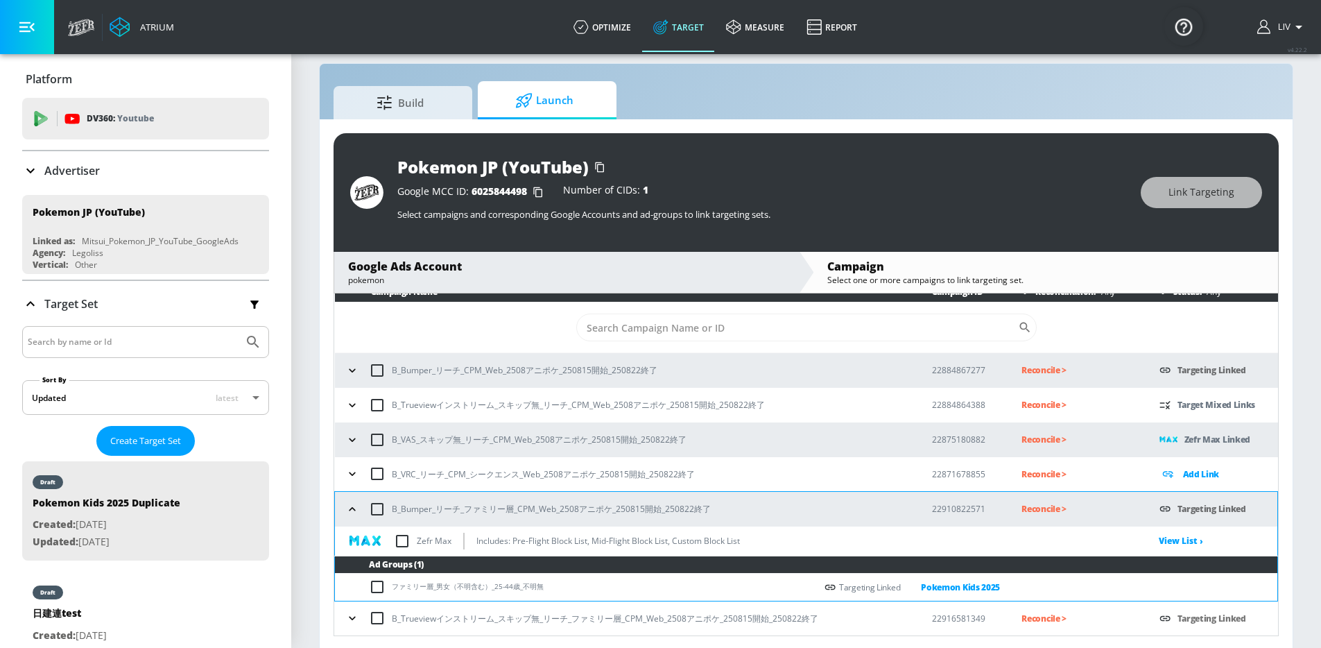
scroll to position [20, 0]
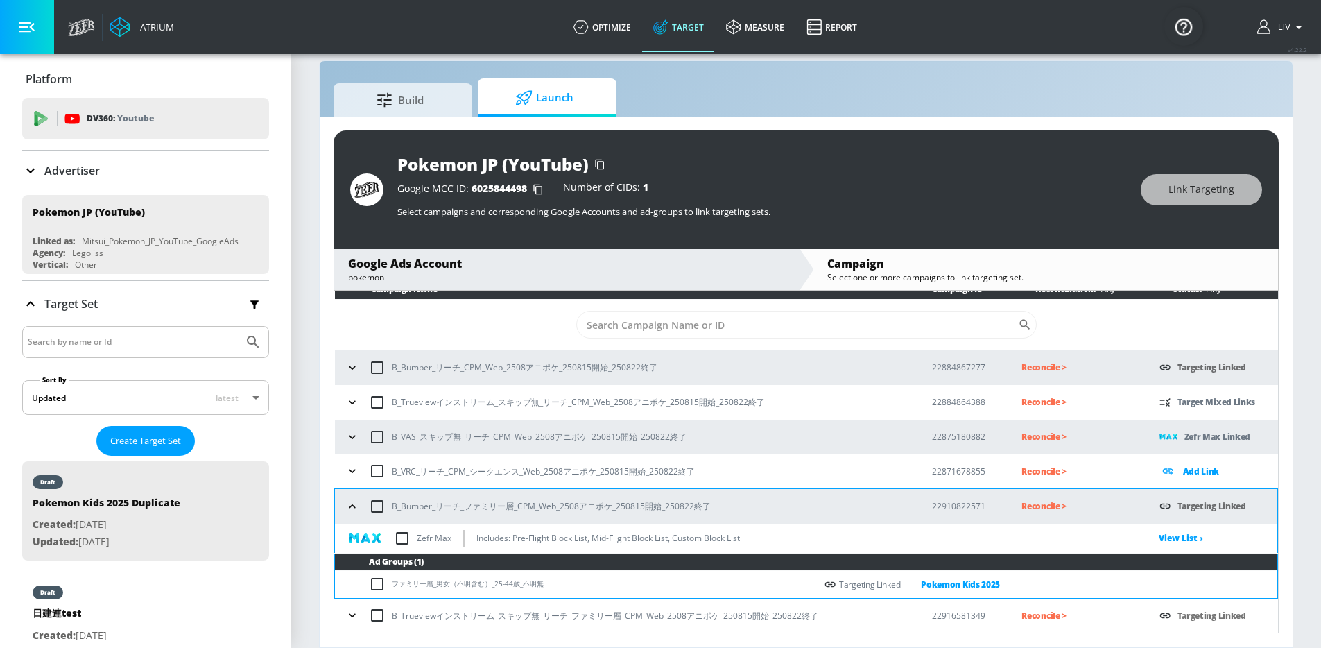
click at [352, 615] on icon "button" at bounding box center [352, 615] width 14 height 14
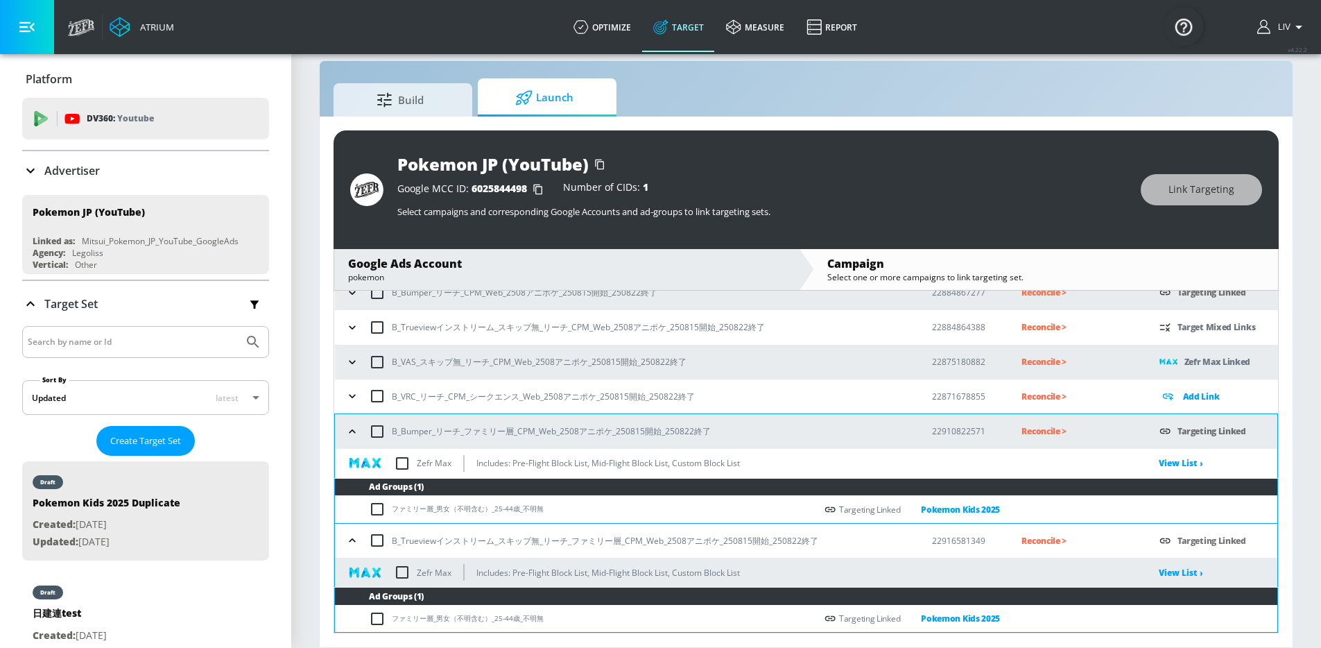
click at [1316, 608] on section "Build Launch Pokemon JP (YouTube) Google MCC ID: 6025844498 Number of CIDs: 1 S…" at bounding box center [806, 340] width 1030 height 615
click at [1308, 564] on section "Build Launch Pokemon JP (YouTube) Google MCC ID: 6025844498 Number of CIDs: 1 S…" at bounding box center [806, 340] width 1030 height 615
